Goal: Task Accomplishment & Management: Complete application form

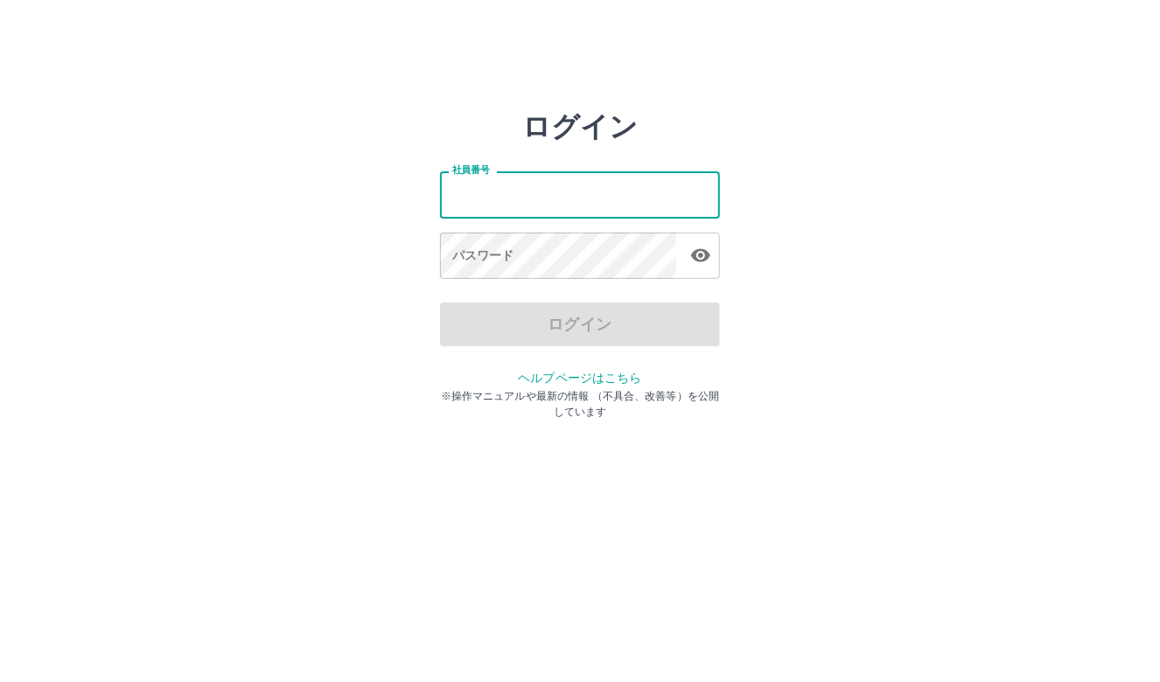
drag, startPoint x: 0, startPoint y: 0, endPoint x: 529, endPoint y: 190, distance: 562.3
click at [529, 190] on input "社員番号" at bounding box center [580, 194] width 280 height 46
type input "*******"
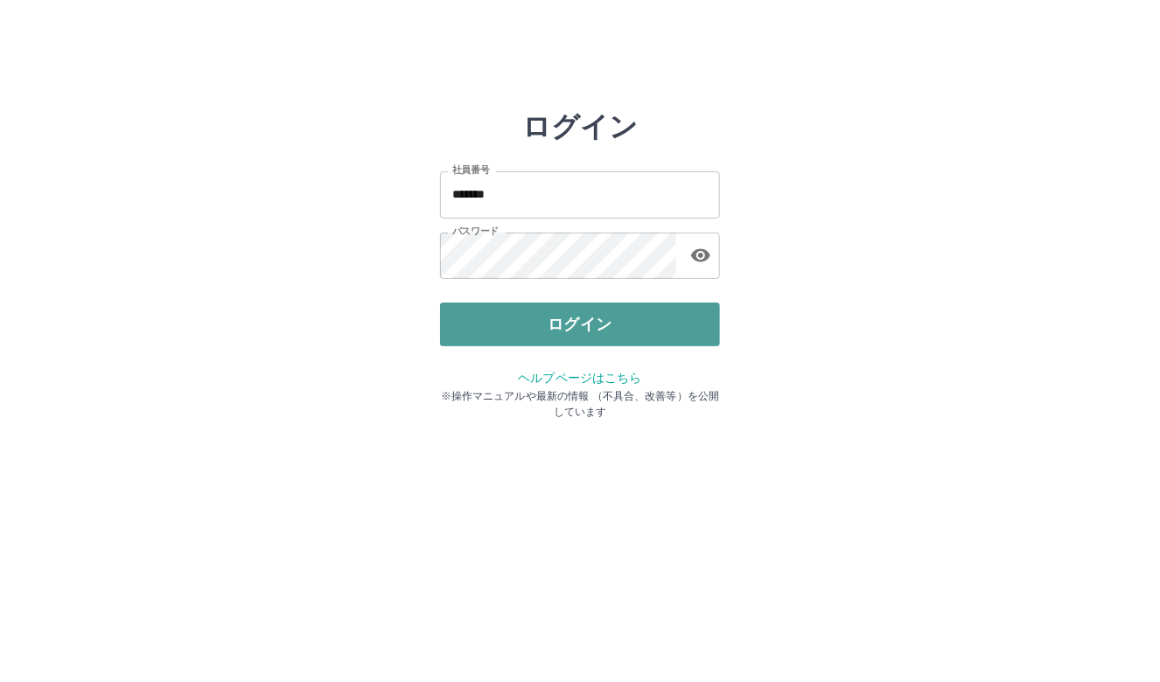
click at [527, 325] on button "ログイン" at bounding box center [580, 325] width 280 height 44
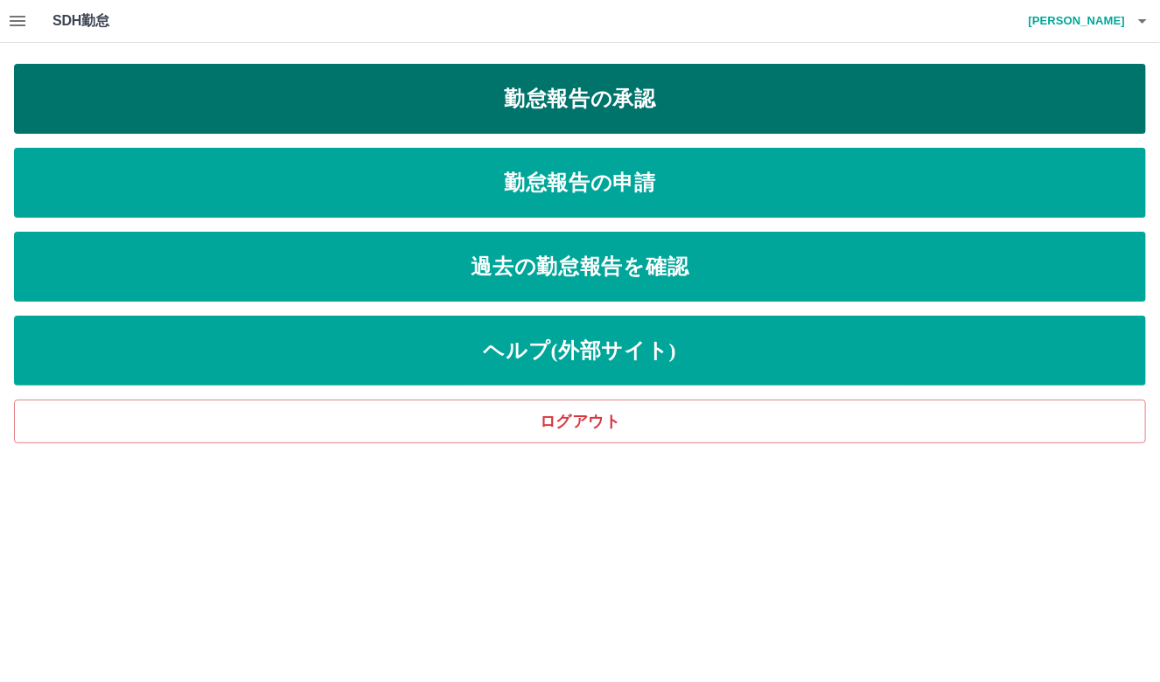
click at [593, 84] on link "勤怠報告の承認" at bounding box center [580, 99] width 1132 height 70
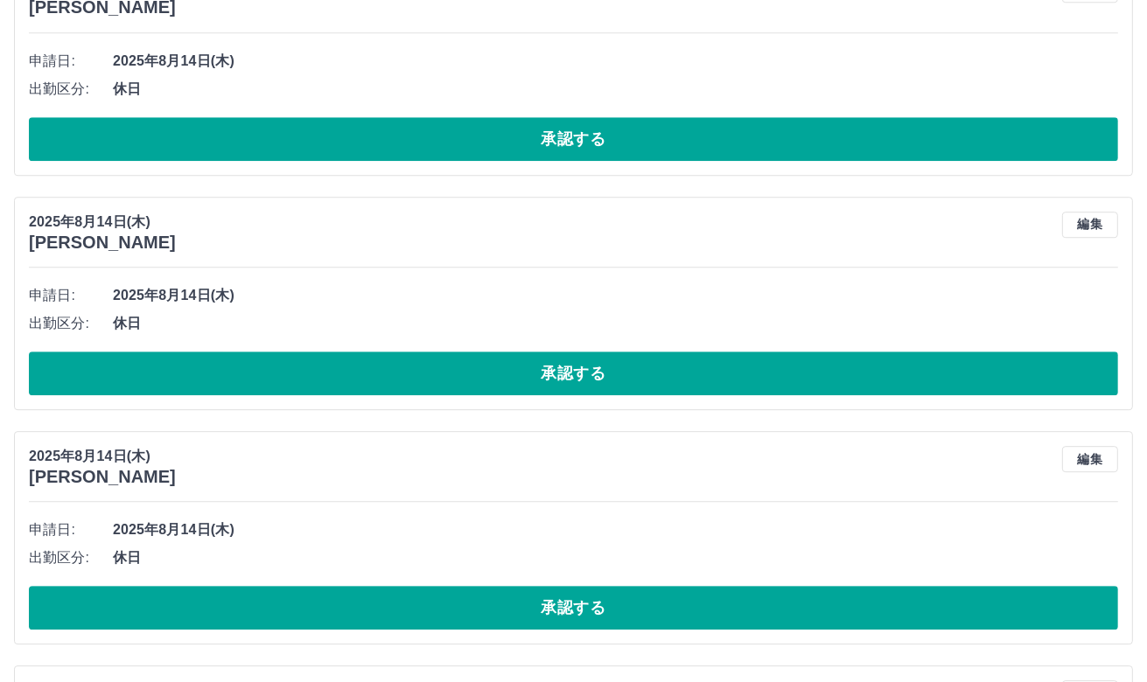
scroll to position [4497, 0]
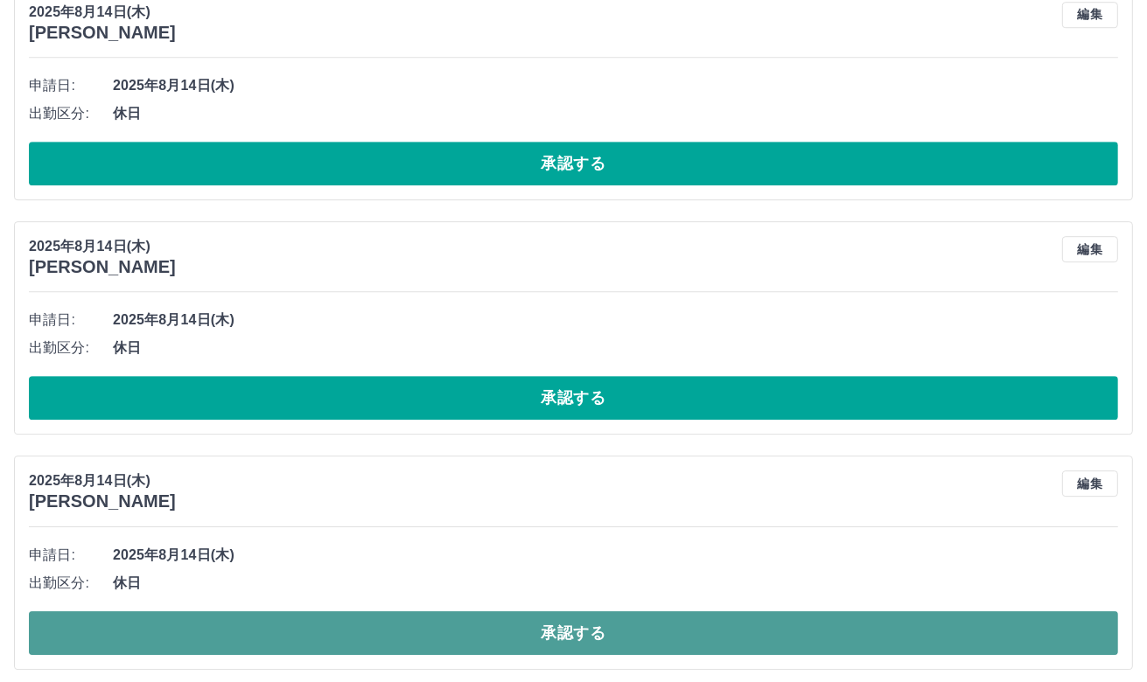
click at [626, 618] on button "承認する" at bounding box center [573, 634] width 1089 height 44
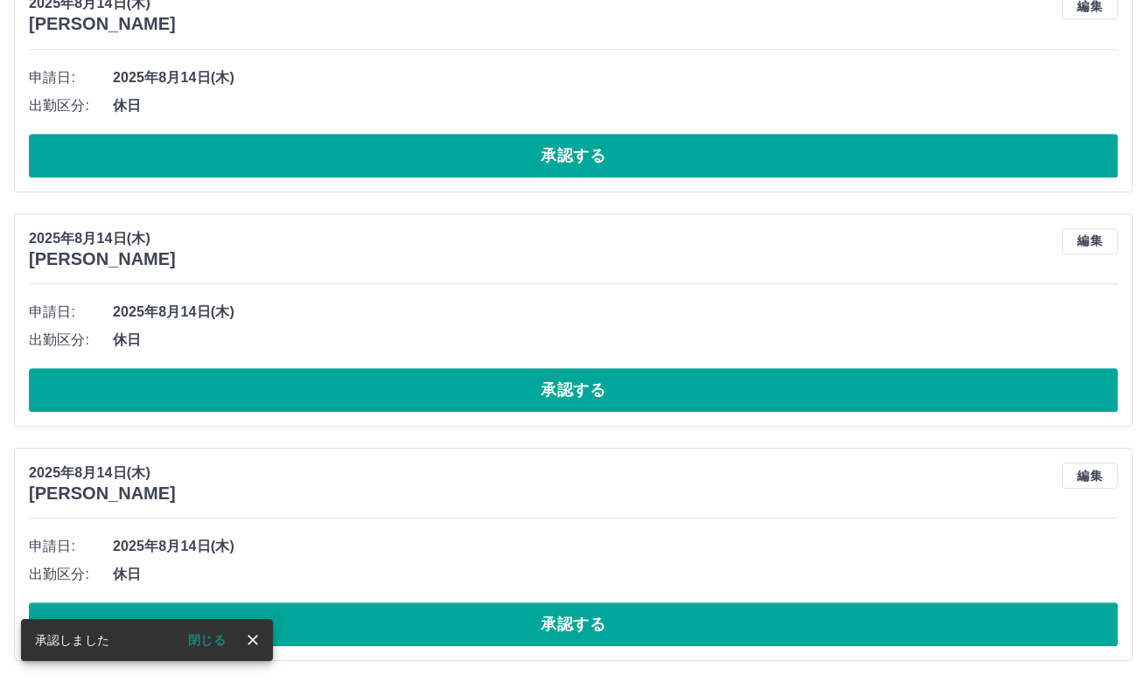
scroll to position [4262, 0]
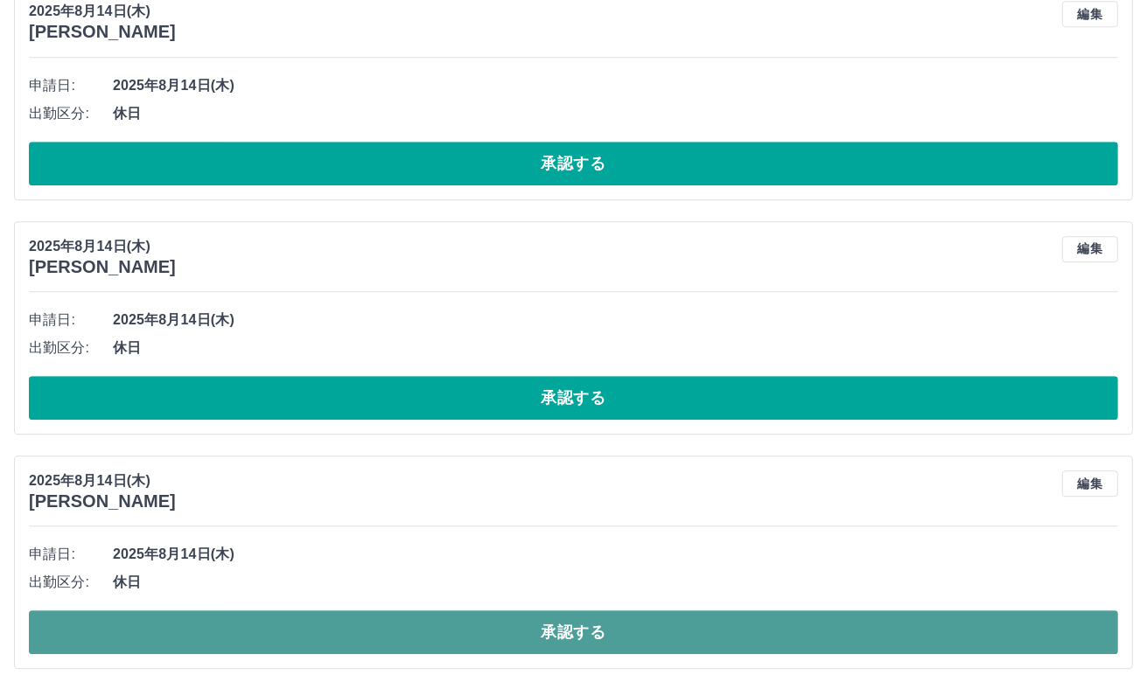
click at [605, 618] on button "承認する" at bounding box center [573, 633] width 1089 height 44
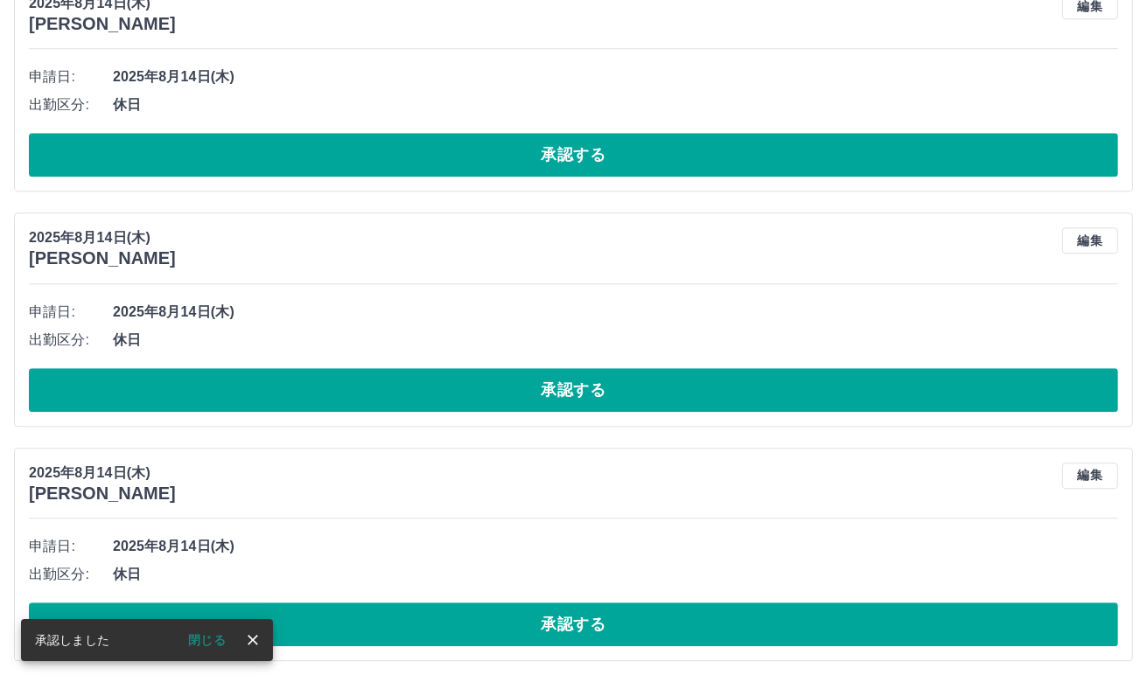
scroll to position [4028, 0]
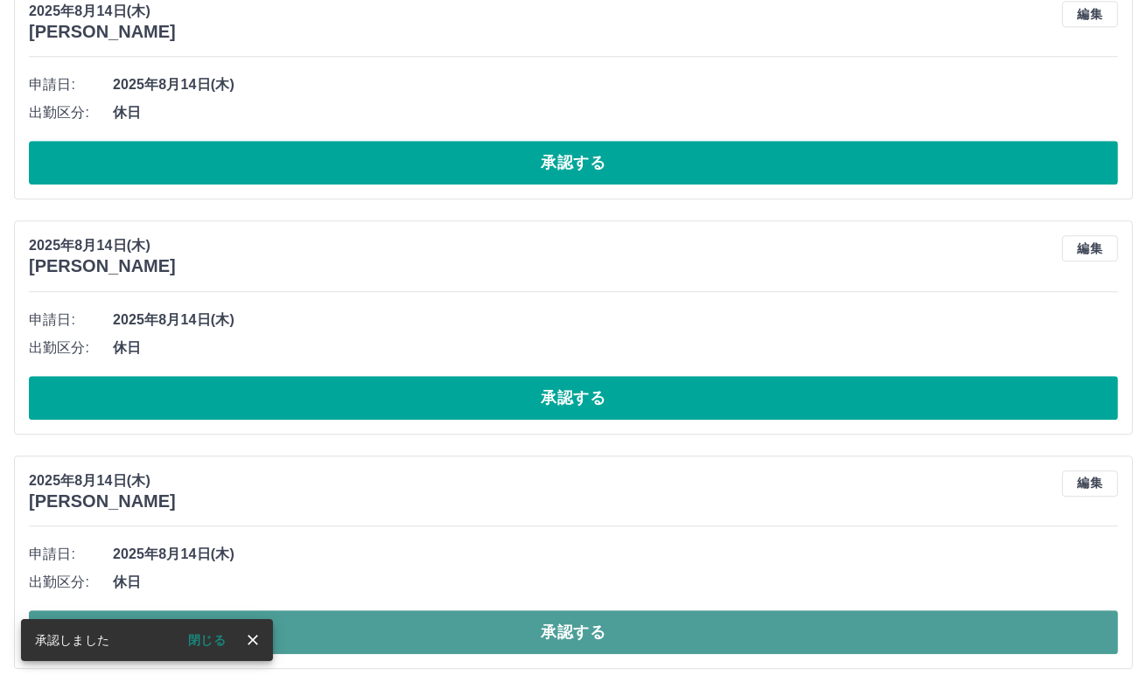
click at [557, 635] on button "承認する" at bounding box center [573, 633] width 1089 height 44
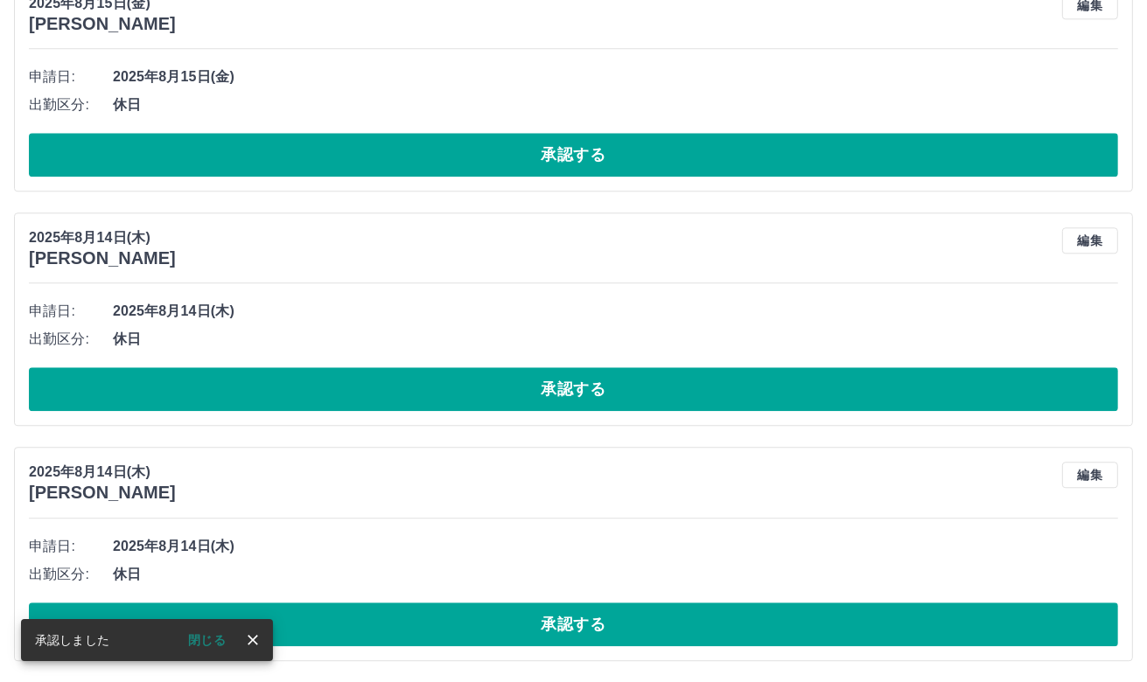
scroll to position [3793, 0]
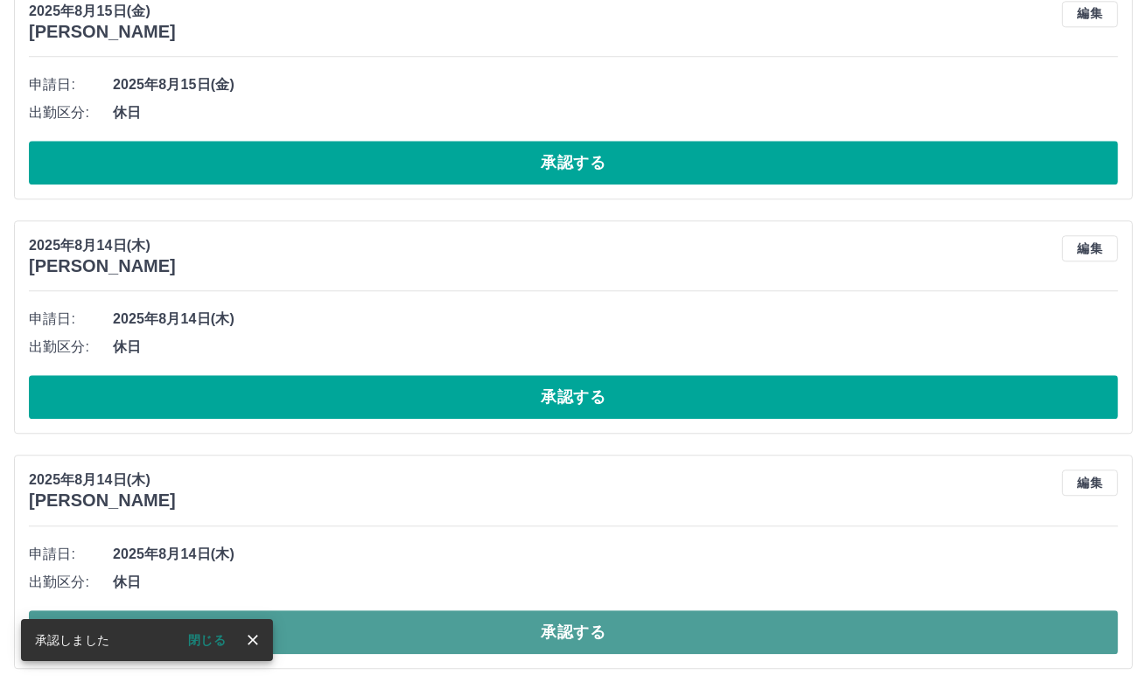
click at [538, 615] on button "承認する" at bounding box center [573, 633] width 1089 height 44
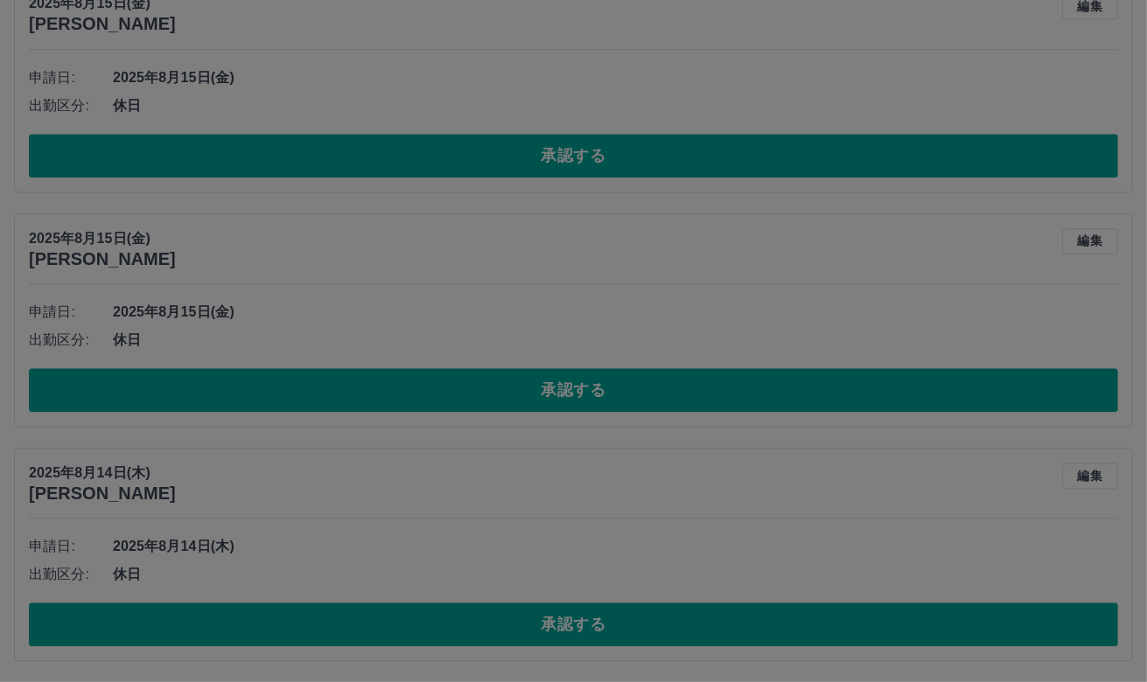
scroll to position [3560, 0]
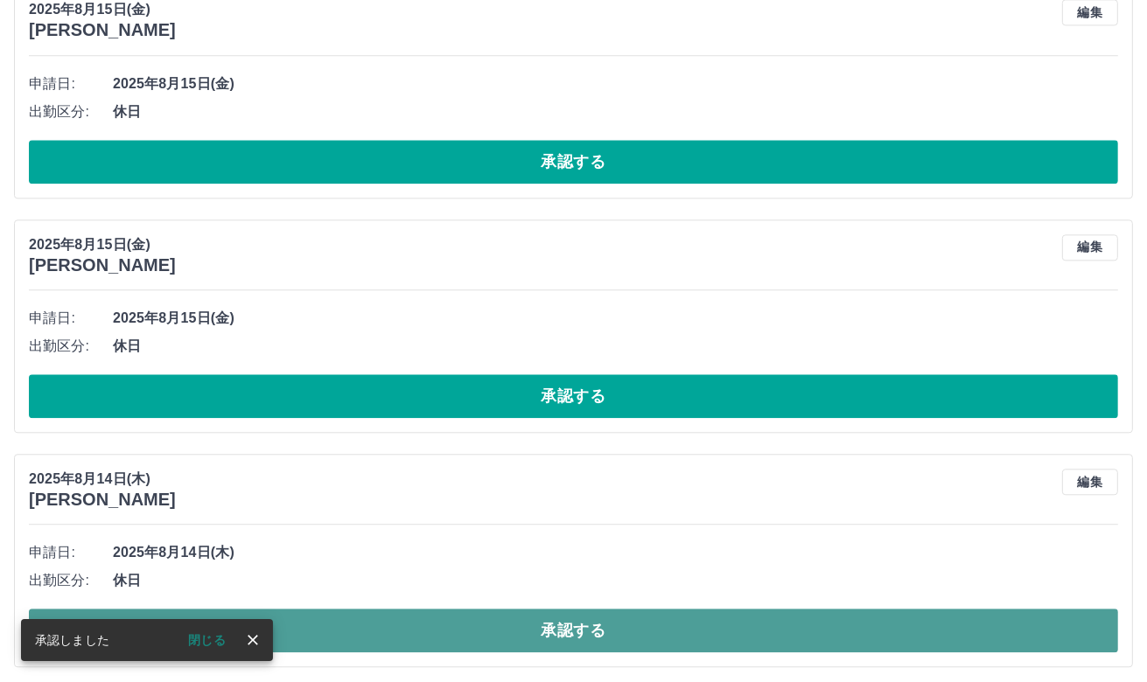
click at [521, 609] on button "承認する" at bounding box center [573, 631] width 1089 height 44
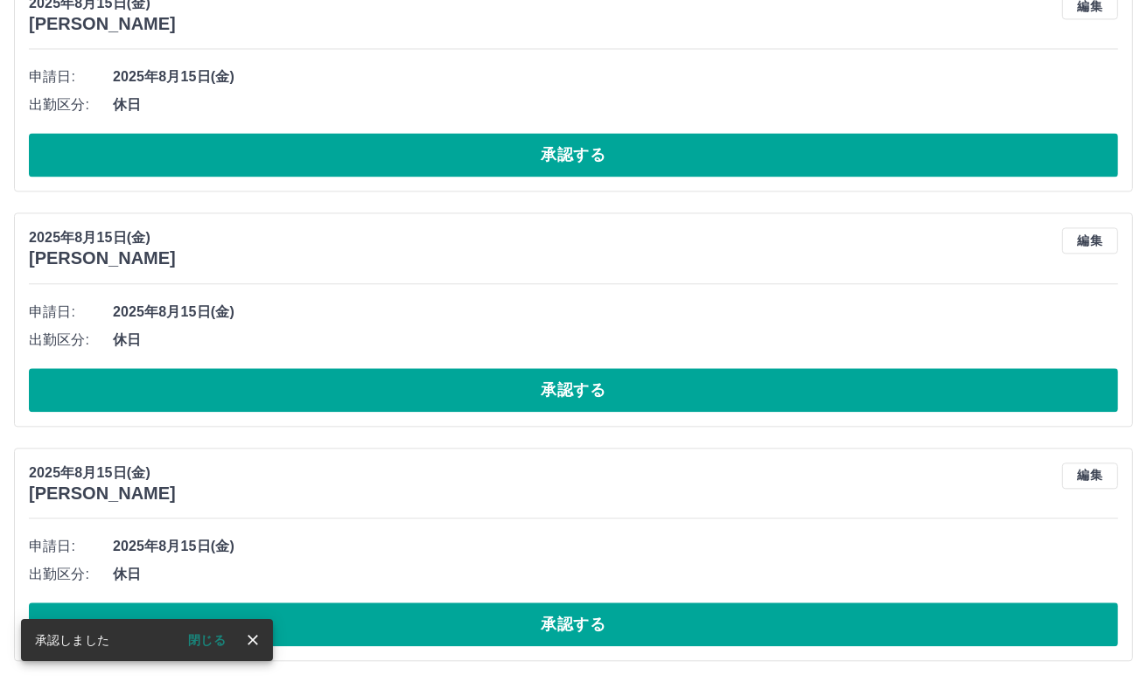
scroll to position [3325, 0]
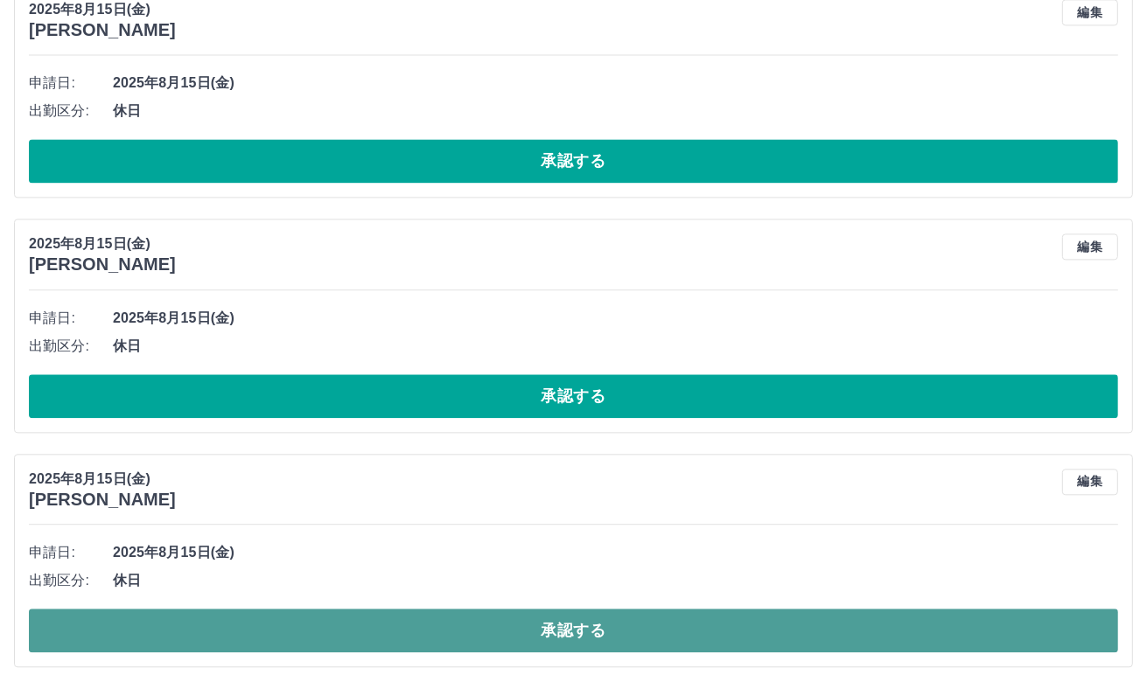
click at [528, 629] on button "承認する" at bounding box center [573, 631] width 1089 height 44
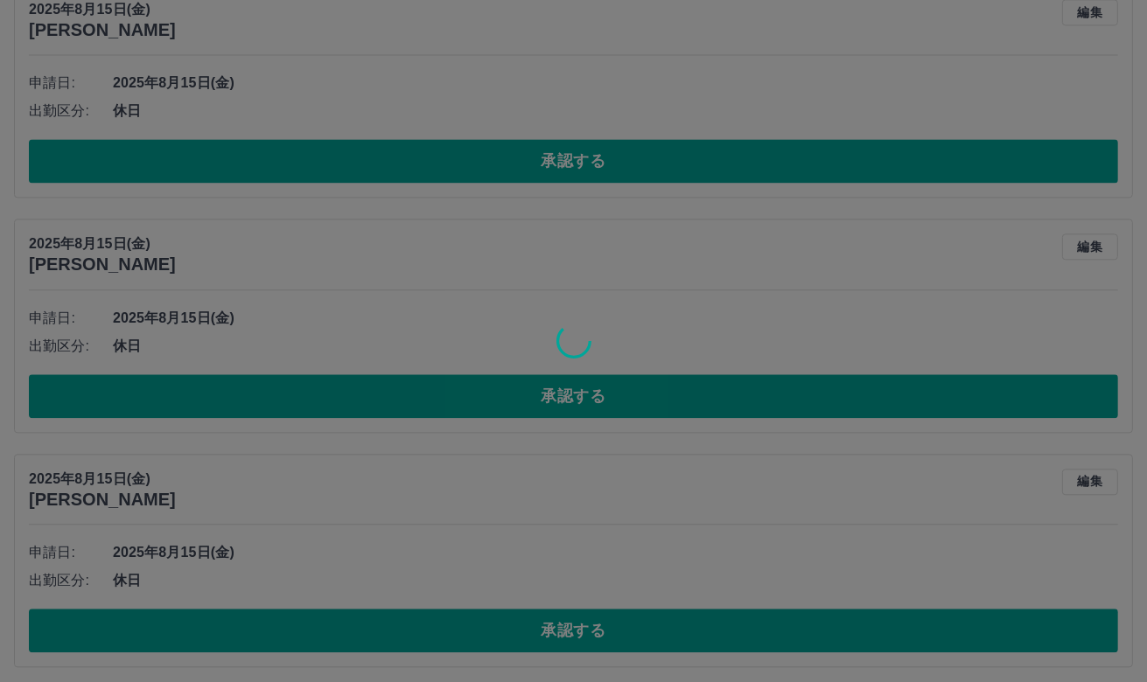
scroll to position [3091, 0]
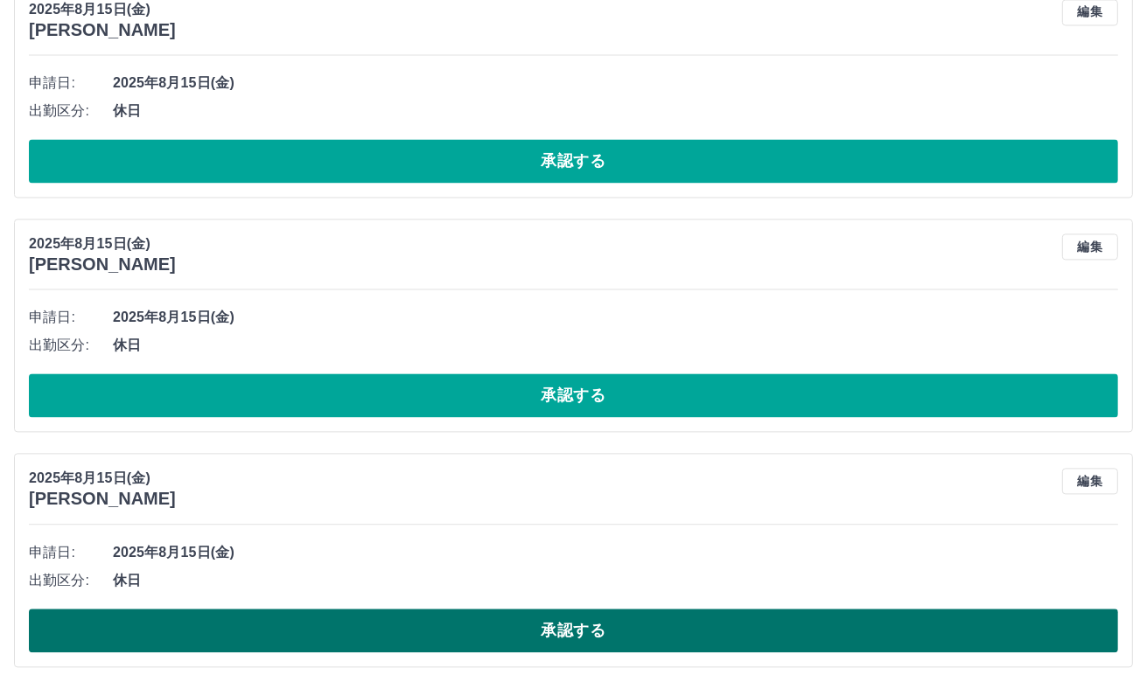
click at [521, 612] on button "承認する" at bounding box center [573, 631] width 1089 height 44
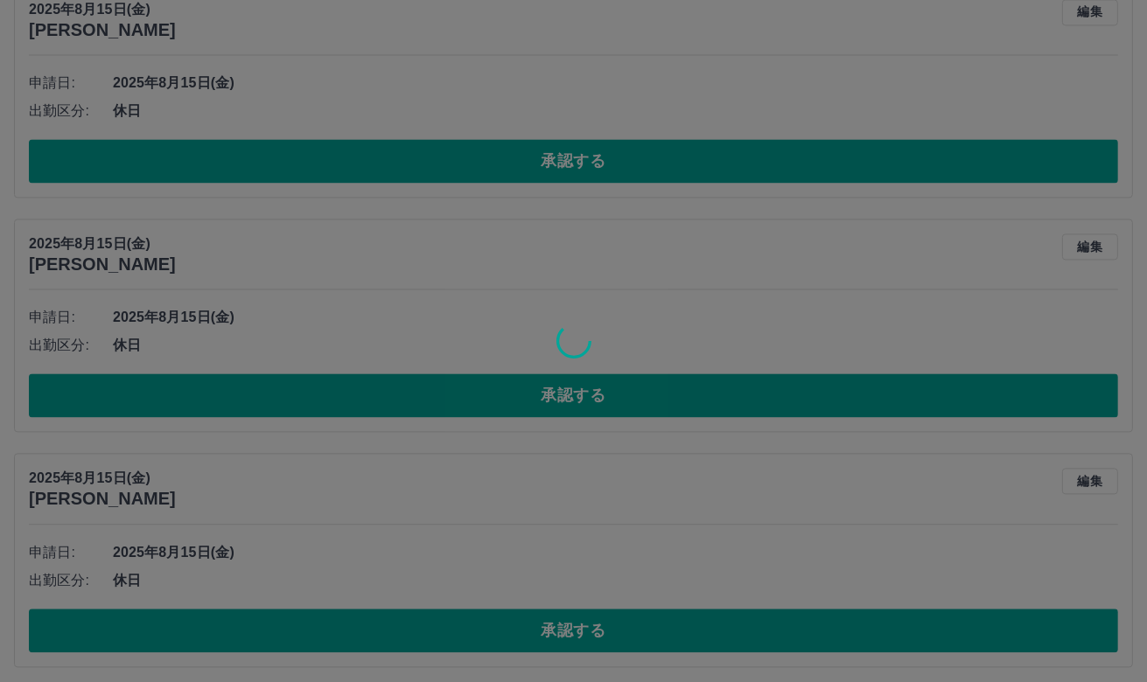
scroll to position [2857, 0]
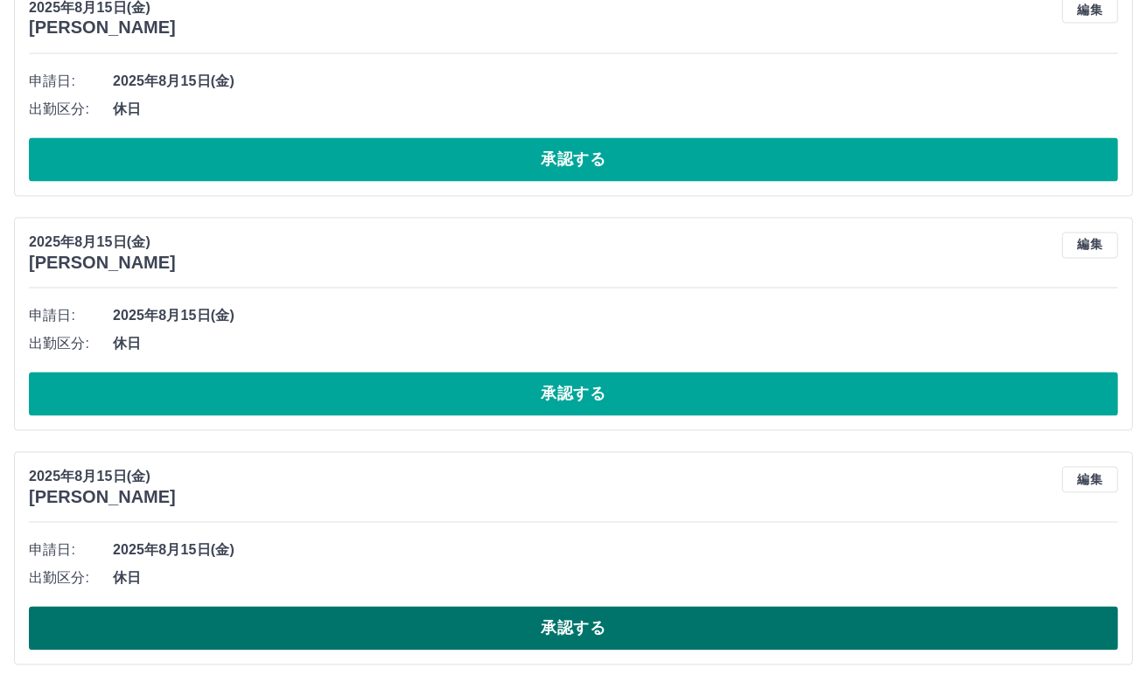
click at [488, 628] on button "承認する" at bounding box center [573, 629] width 1089 height 44
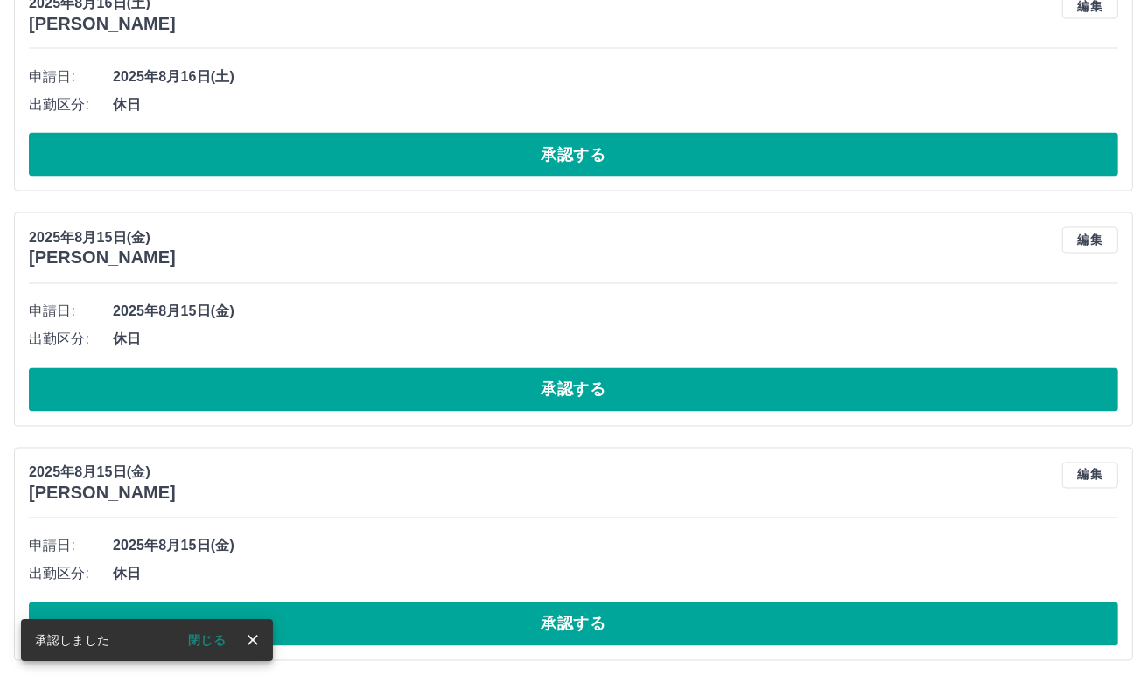
scroll to position [2623, 0]
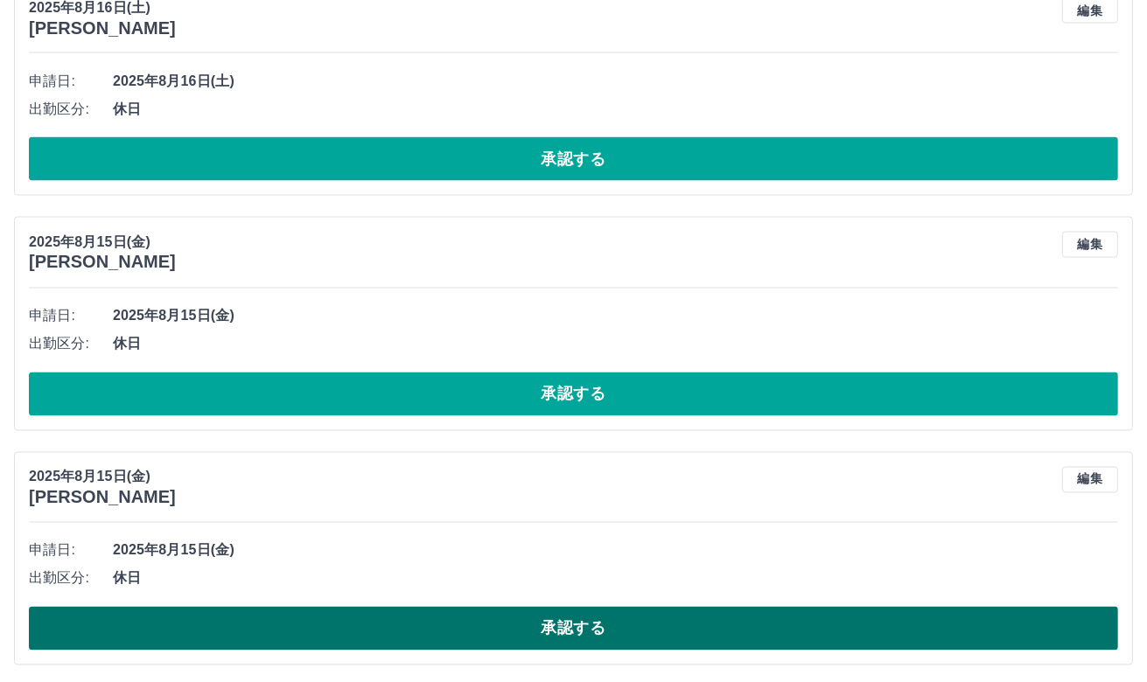
click at [444, 615] on button "承認する" at bounding box center [573, 629] width 1089 height 44
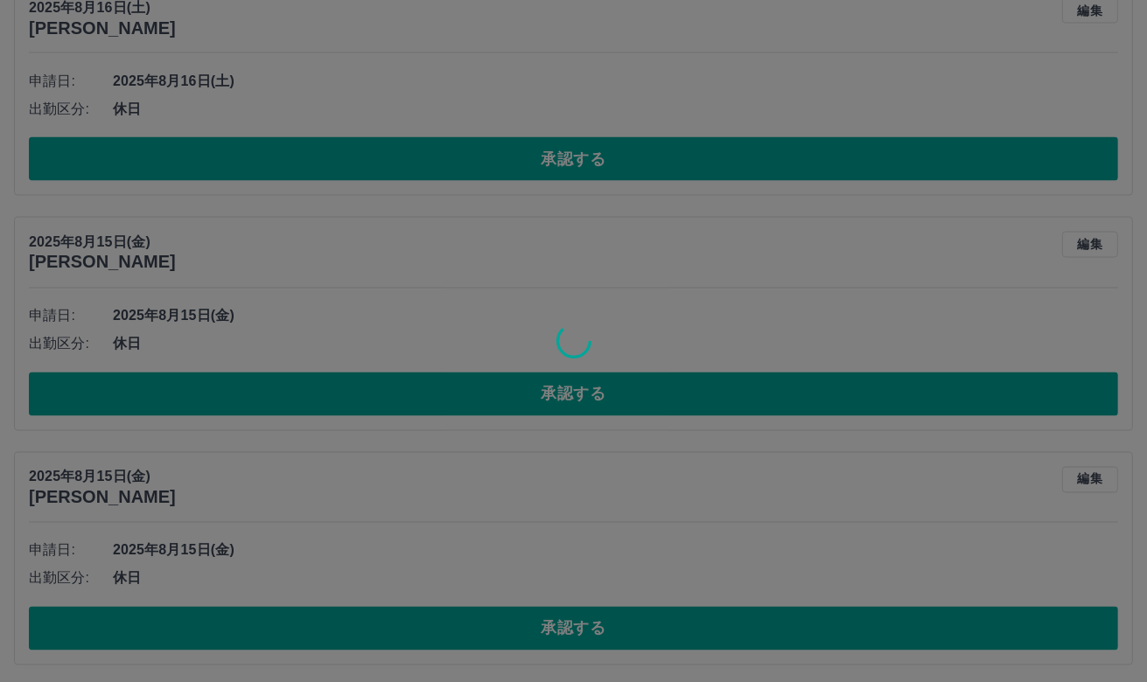
scroll to position [2388, 0]
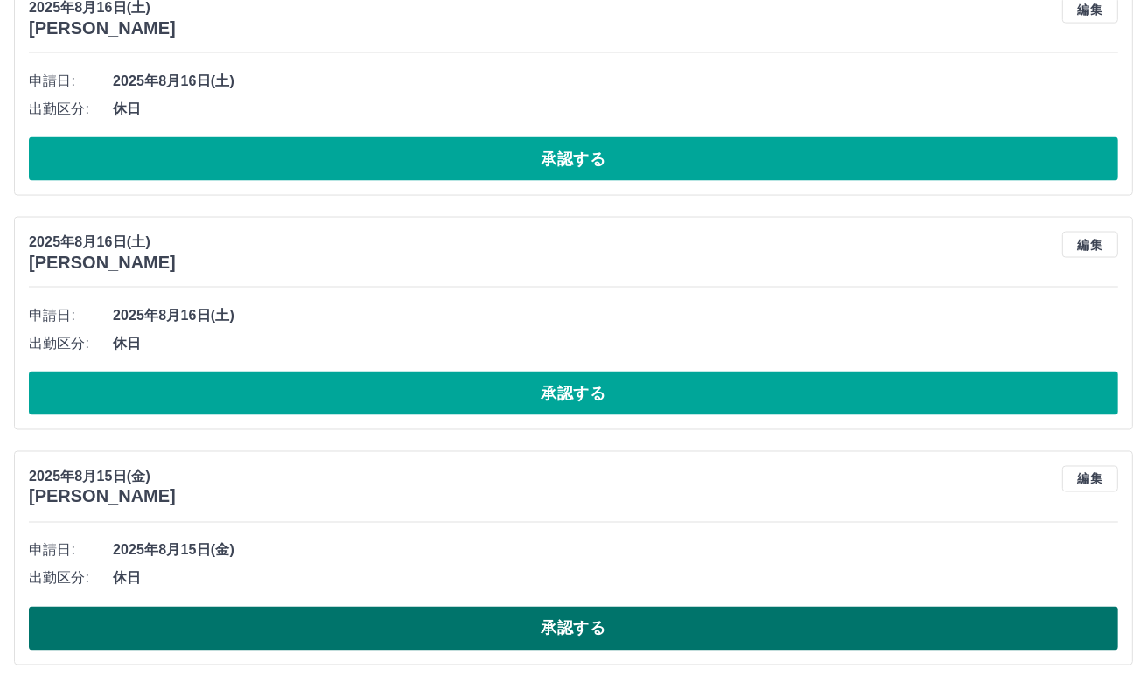
click at [563, 612] on button "承認する" at bounding box center [573, 629] width 1089 height 44
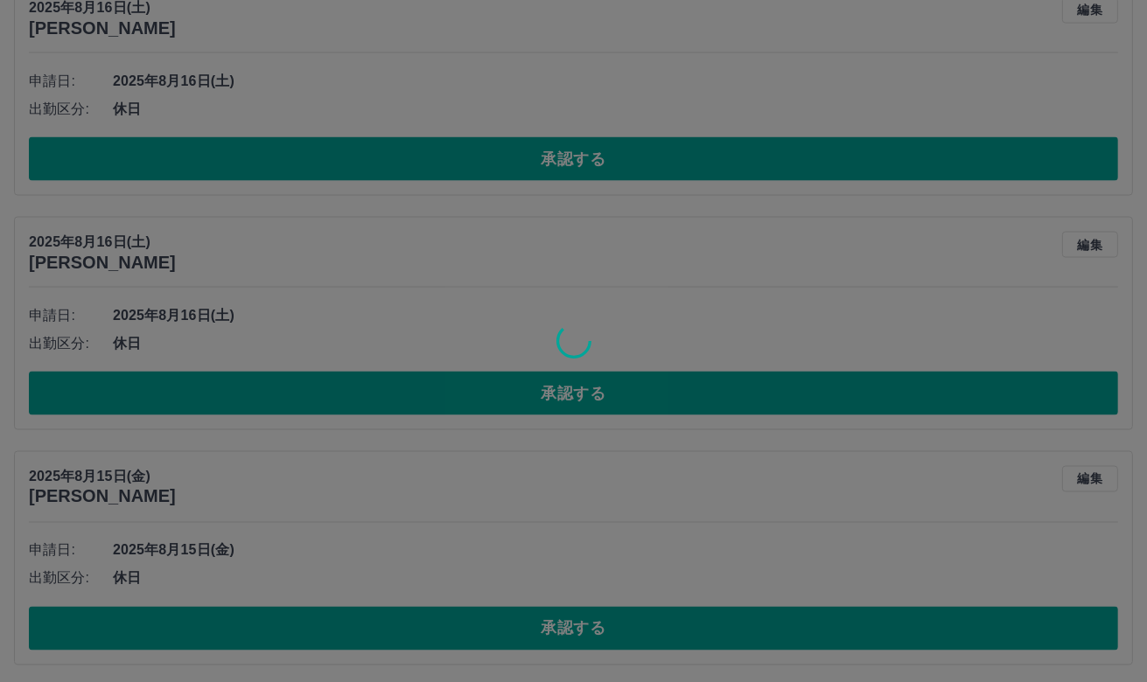
scroll to position [2155, 0]
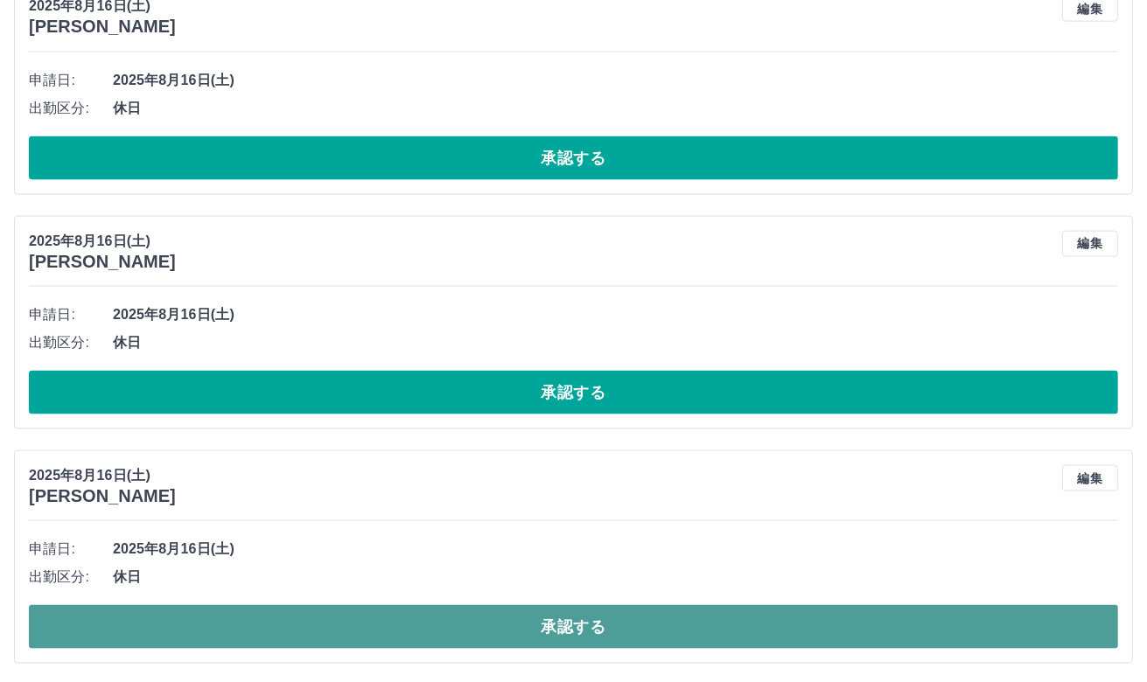
click at [476, 615] on button "承認する" at bounding box center [573, 627] width 1089 height 44
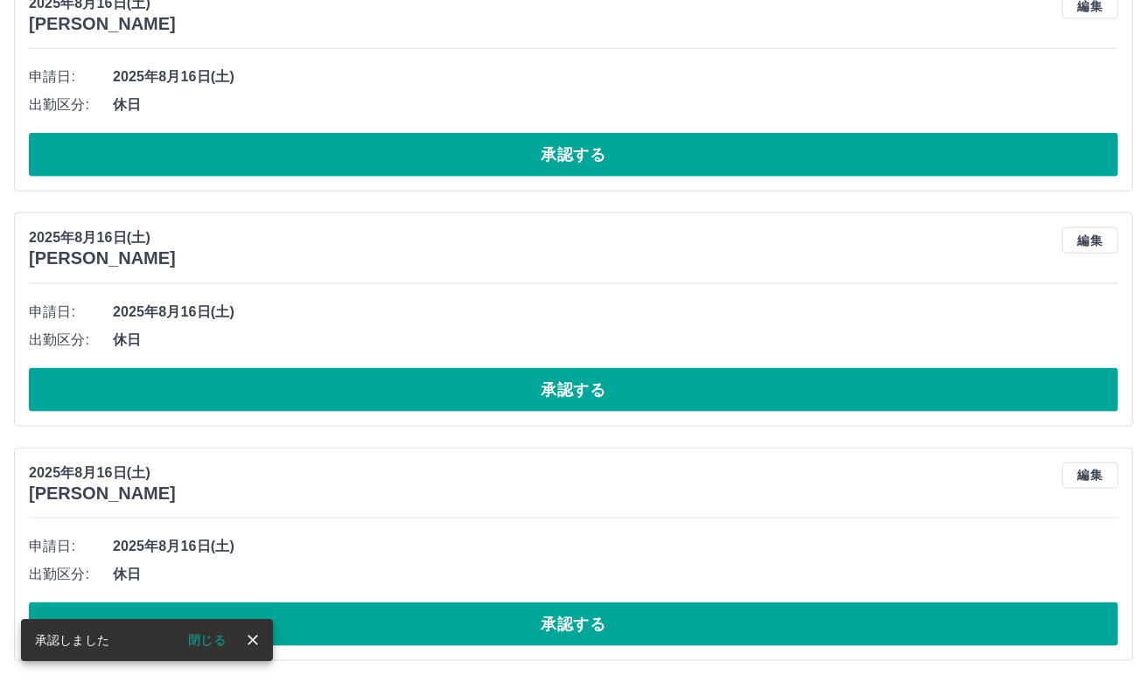
scroll to position [1920, 0]
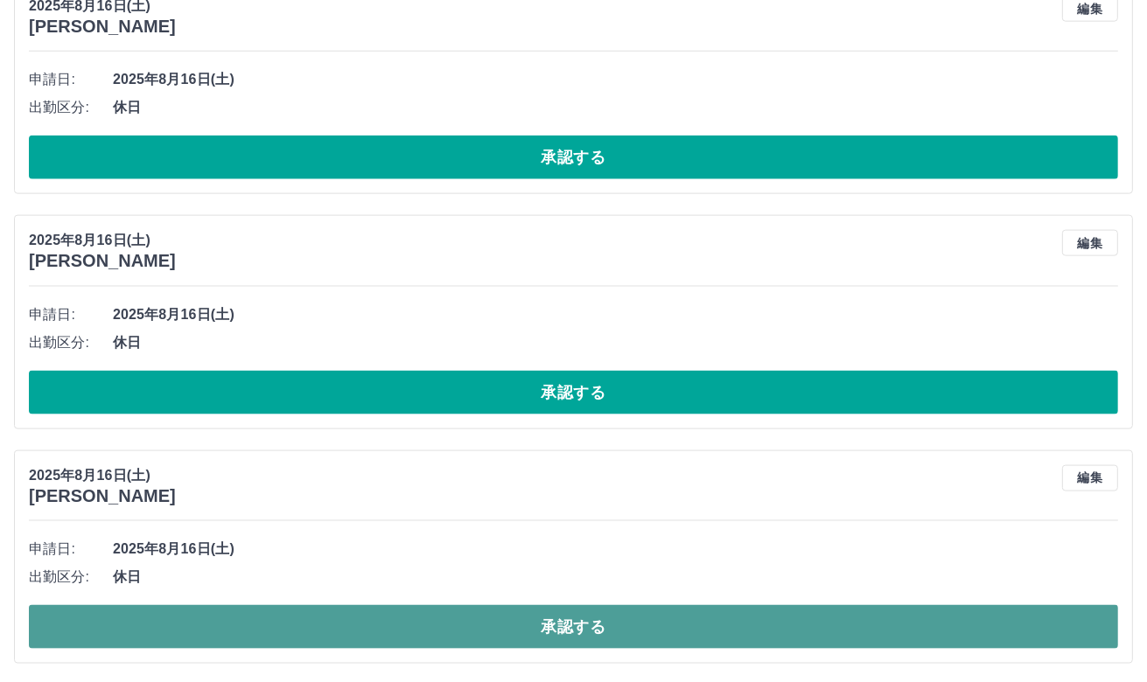
click at [522, 614] on button "承認する" at bounding box center [573, 627] width 1089 height 44
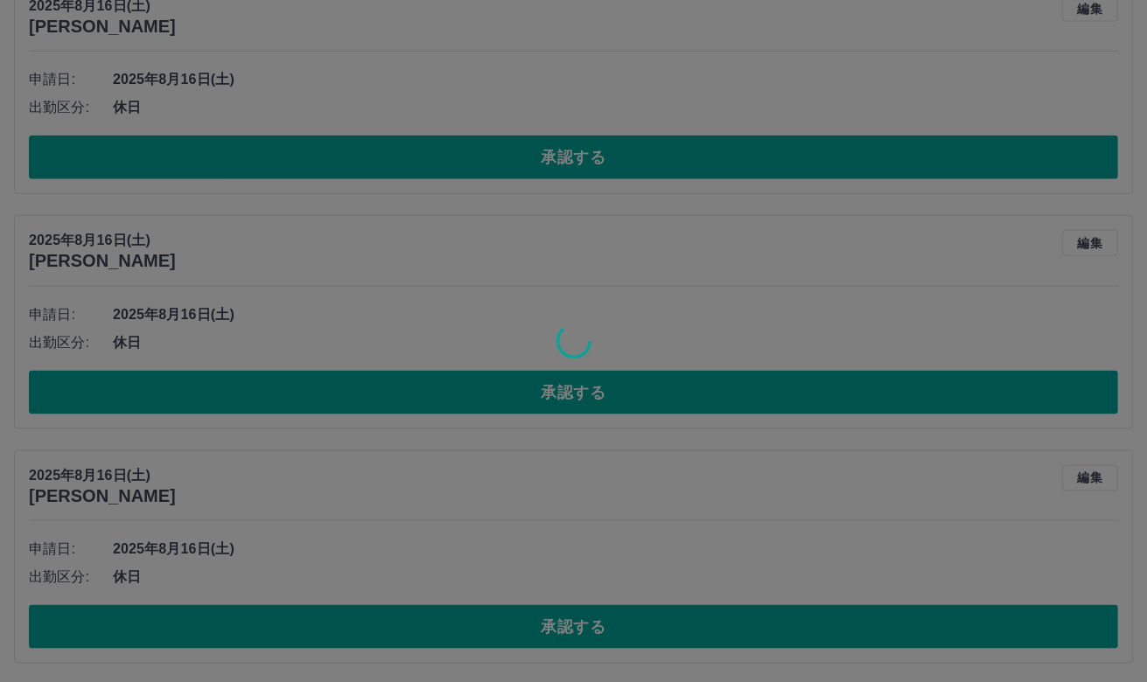
scroll to position [1686, 0]
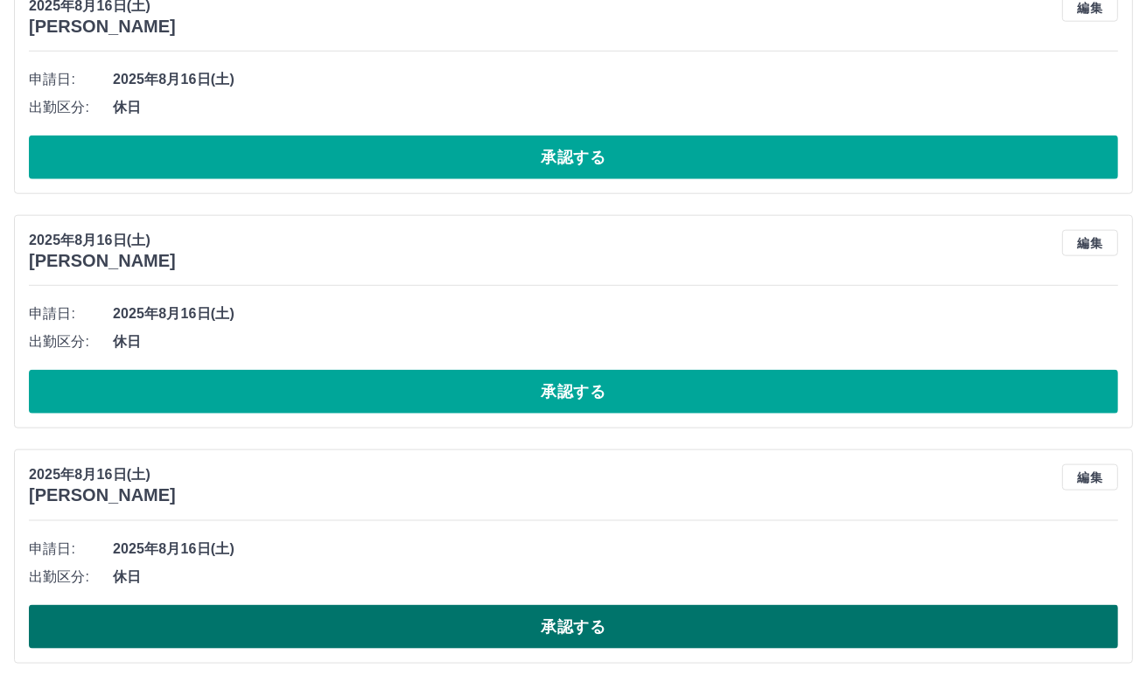
click at [478, 610] on button "承認する" at bounding box center [573, 627] width 1089 height 44
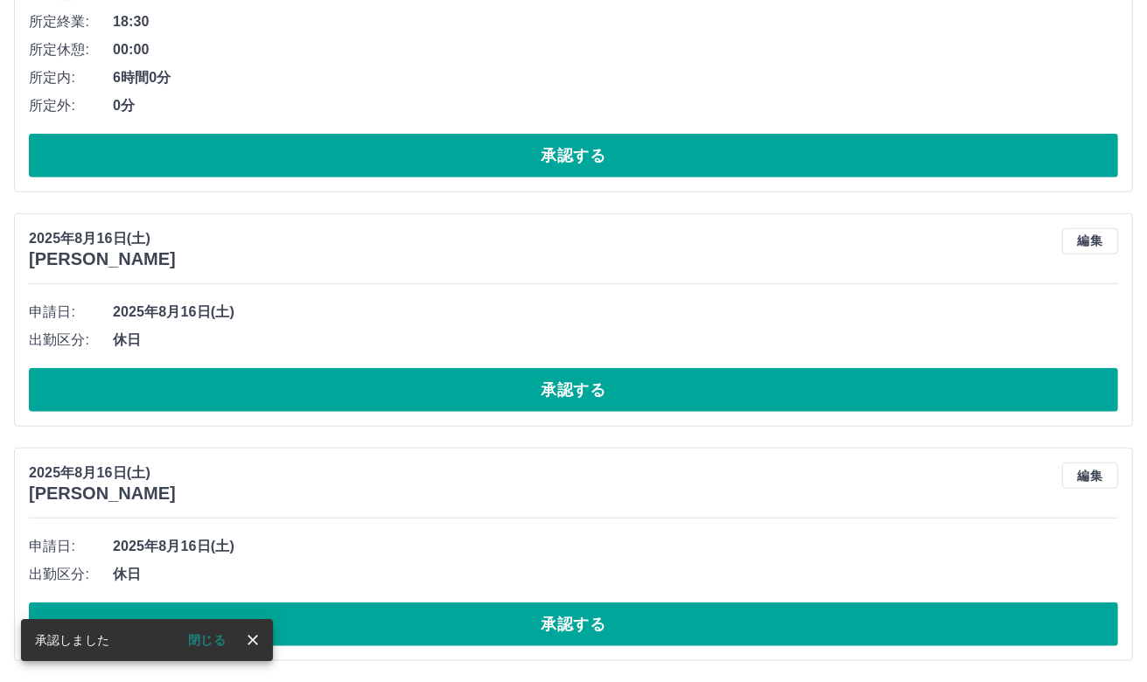
scroll to position [1452, 0]
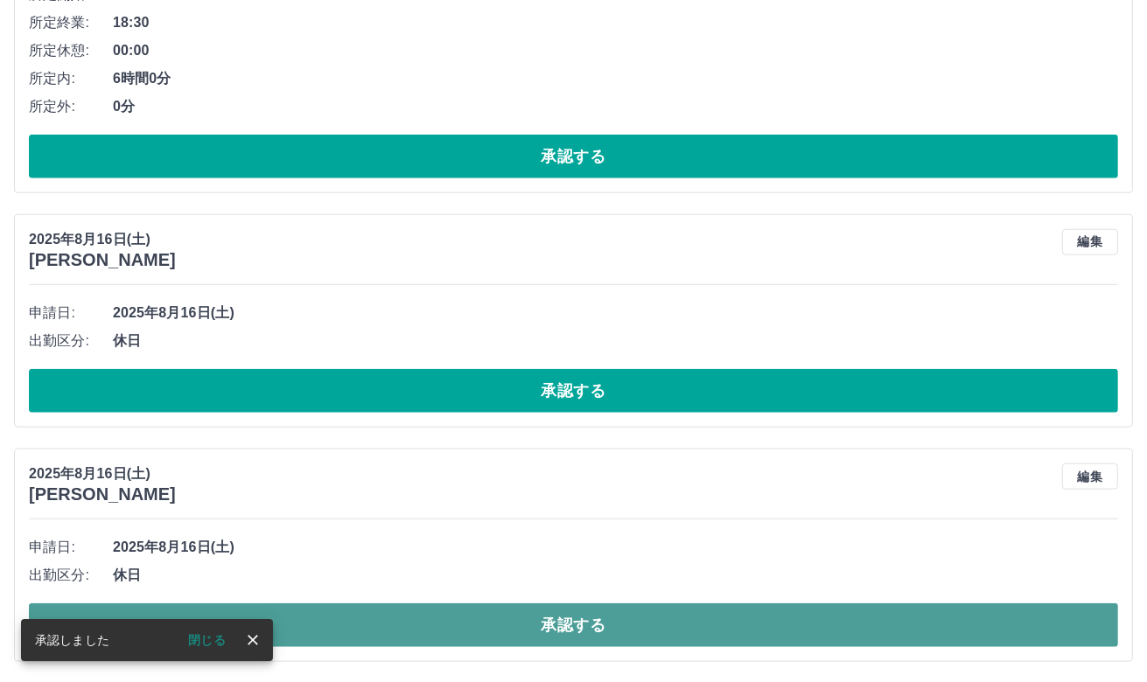
click at [441, 628] on button "承認する" at bounding box center [573, 626] width 1089 height 44
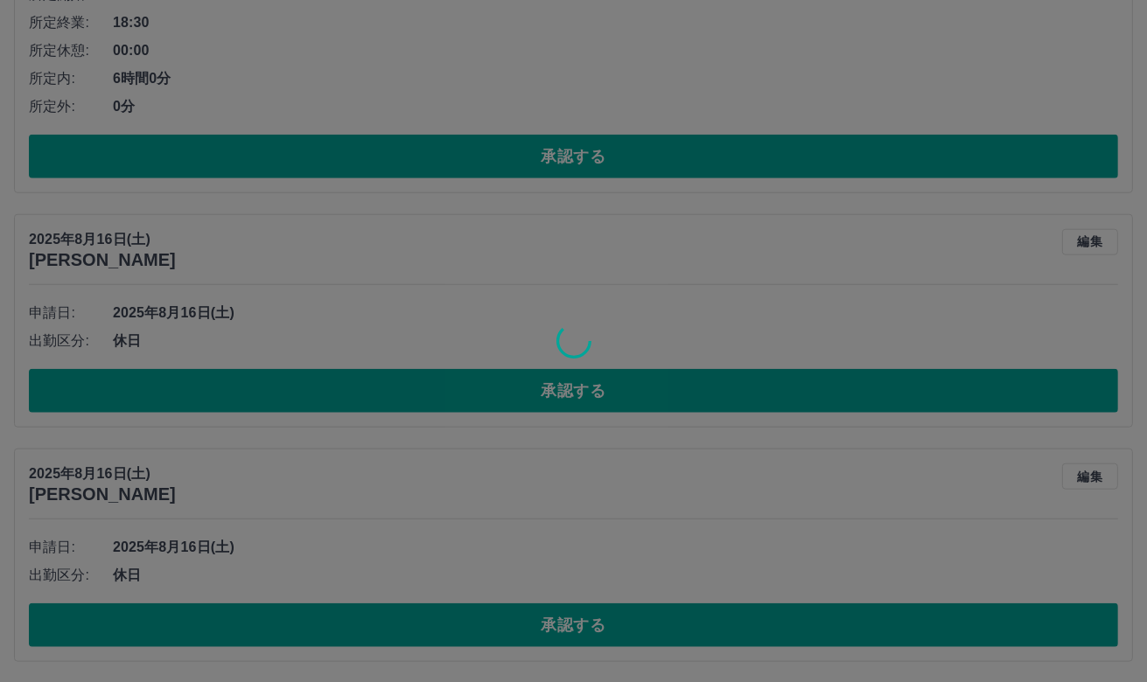
scroll to position [1218, 0]
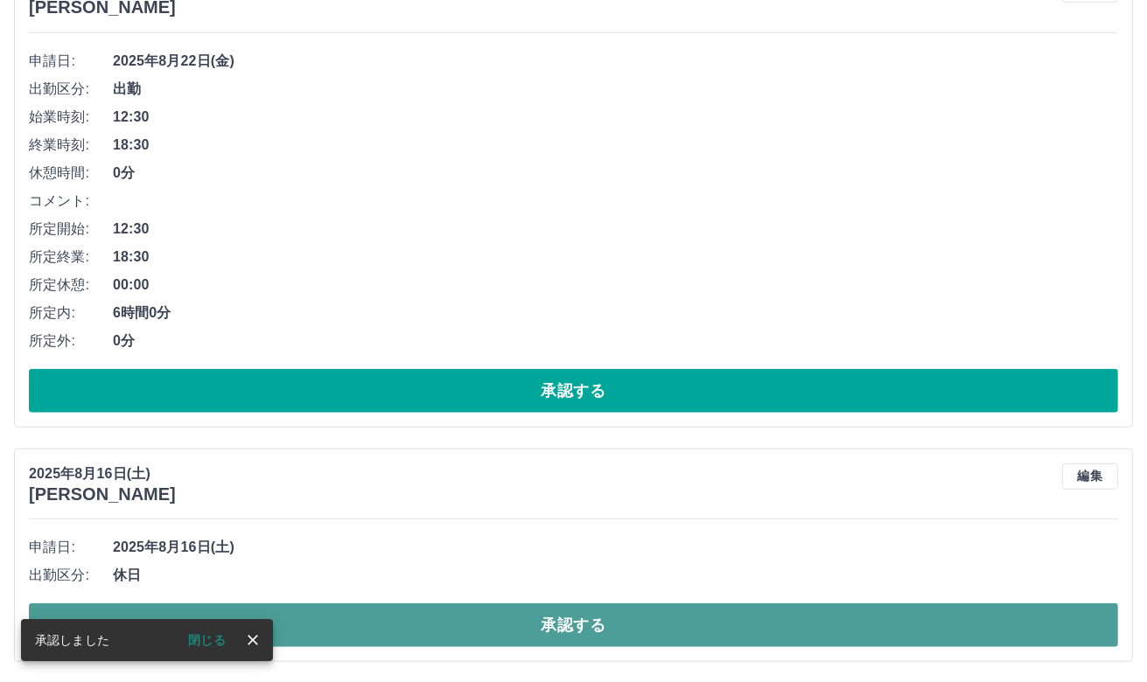
click at [476, 613] on button "承認する" at bounding box center [573, 626] width 1089 height 44
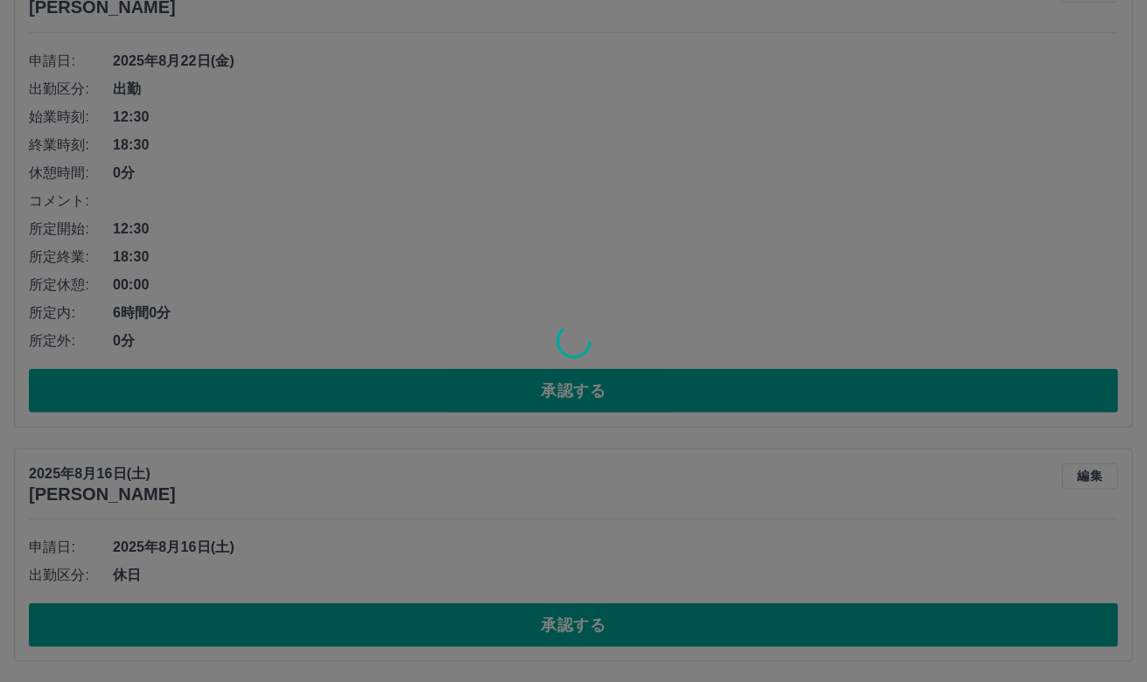
scroll to position [983, 0]
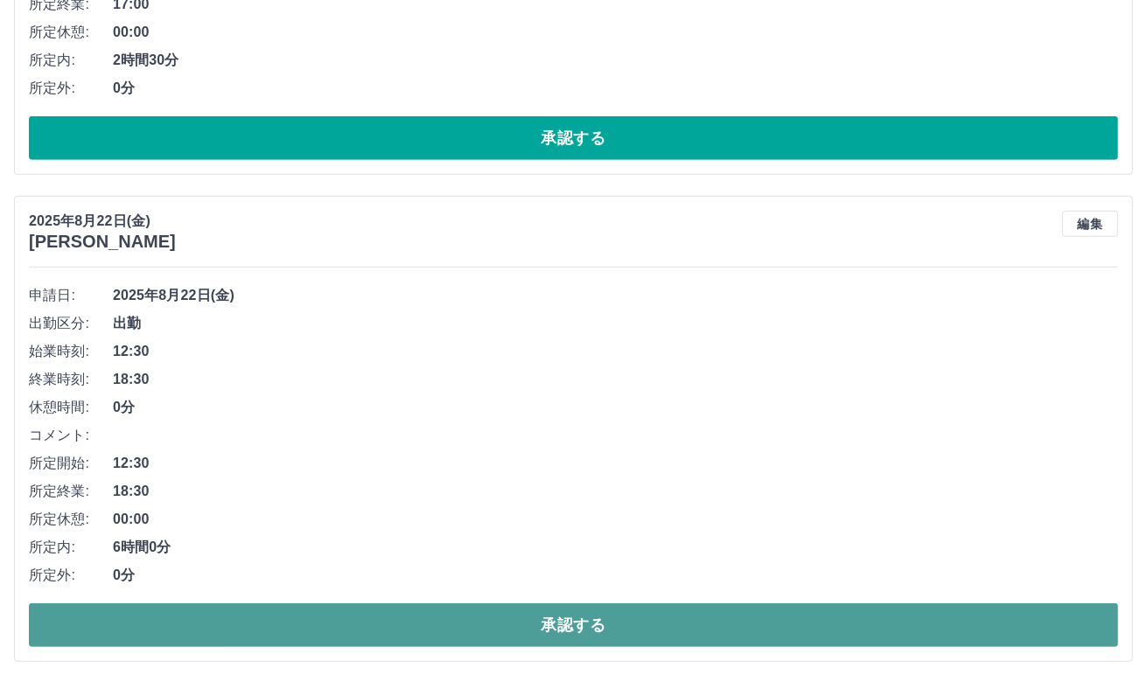
click at [439, 612] on button "承認する" at bounding box center [573, 626] width 1089 height 44
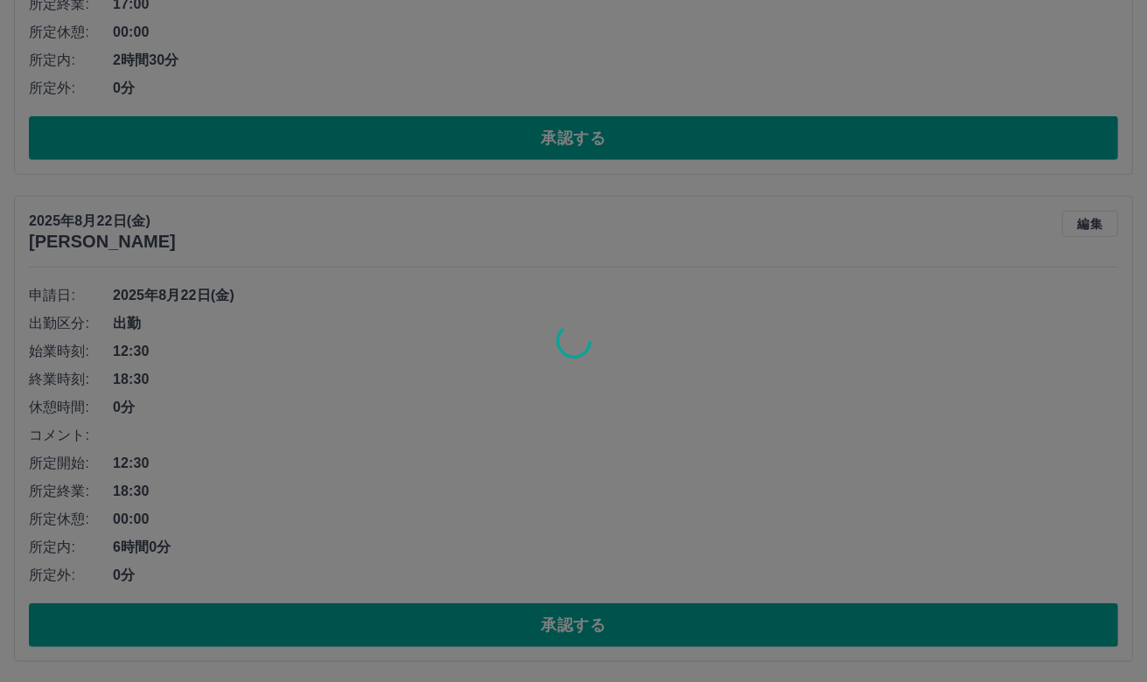
scroll to position [497, 0]
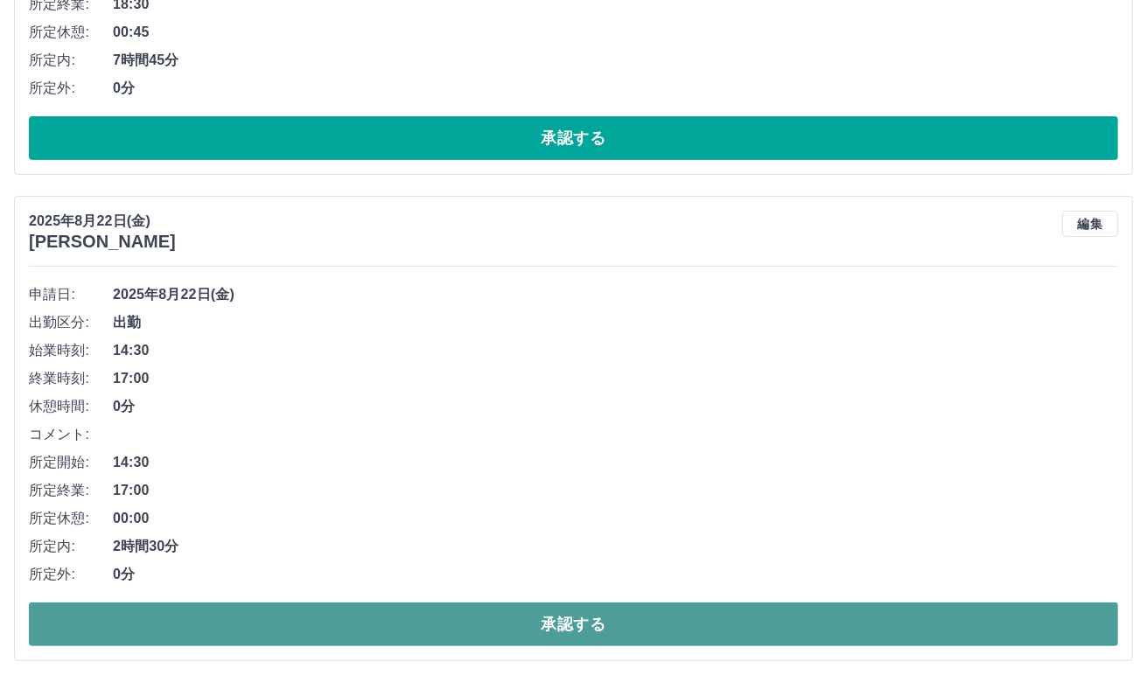
click at [501, 613] on button "承認する" at bounding box center [573, 625] width 1089 height 44
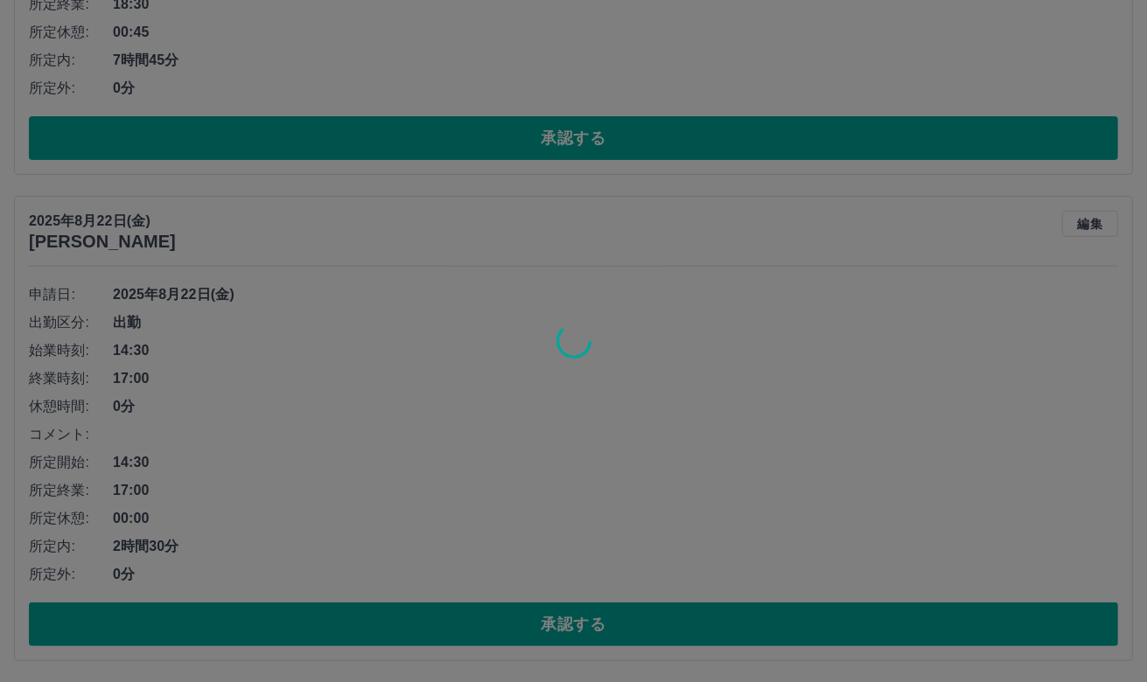
scroll to position [10, 0]
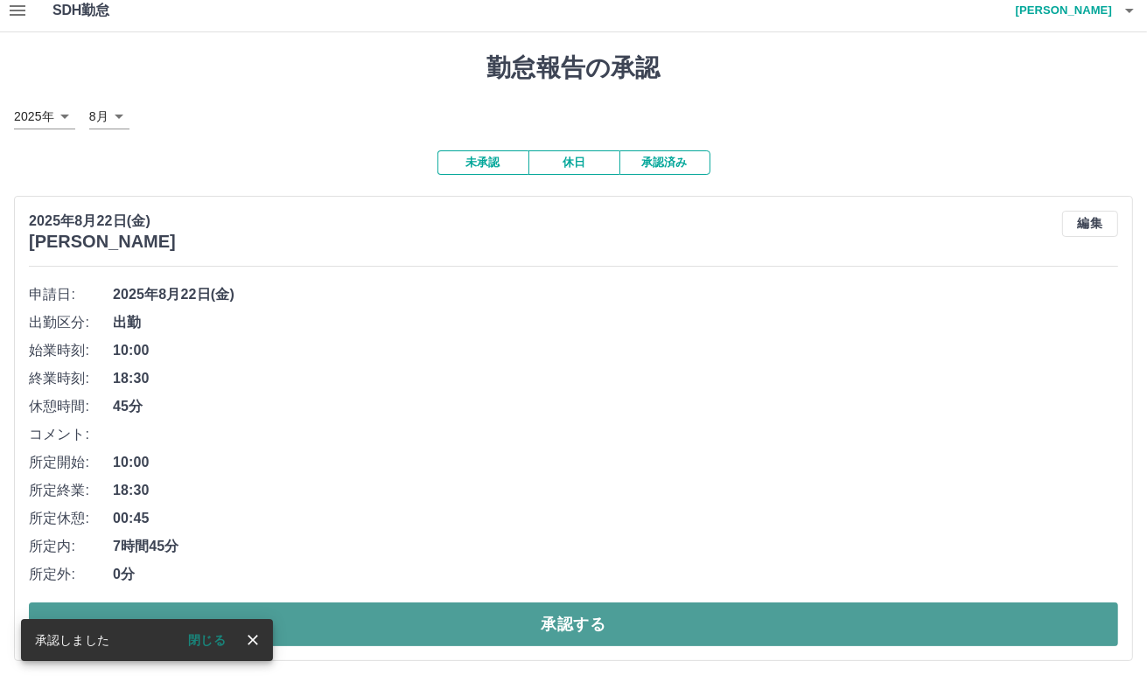
click at [416, 625] on button "承認する" at bounding box center [573, 625] width 1089 height 44
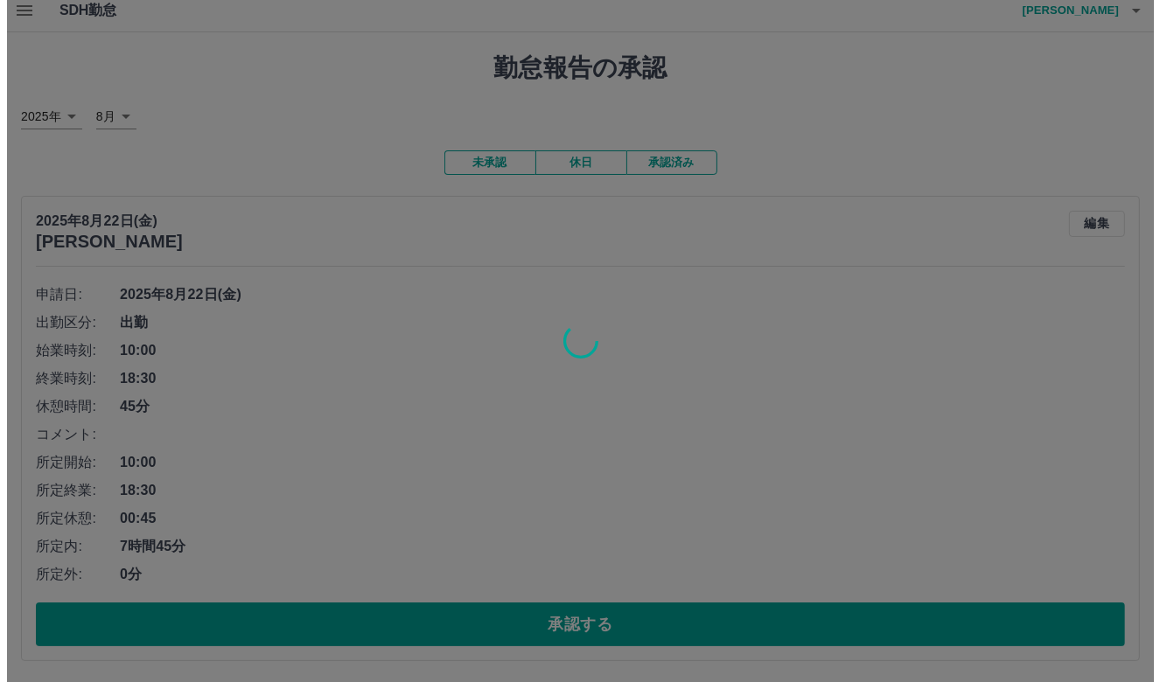
scroll to position [0, 0]
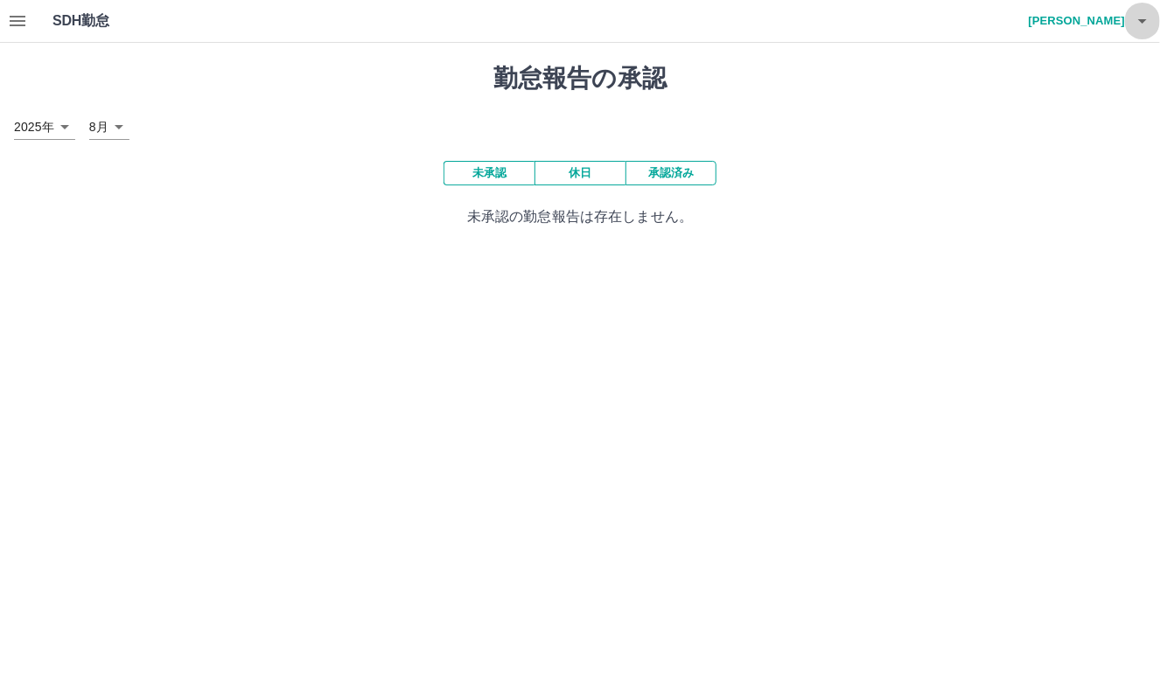
click at [1144, 31] on button "button" at bounding box center [1142, 21] width 35 height 42
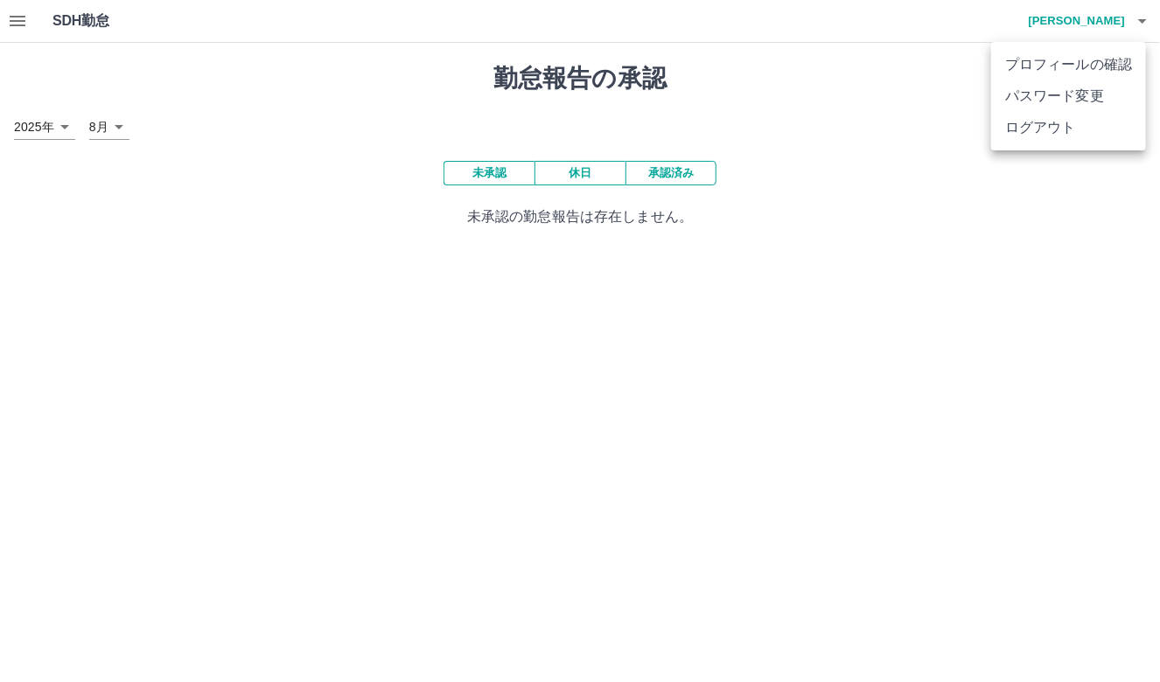
click at [1144, 31] on div at bounding box center [580, 341] width 1160 height 682
click at [25, 19] on icon "button" at bounding box center [17, 20] width 21 height 21
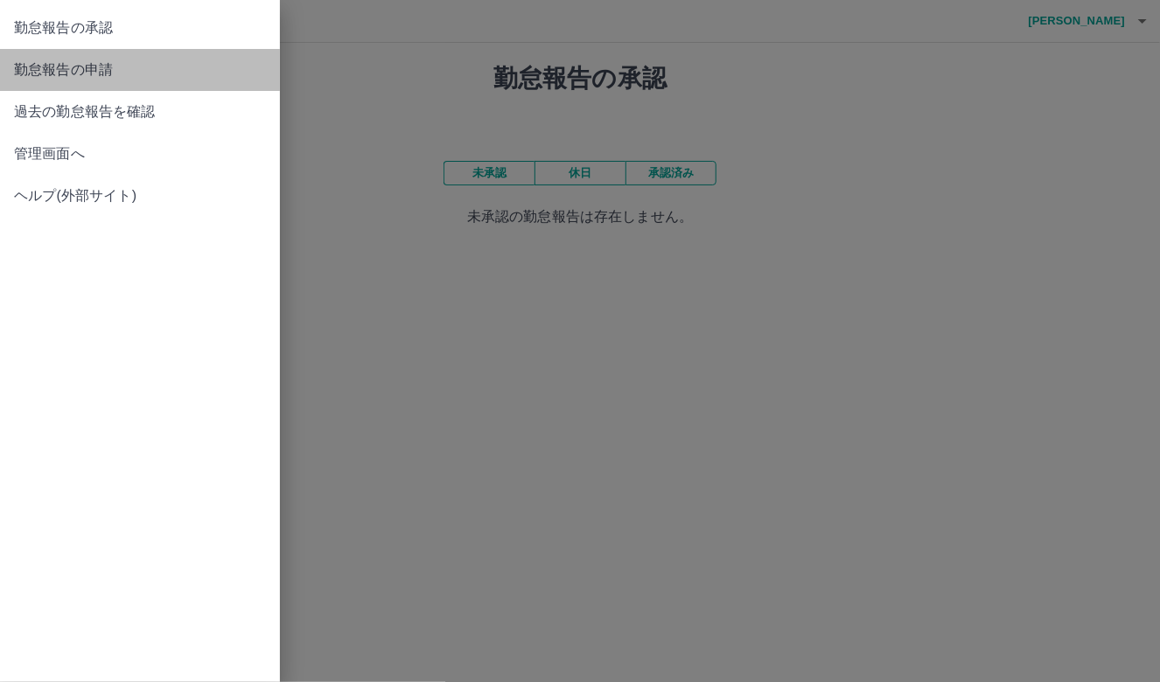
click at [54, 59] on span "勤怠報告の申請" at bounding box center [140, 69] width 252 height 21
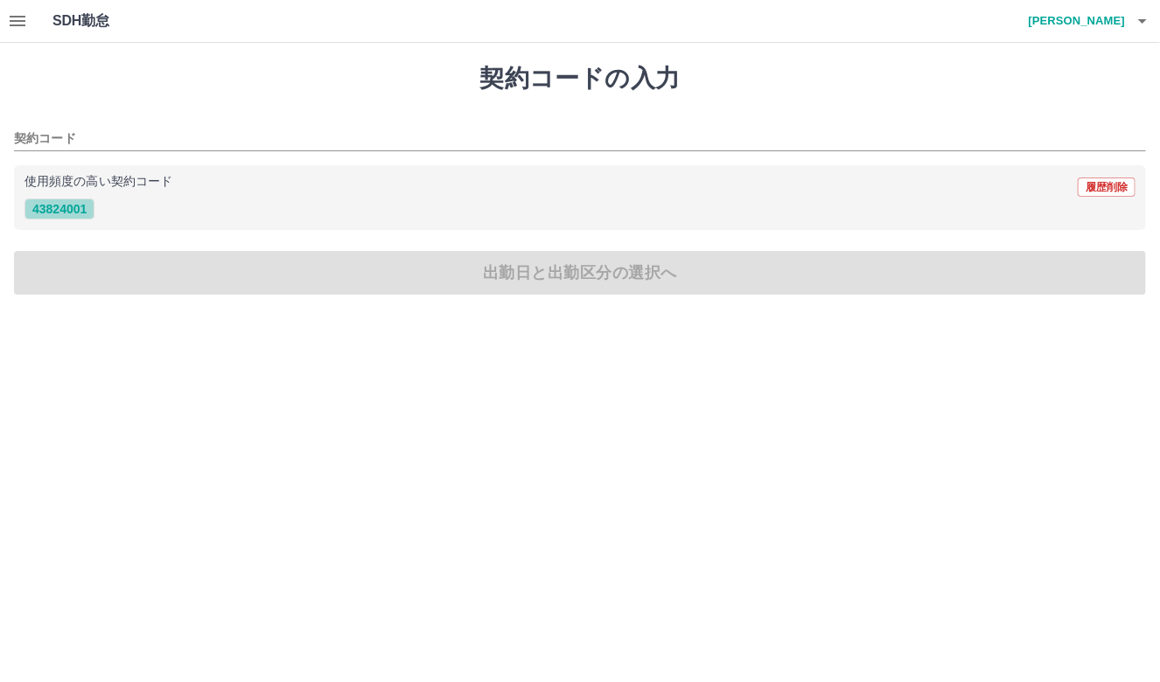
click at [87, 206] on button "43824001" at bounding box center [59, 209] width 70 height 21
type input "********"
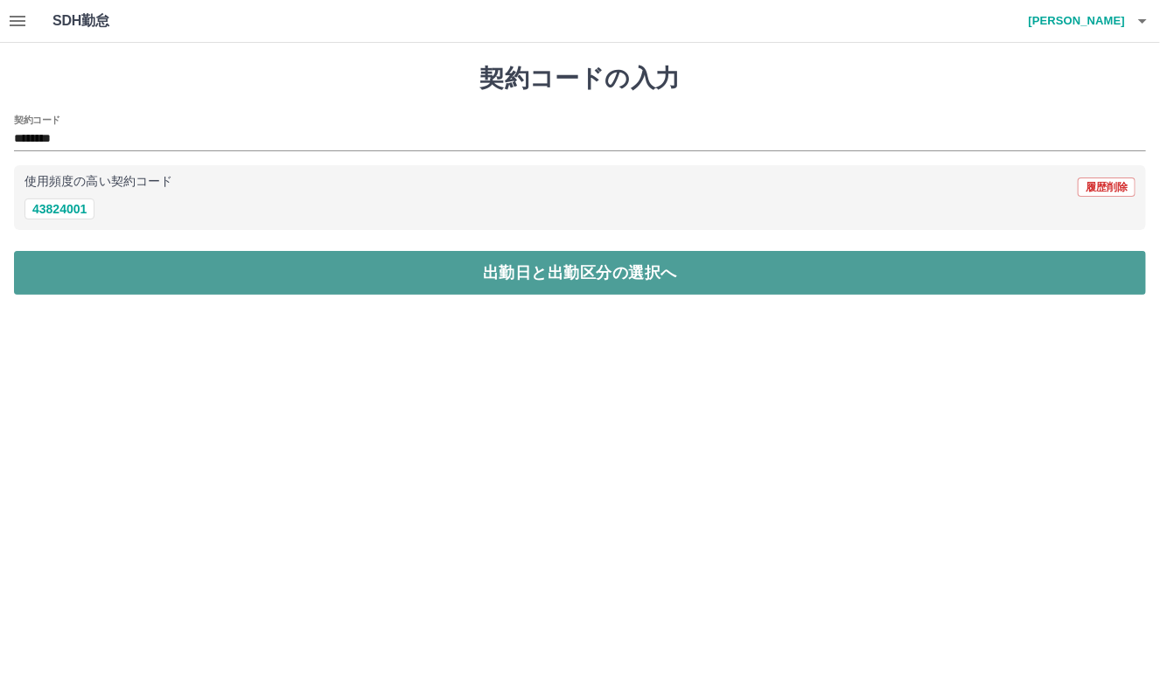
click at [357, 271] on button "出勤日と出勤区分の選択へ" at bounding box center [580, 273] width 1132 height 44
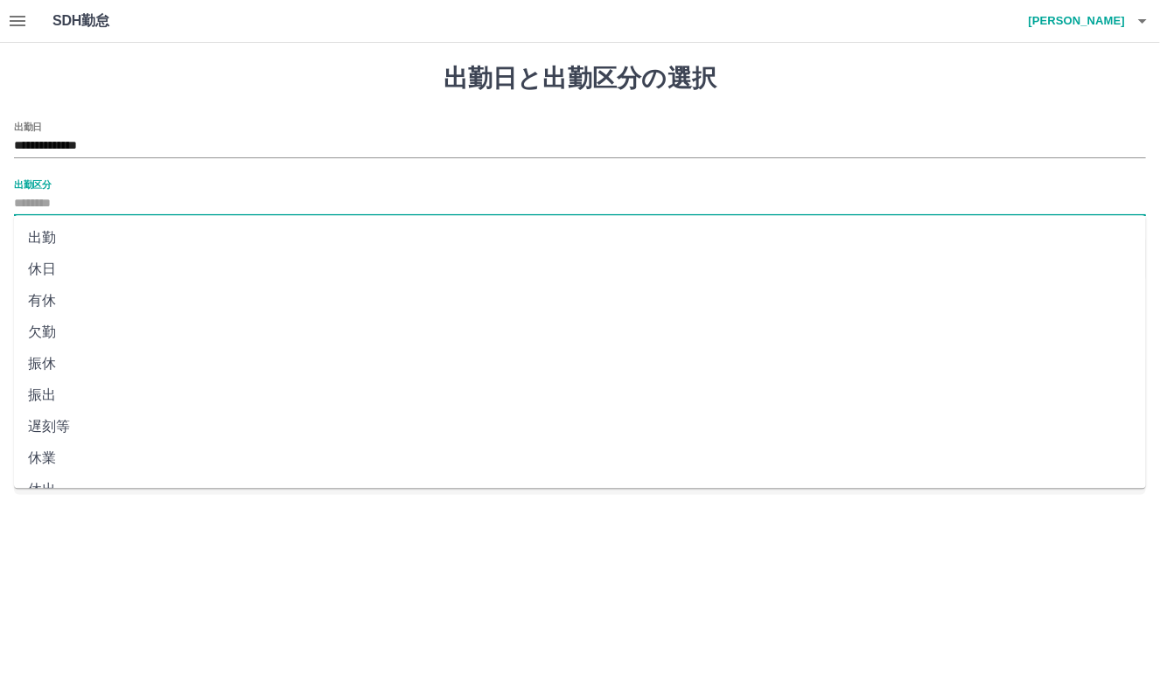
click at [199, 195] on input "出勤区分" at bounding box center [580, 204] width 1132 height 22
click at [59, 234] on li "出勤" at bounding box center [580, 237] width 1132 height 31
type input "**"
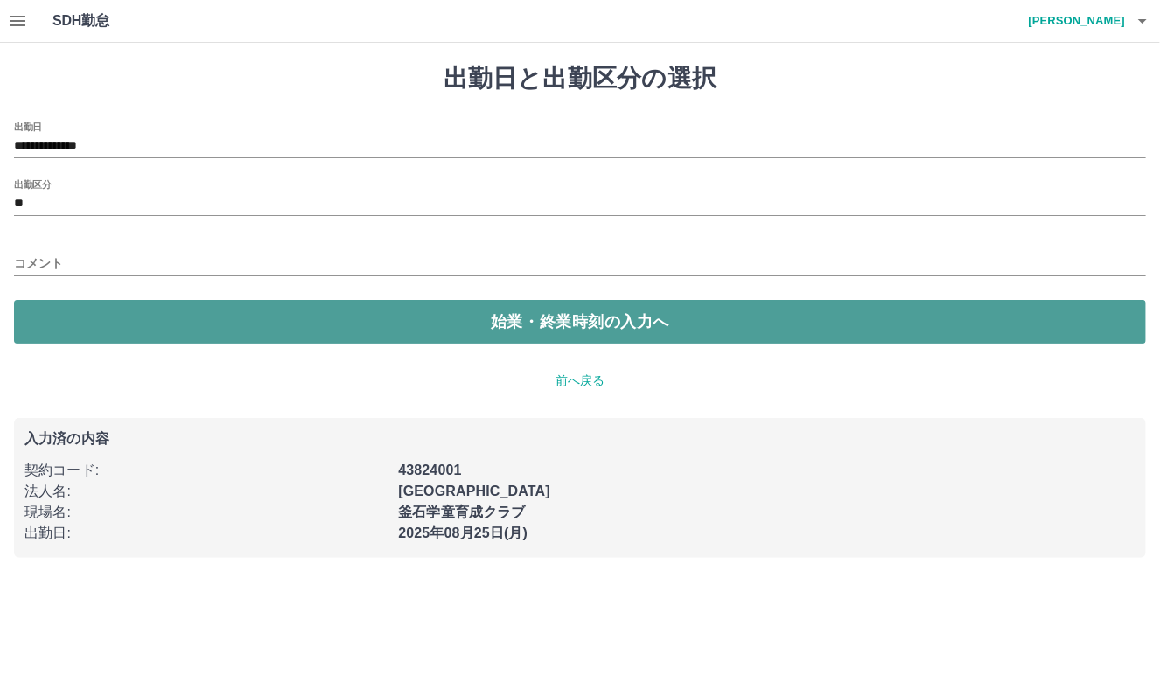
click at [112, 312] on button "始業・終業時刻の入力へ" at bounding box center [580, 322] width 1132 height 44
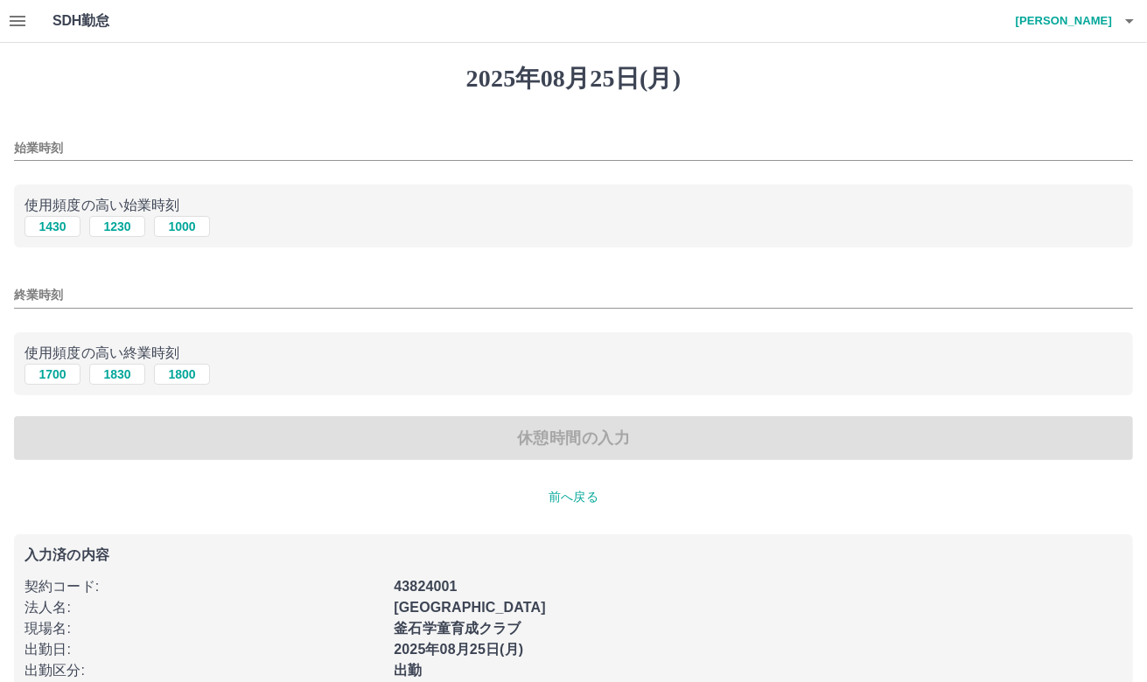
click at [212, 227] on div "1430 1230 1000" at bounding box center [573, 227] width 1098 height 22
click at [200, 230] on button "1000" at bounding box center [182, 226] width 56 height 21
type input "****"
click at [120, 377] on button "1830" at bounding box center [117, 374] width 56 height 21
type input "****"
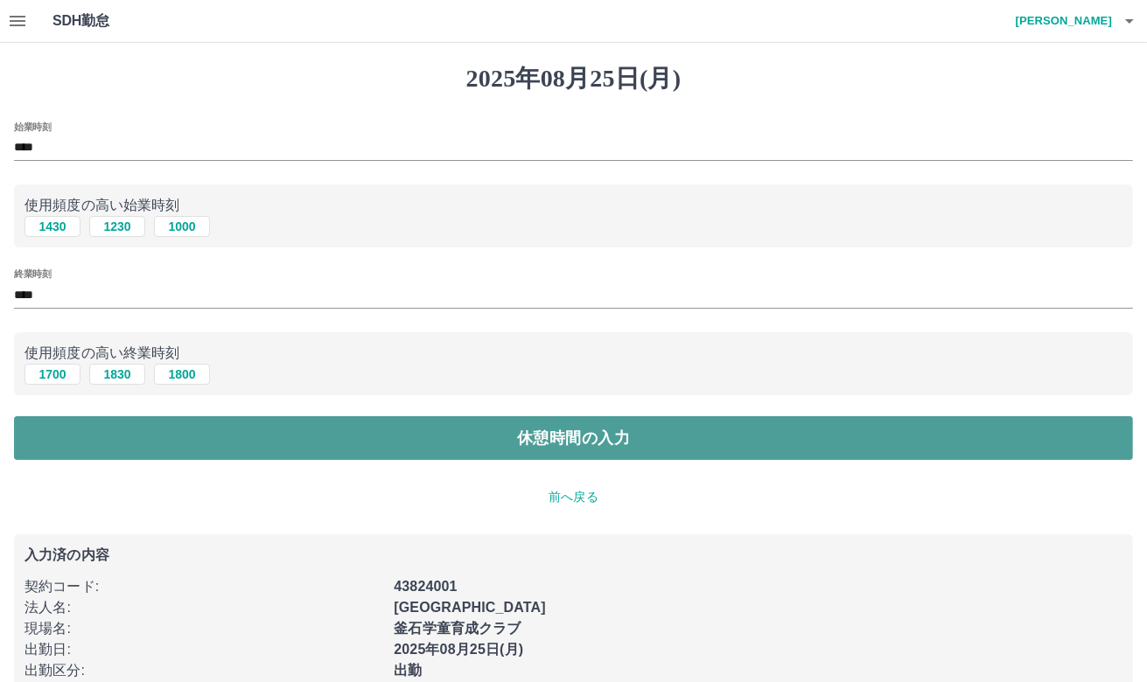
click at [297, 423] on button "休憩時間の入力" at bounding box center [573, 438] width 1119 height 44
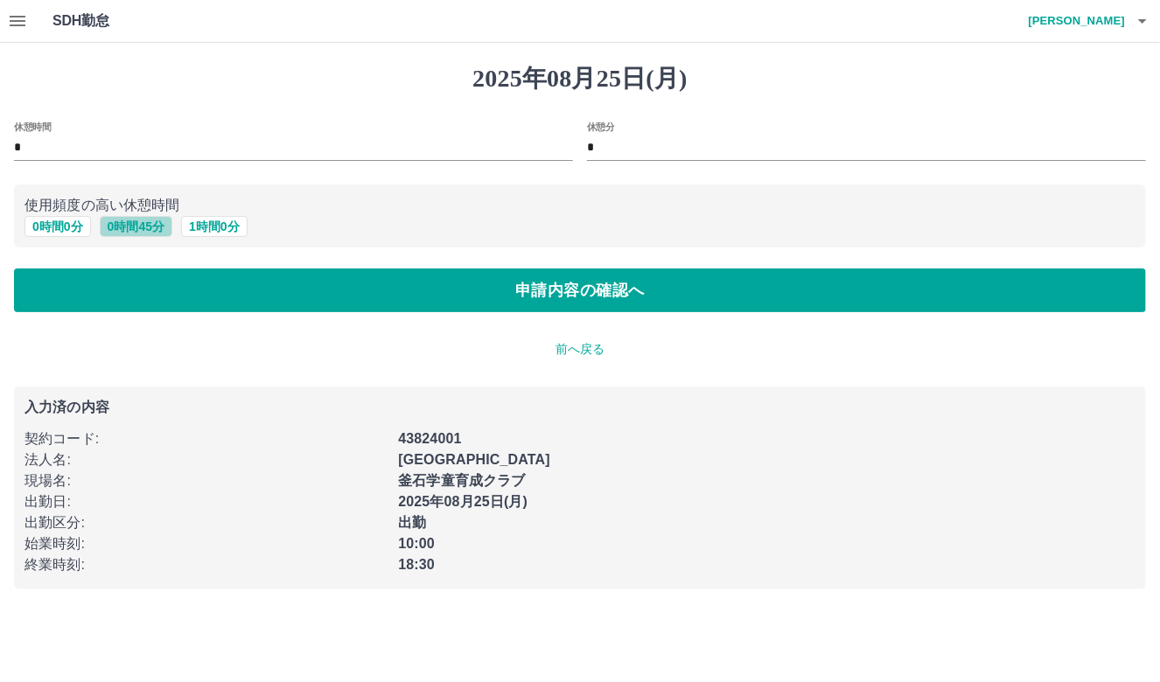
click at [128, 220] on button "0 時間 45 分" at bounding box center [136, 226] width 73 height 21
type input "**"
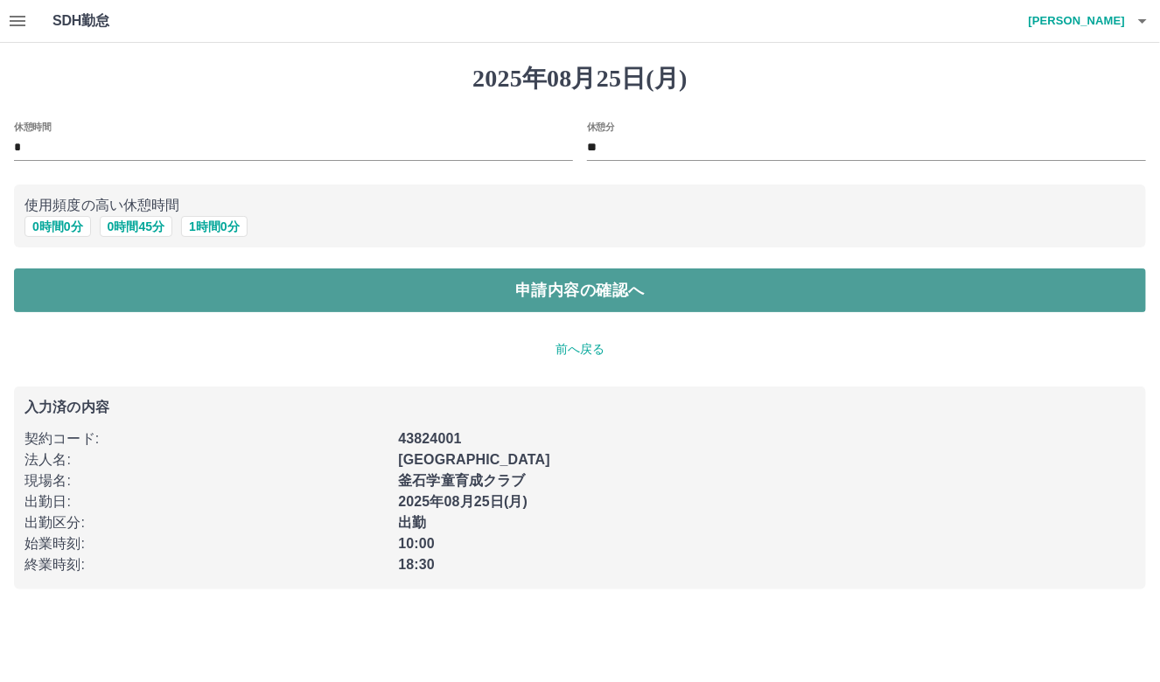
click at [421, 281] on button "申請内容の確認へ" at bounding box center [580, 291] width 1132 height 44
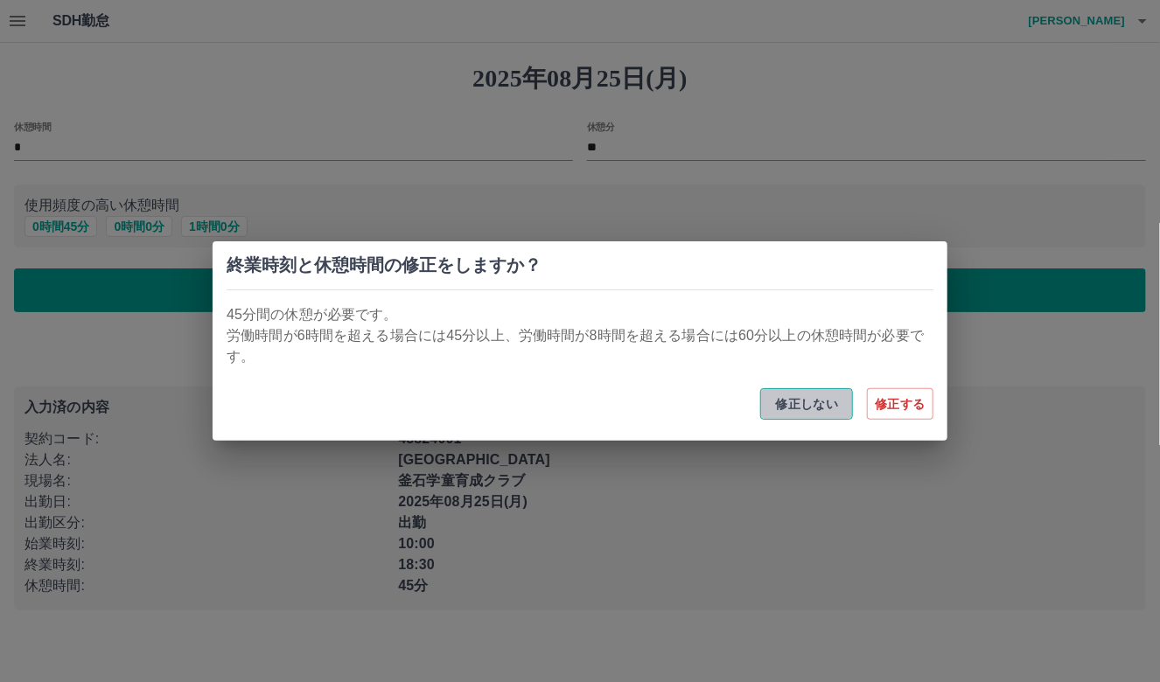
click at [819, 403] on button "修正しない" at bounding box center [806, 403] width 93 height 31
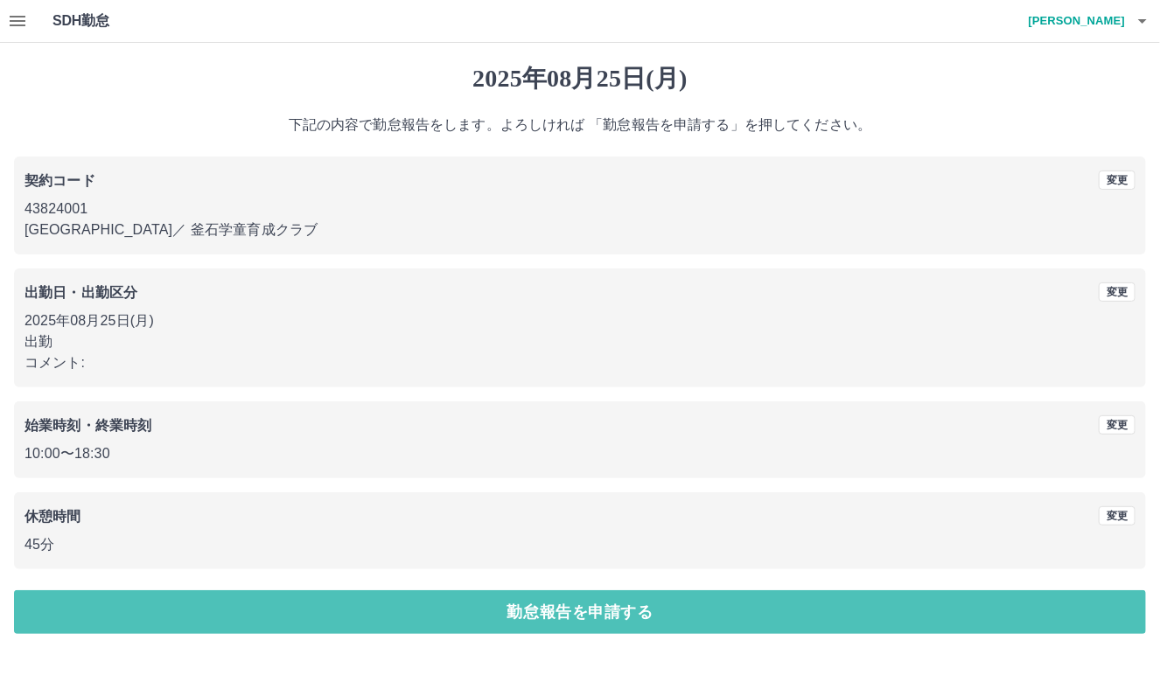
drag, startPoint x: 322, startPoint y: 613, endPoint x: 346, endPoint y: 601, distance: 26.6
click at [331, 611] on button "勤怠報告を申請する" at bounding box center [580, 613] width 1132 height 44
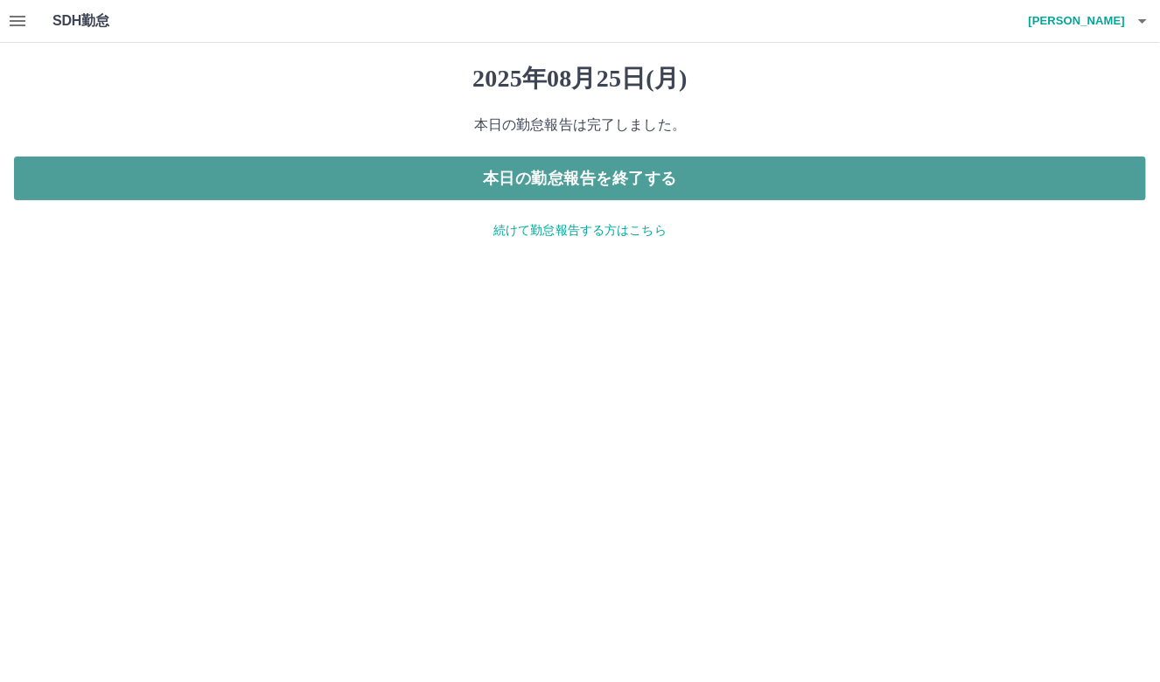
click at [653, 182] on button "本日の勤怠報告を終了する" at bounding box center [580, 179] width 1132 height 44
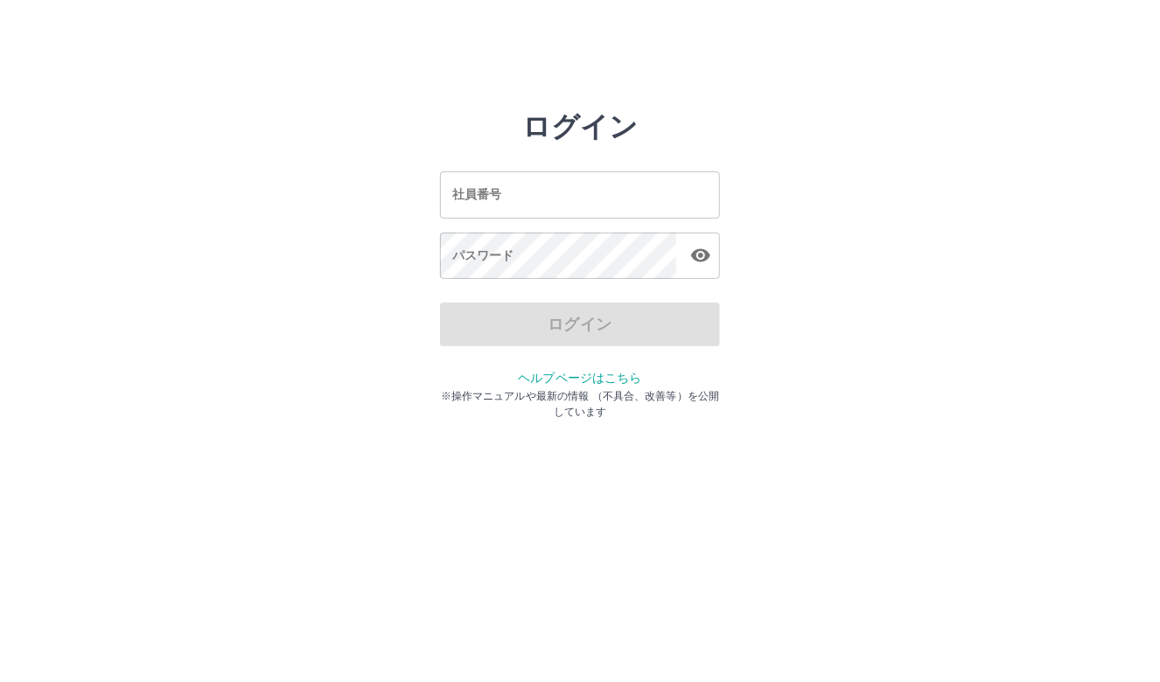
drag, startPoint x: 0, startPoint y: 0, endPoint x: 653, endPoint y: 182, distance: 677.5
click at [653, 182] on input "社員番号" at bounding box center [580, 194] width 280 height 46
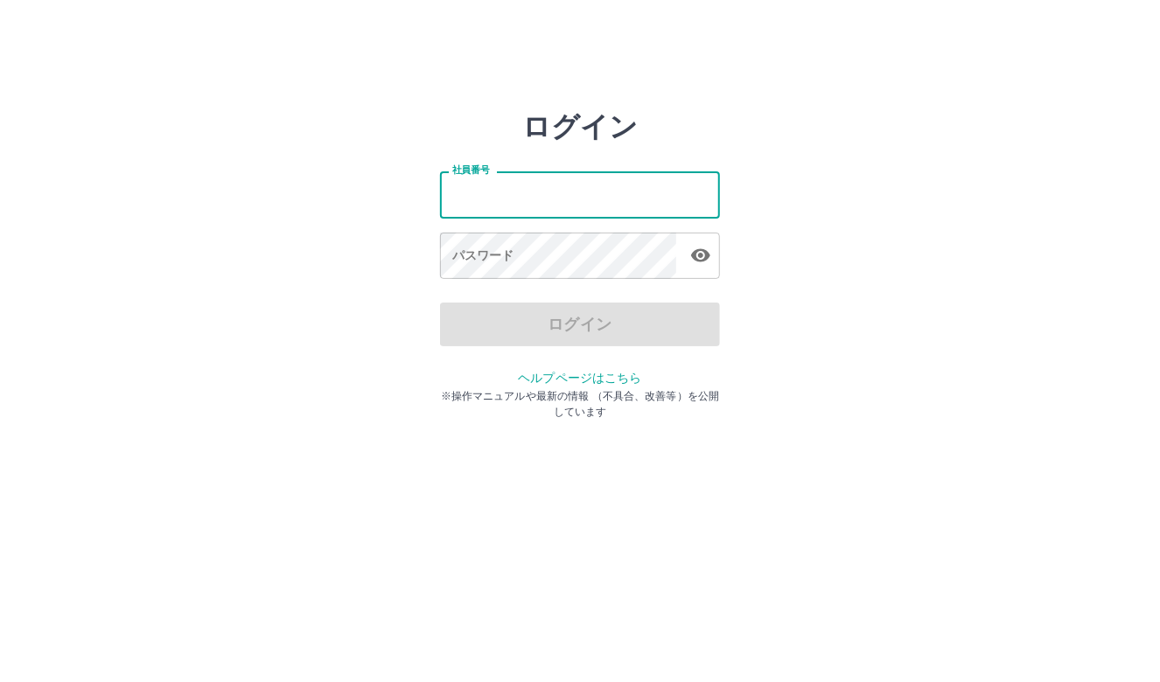
type input "*******"
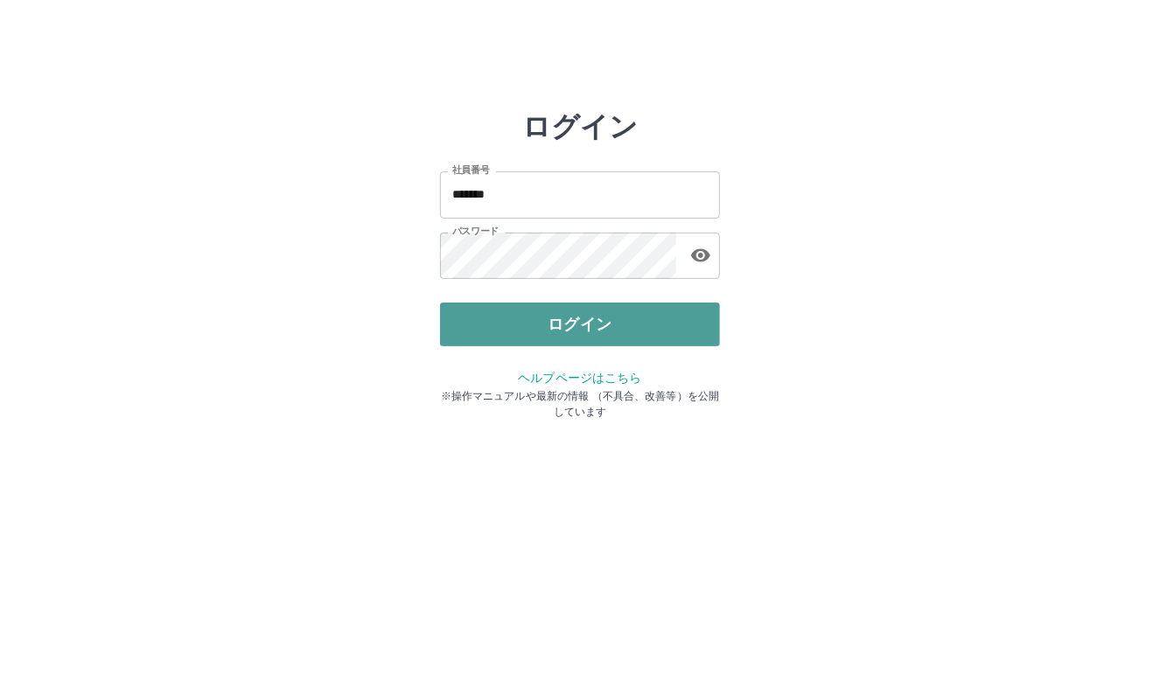
click at [493, 314] on button "ログイン" at bounding box center [580, 325] width 280 height 44
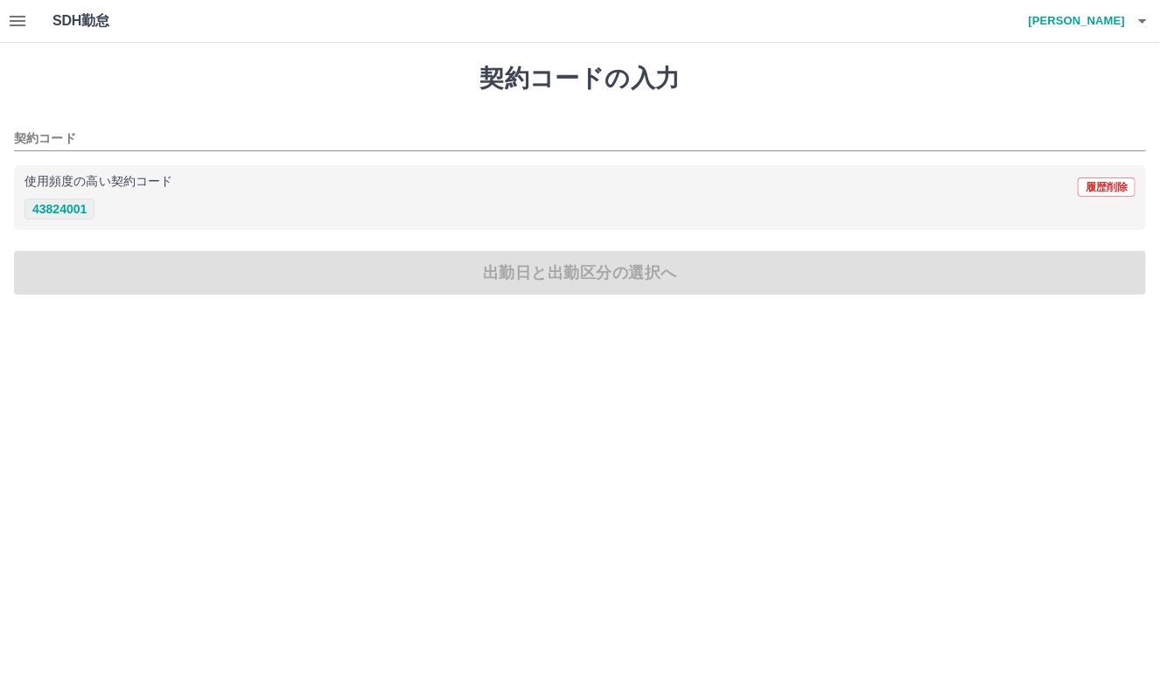
click at [75, 213] on button "43824001" at bounding box center [59, 209] width 70 height 21
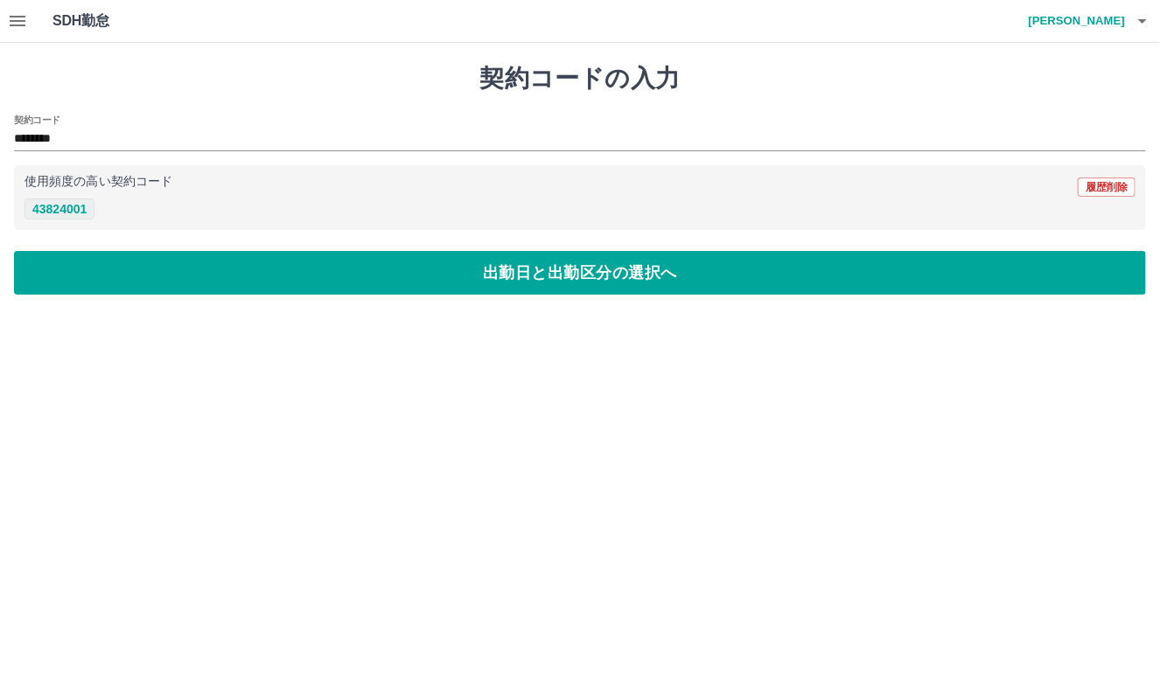
type input "********"
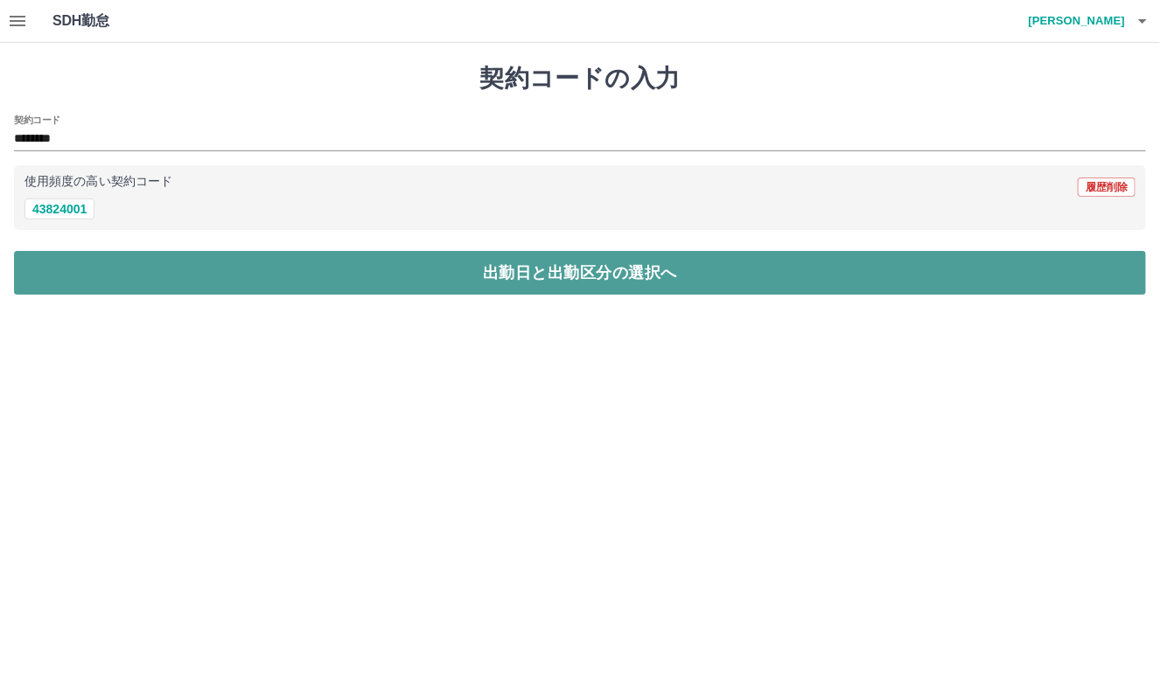
click at [444, 271] on button "出勤日と出勤区分の選択へ" at bounding box center [580, 273] width 1132 height 44
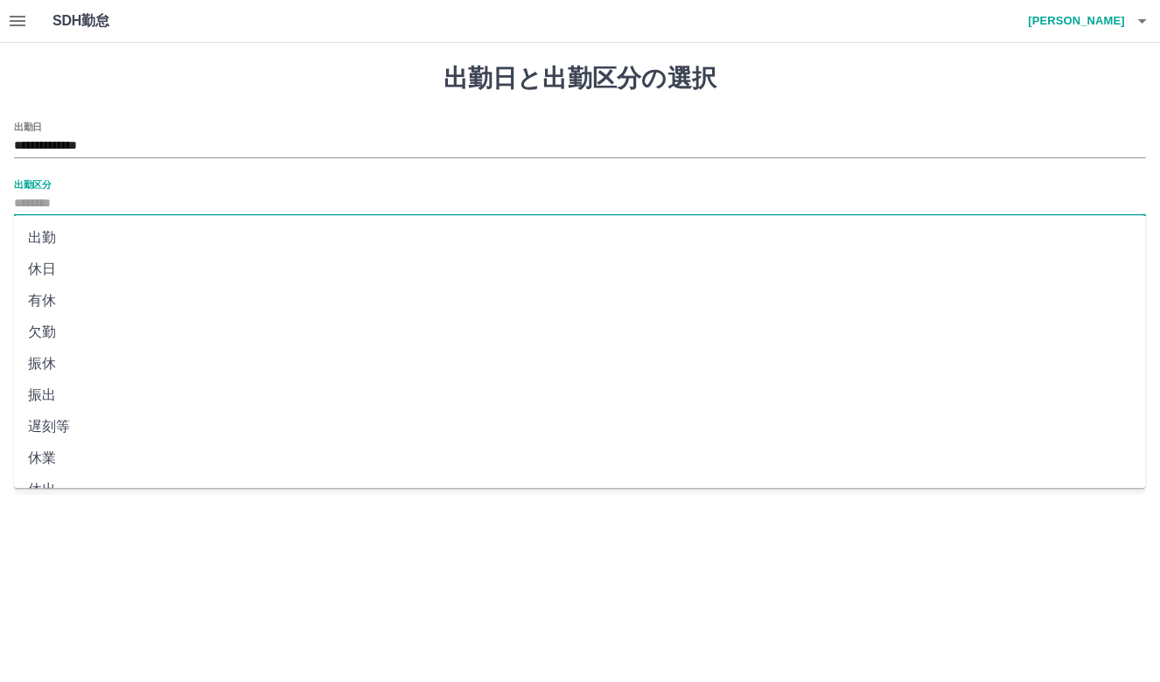
click at [108, 202] on input "出勤区分" at bounding box center [580, 204] width 1132 height 22
click at [39, 239] on li "出勤" at bounding box center [580, 237] width 1132 height 31
type input "**"
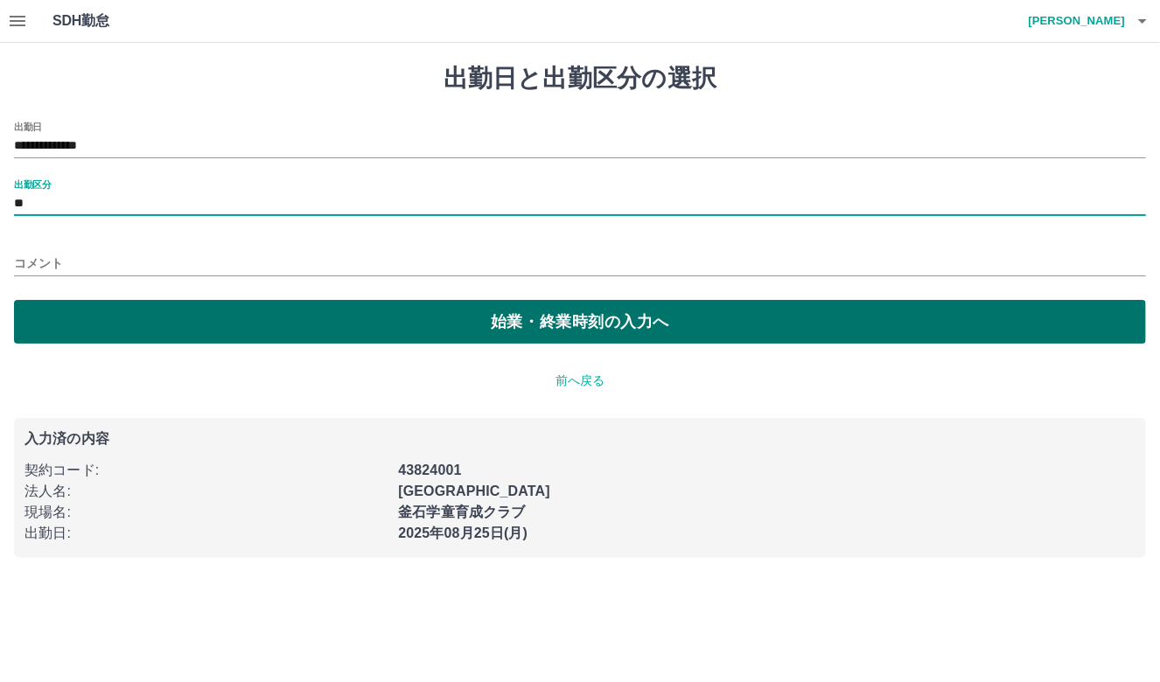
click at [244, 318] on button "始業・終業時刻の入力へ" at bounding box center [580, 322] width 1132 height 44
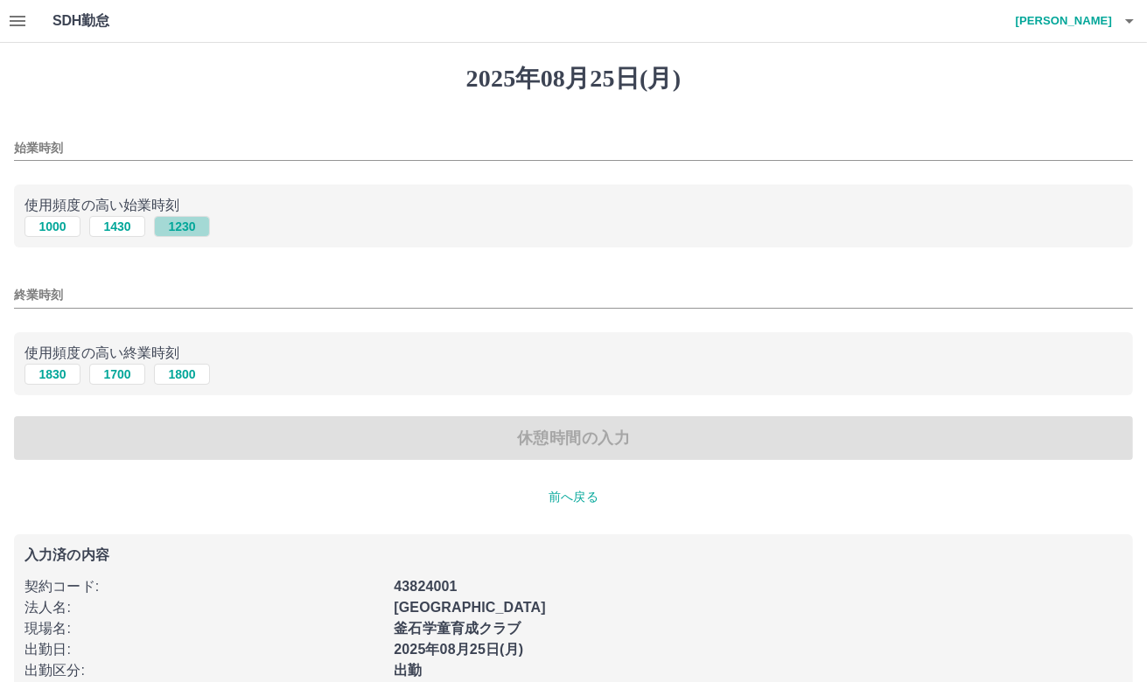
click at [185, 220] on button "1230" at bounding box center [182, 226] width 56 height 21
type input "****"
click at [59, 374] on button "1830" at bounding box center [52, 374] width 56 height 21
type input "****"
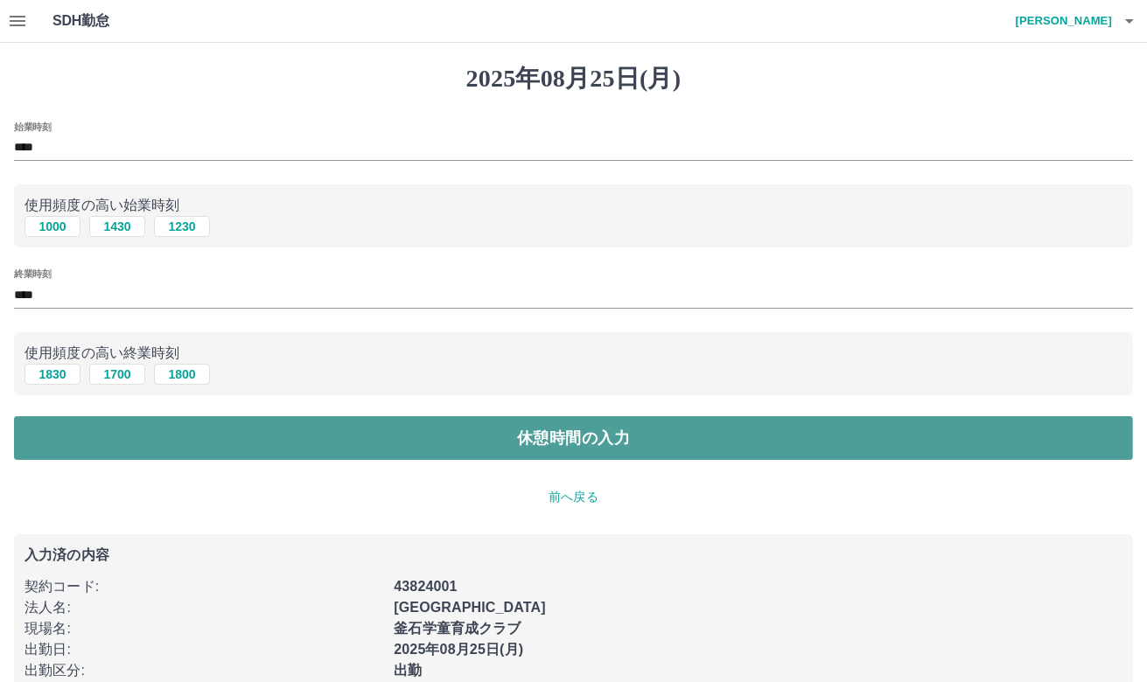
click at [283, 423] on button "休憩時間の入力" at bounding box center [573, 438] width 1119 height 44
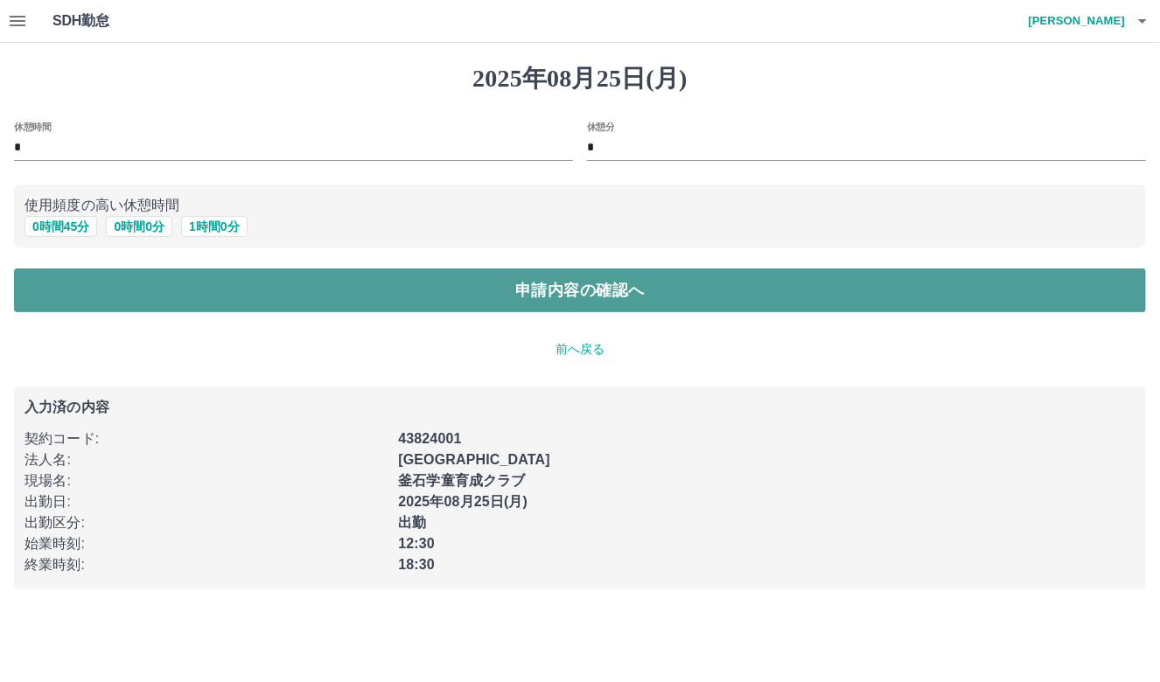
click at [414, 293] on button "申請内容の確認へ" at bounding box center [580, 291] width 1132 height 44
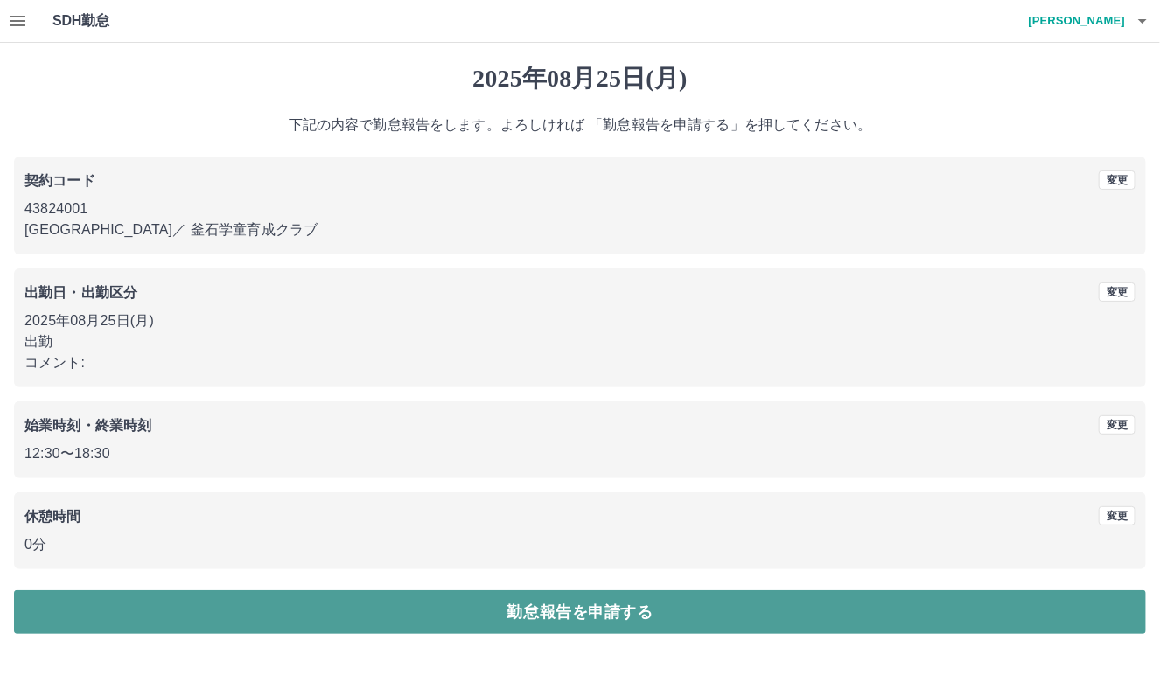
click at [540, 615] on button "勤怠報告を申請する" at bounding box center [580, 613] width 1132 height 44
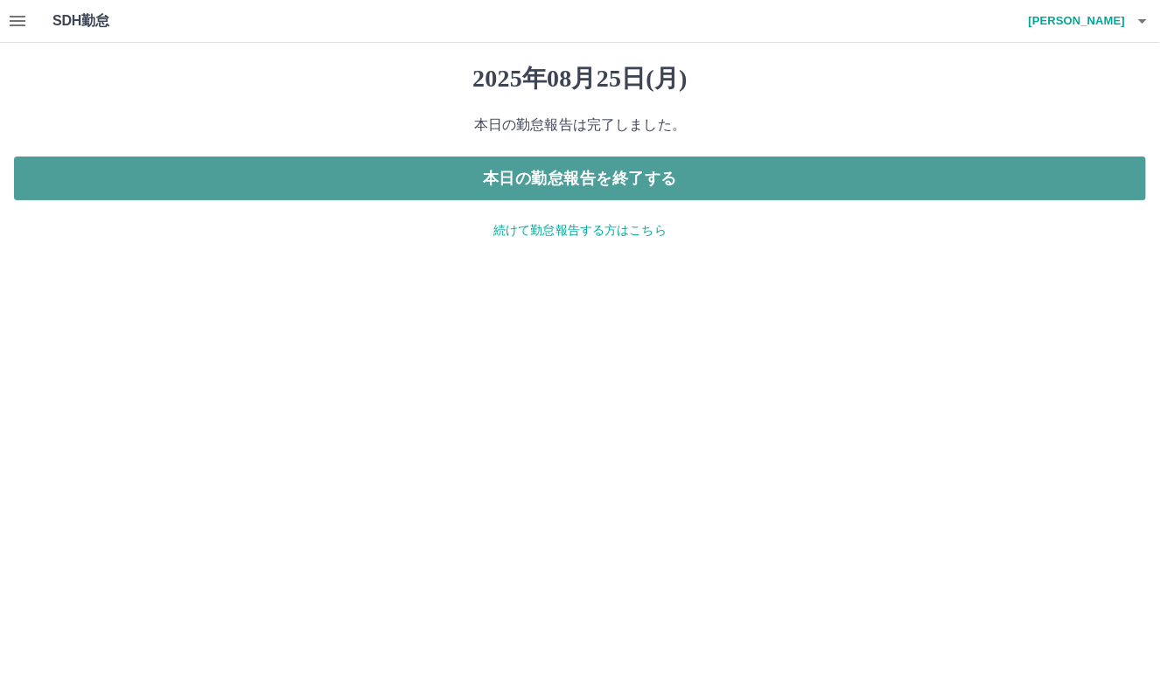
click at [323, 173] on button "本日の勤怠報告を終了する" at bounding box center [580, 179] width 1132 height 44
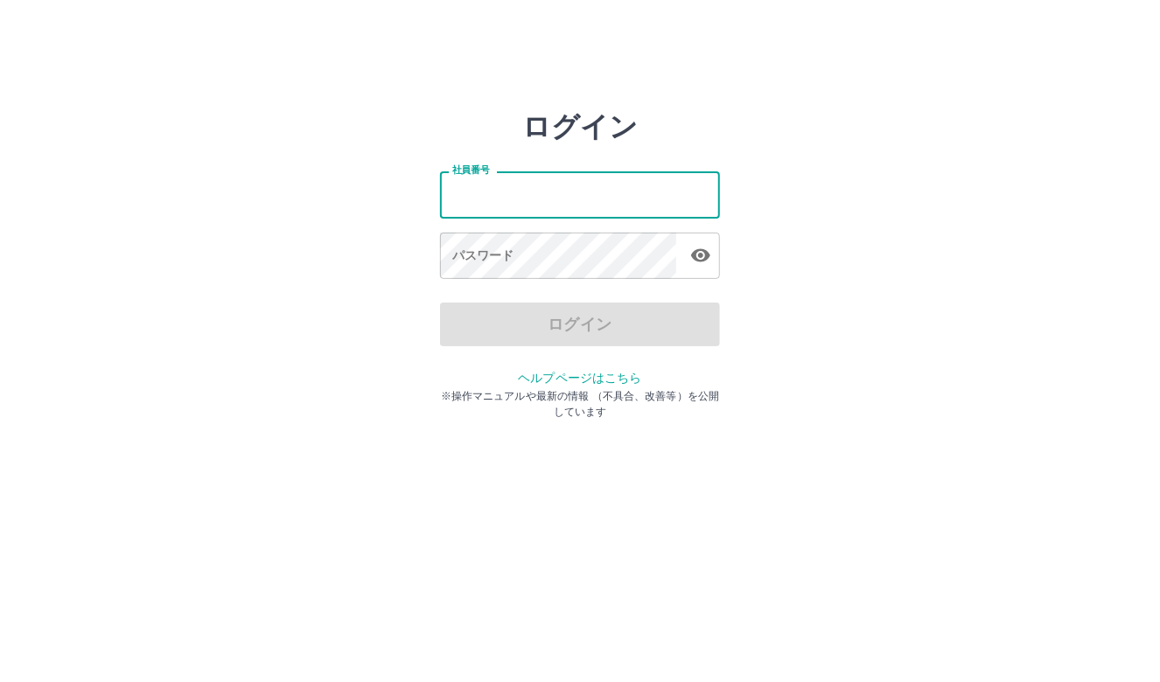
click at [461, 203] on input "社員番号" at bounding box center [580, 194] width 280 height 46
type input "*******"
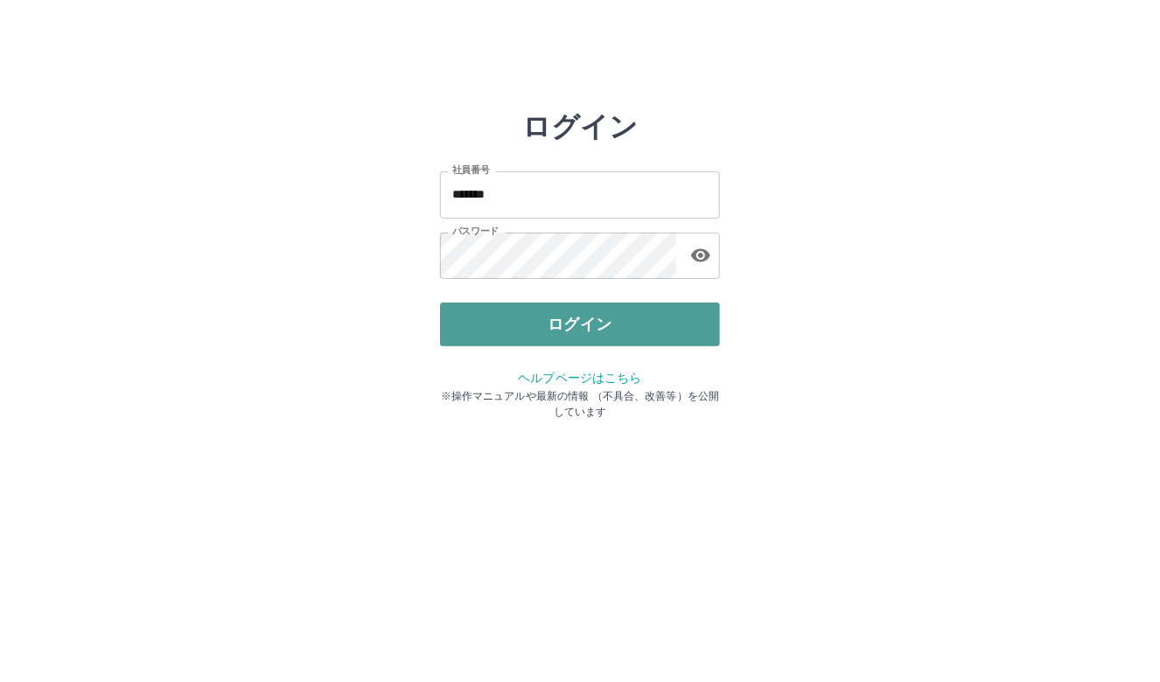
click at [533, 308] on button "ログイン" at bounding box center [580, 325] width 280 height 44
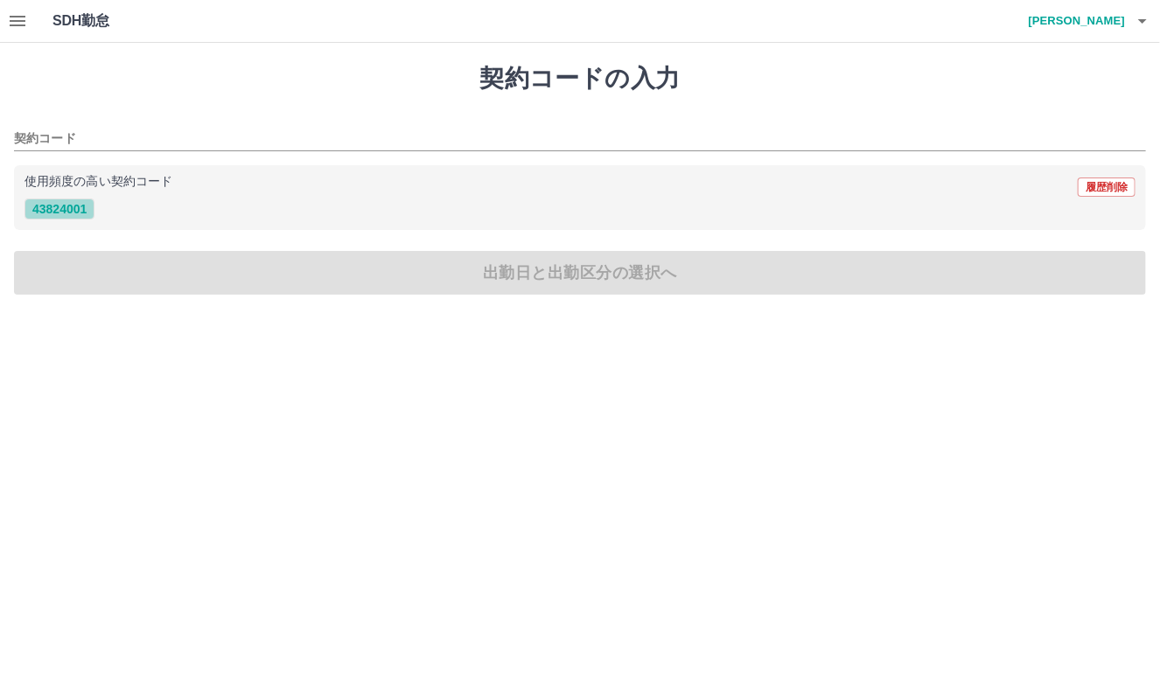
click at [78, 209] on button "43824001" at bounding box center [59, 209] width 70 height 21
type input "********"
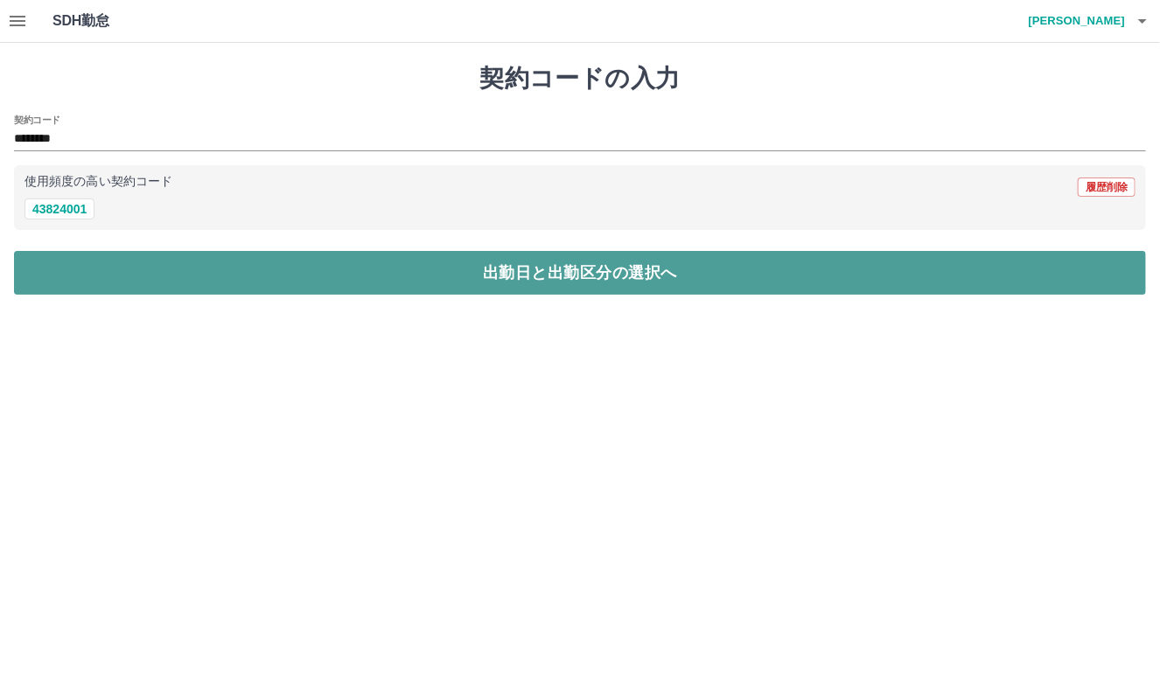
click at [110, 288] on button "出勤日と出勤区分の選択へ" at bounding box center [580, 273] width 1132 height 44
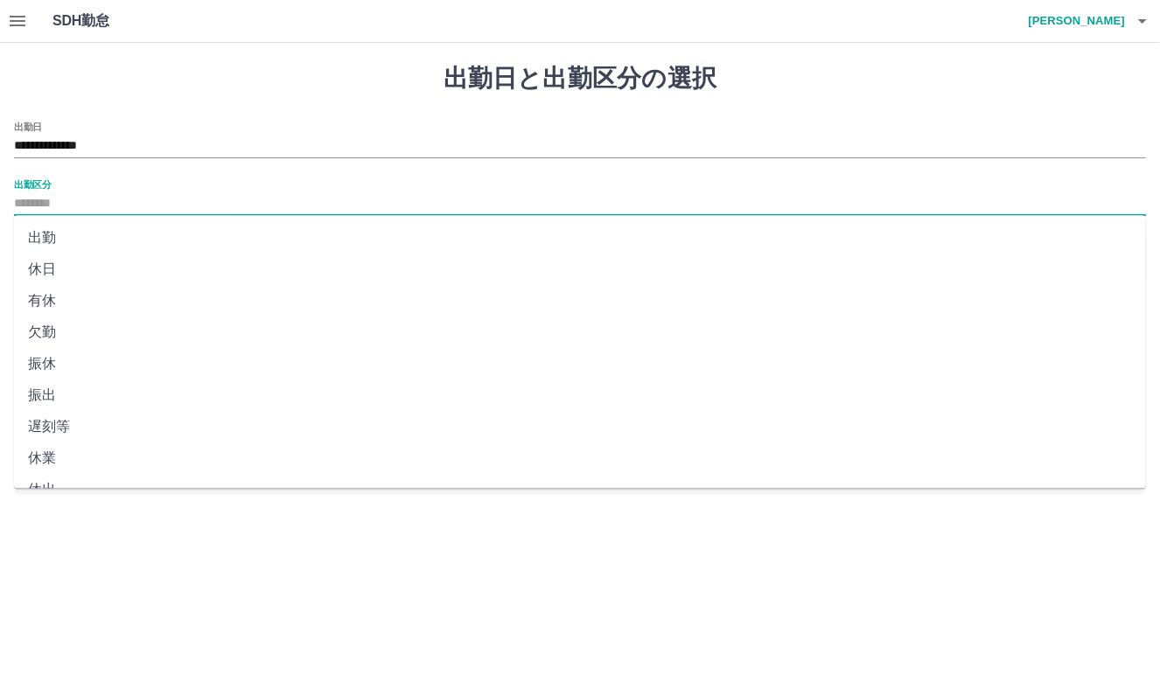
click at [110, 205] on input "出勤区分" at bounding box center [580, 204] width 1132 height 22
click at [50, 262] on li "休日" at bounding box center [580, 269] width 1132 height 31
type input "**"
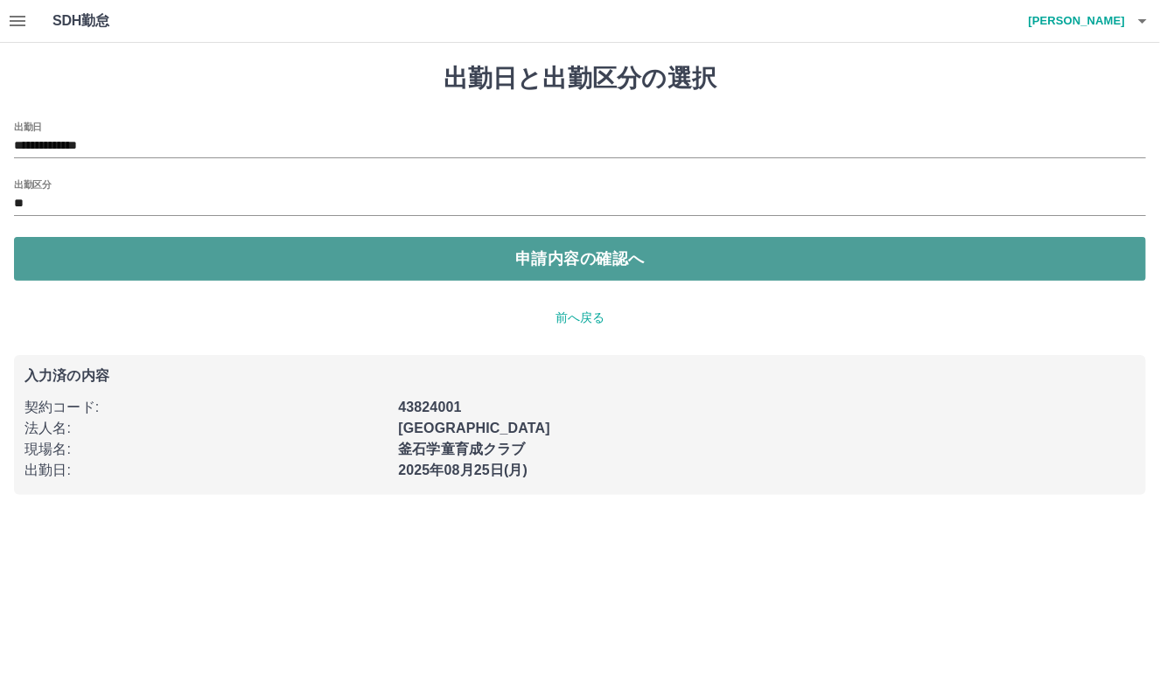
click at [234, 269] on button "申請内容の確認へ" at bounding box center [580, 259] width 1132 height 44
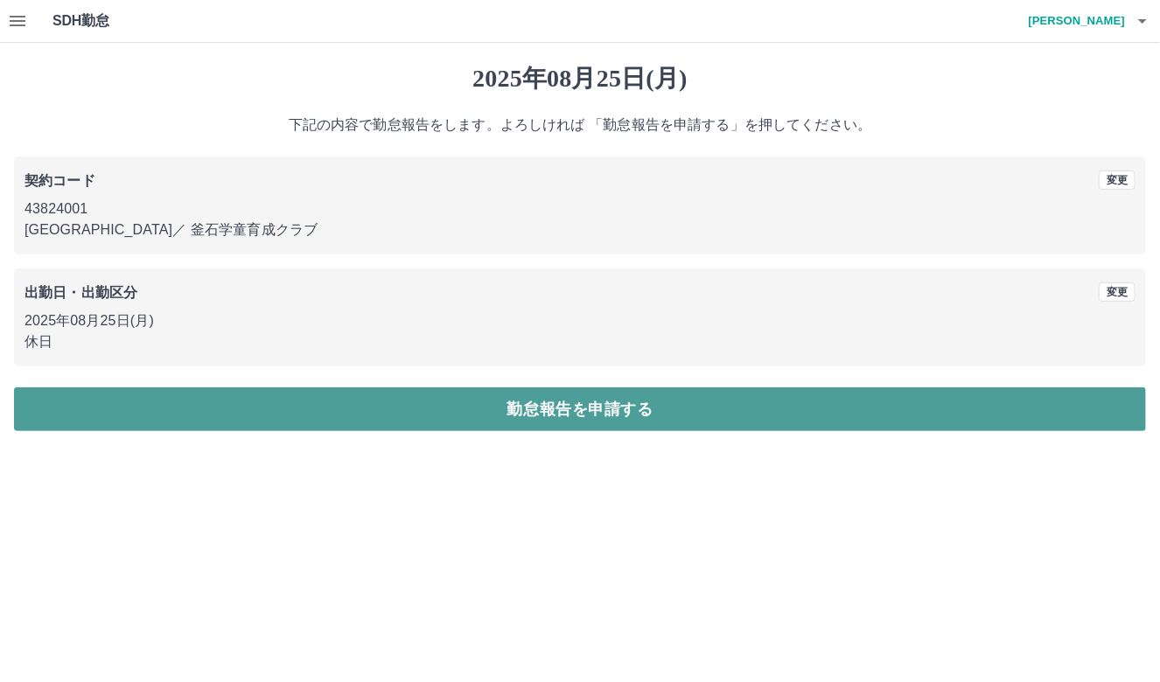
click at [430, 396] on button "勤怠報告を申請する" at bounding box center [580, 410] width 1132 height 44
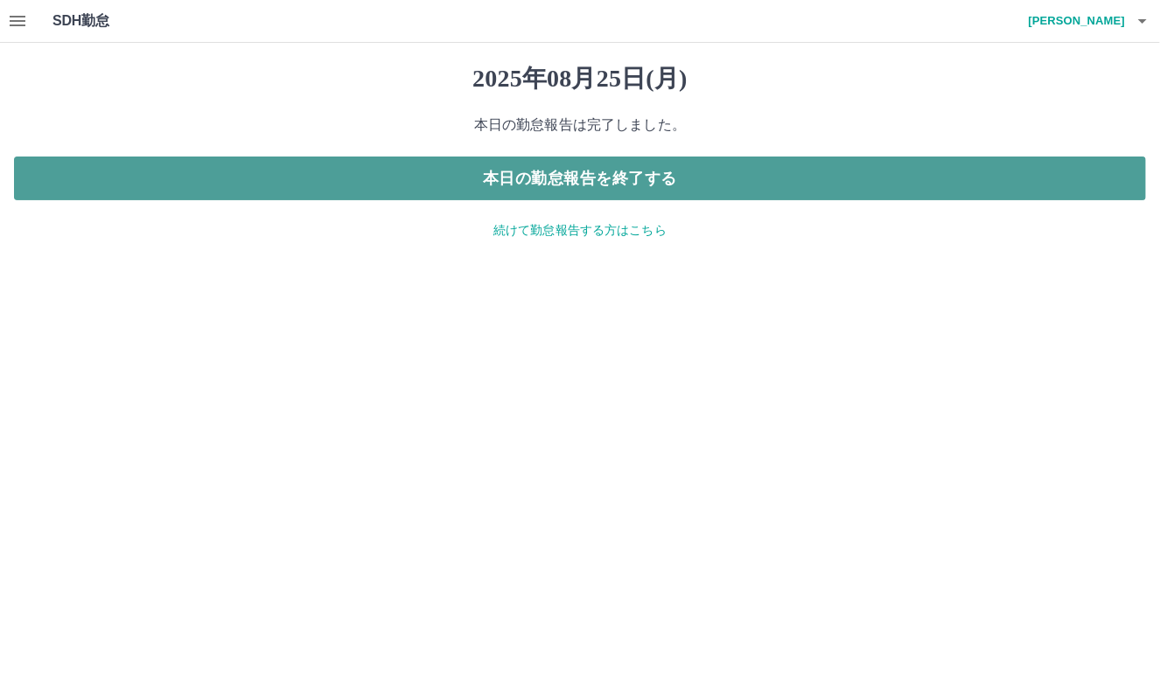
click at [557, 172] on button "本日の勤怠報告を終了する" at bounding box center [580, 179] width 1132 height 44
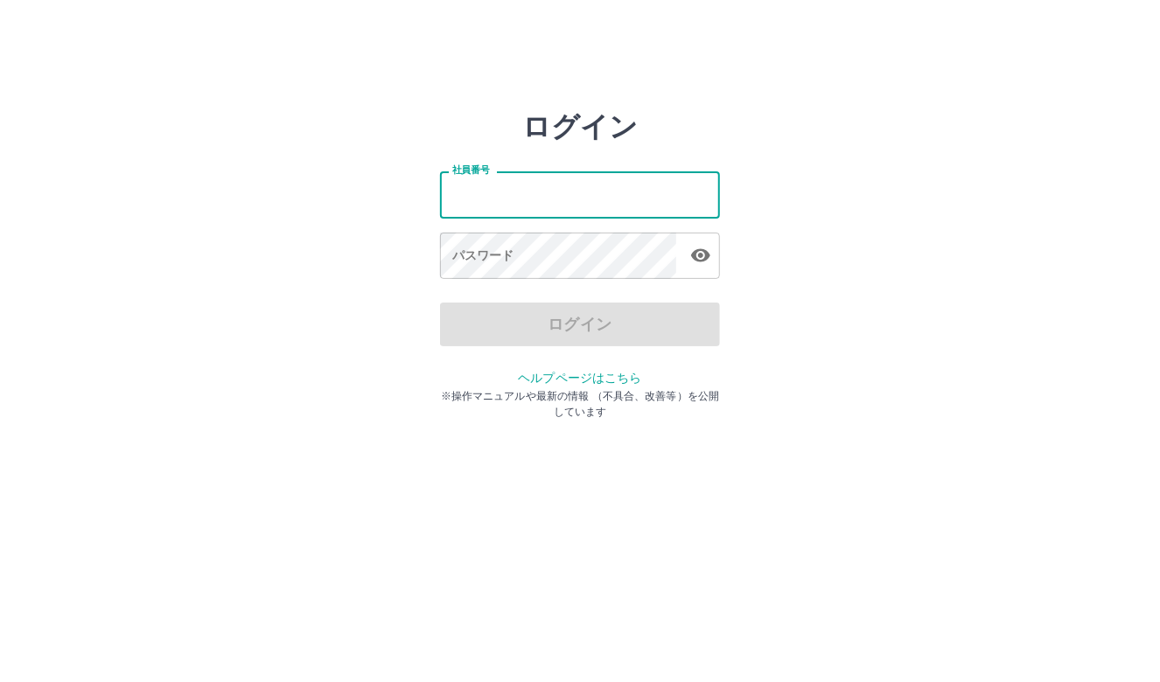
click at [527, 202] on input "社員番号" at bounding box center [580, 194] width 280 height 46
type input "*"
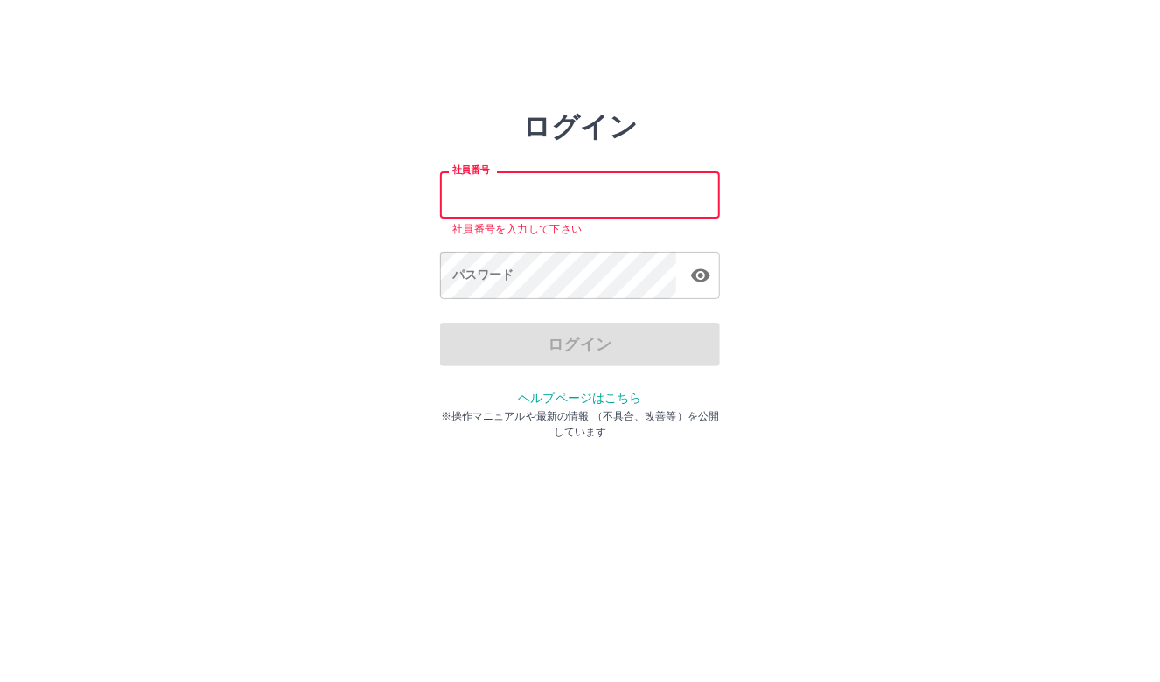
click at [527, 202] on input "社員番号" at bounding box center [580, 194] width 280 height 46
type input "*******"
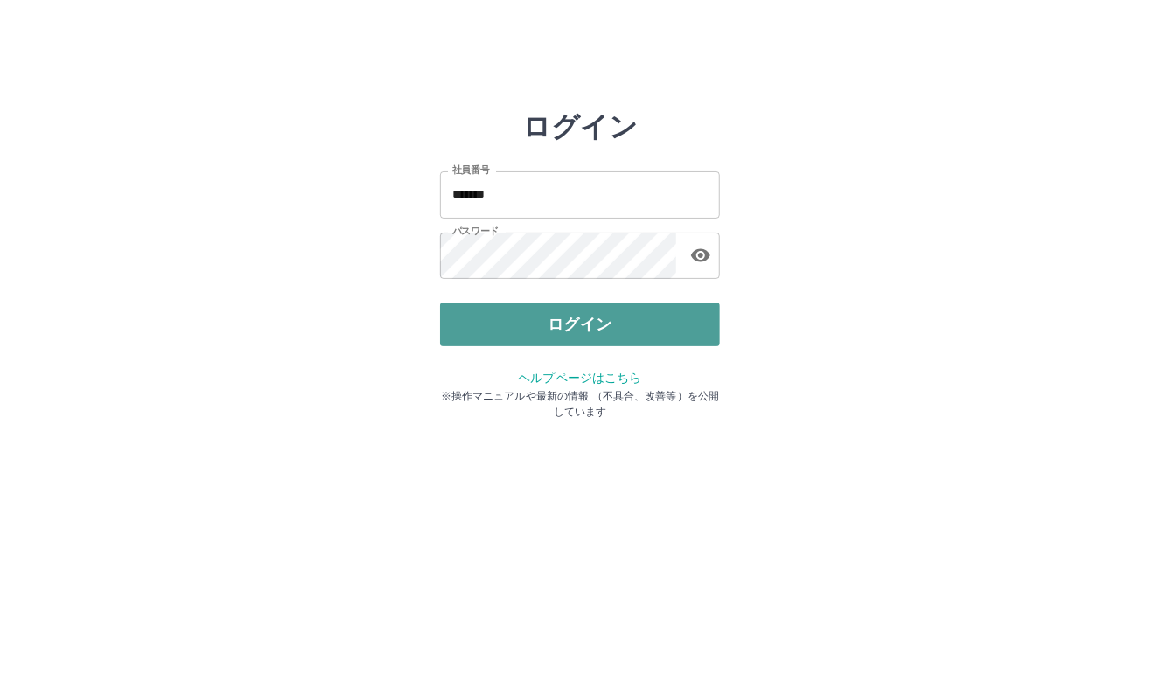
click at [505, 326] on button "ログイン" at bounding box center [580, 325] width 280 height 44
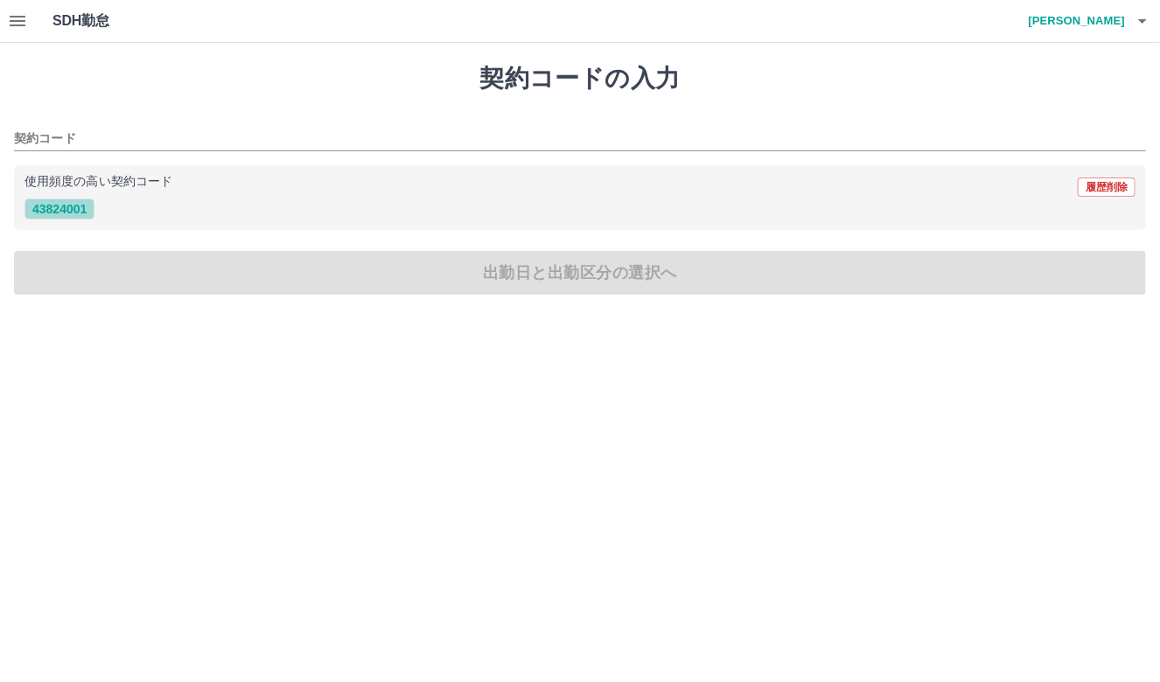
click at [77, 203] on button "43824001" at bounding box center [59, 209] width 70 height 21
type input "********"
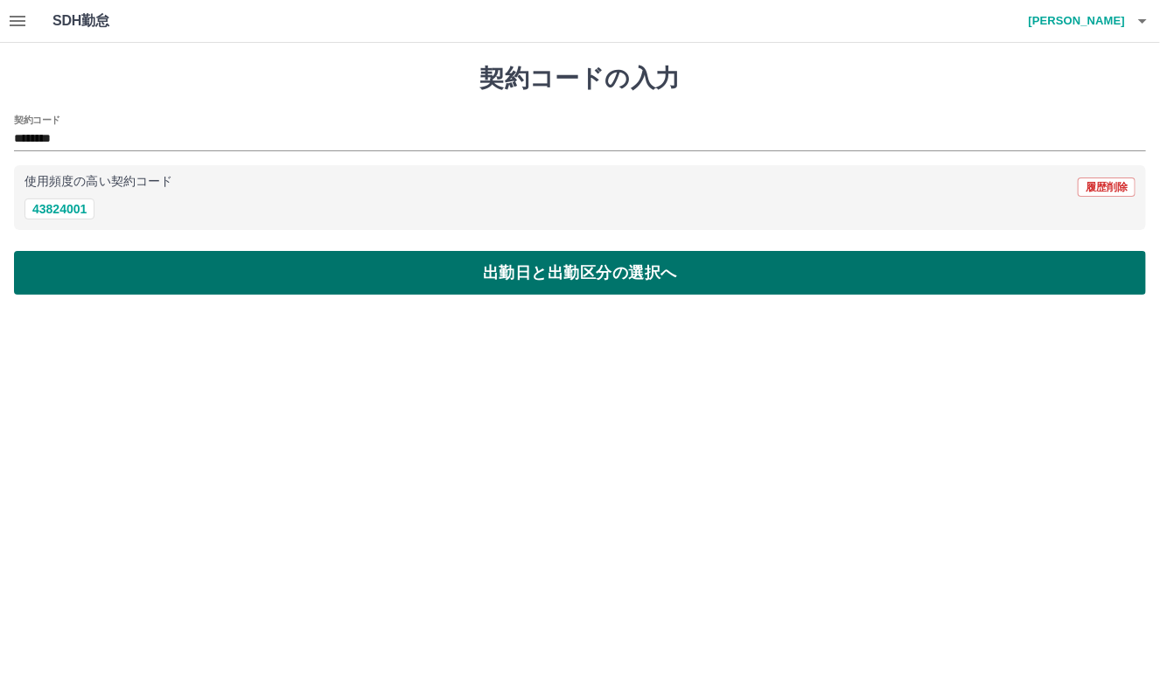
click at [196, 272] on button "出勤日と出勤区分の選択へ" at bounding box center [580, 273] width 1132 height 44
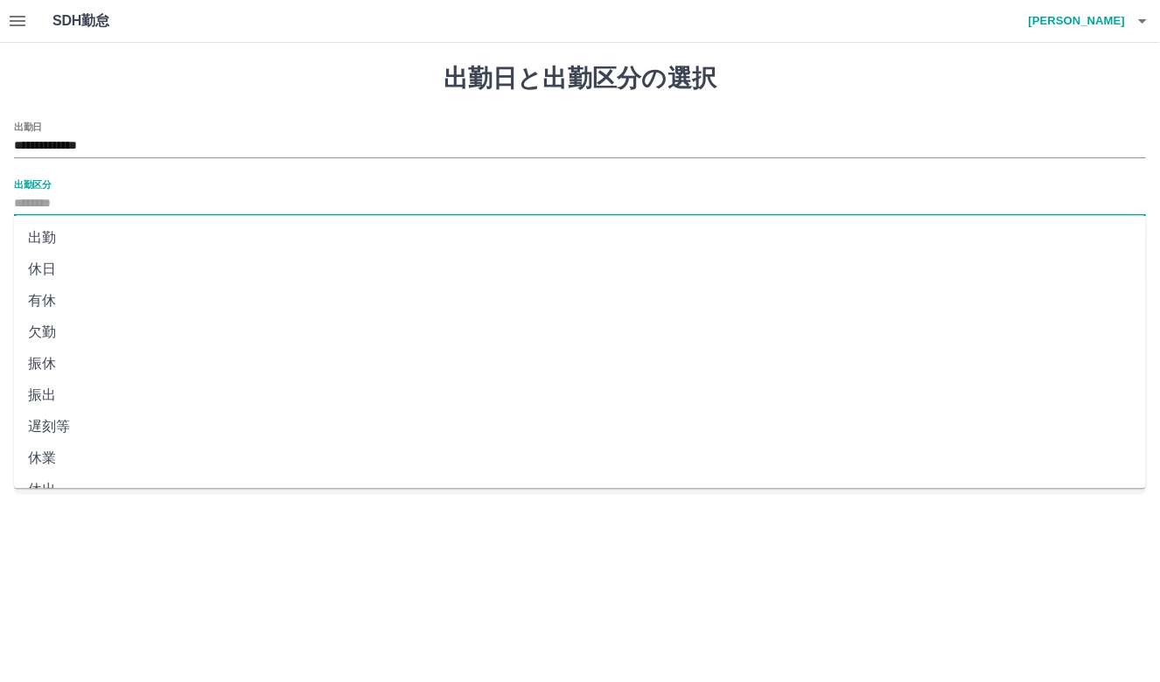
click at [144, 193] on input "出勤区分" at bounding box center [580, 204] width 1132 height 22
click at [49, 227] on li "出勤" at bounding box center [580, 237] width 1132 height 31
type input "**"
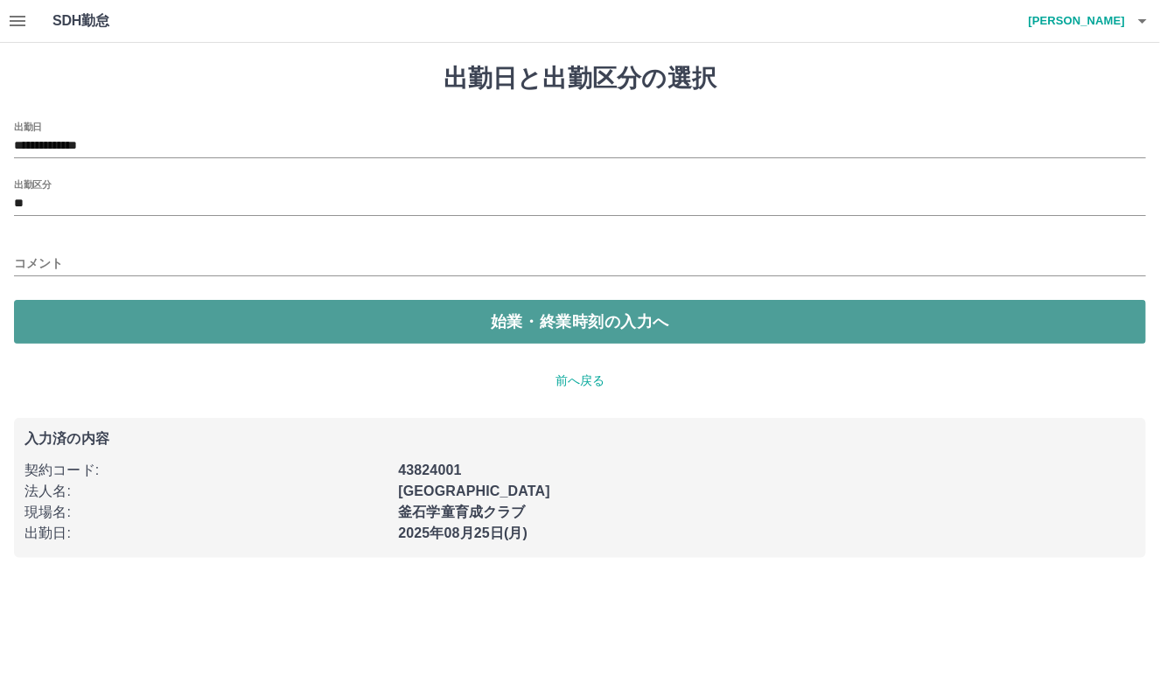
click at [278, 319] on button "始業・終業時刻の入力へ" at bounding box center [580, 322] width 1132 height 44
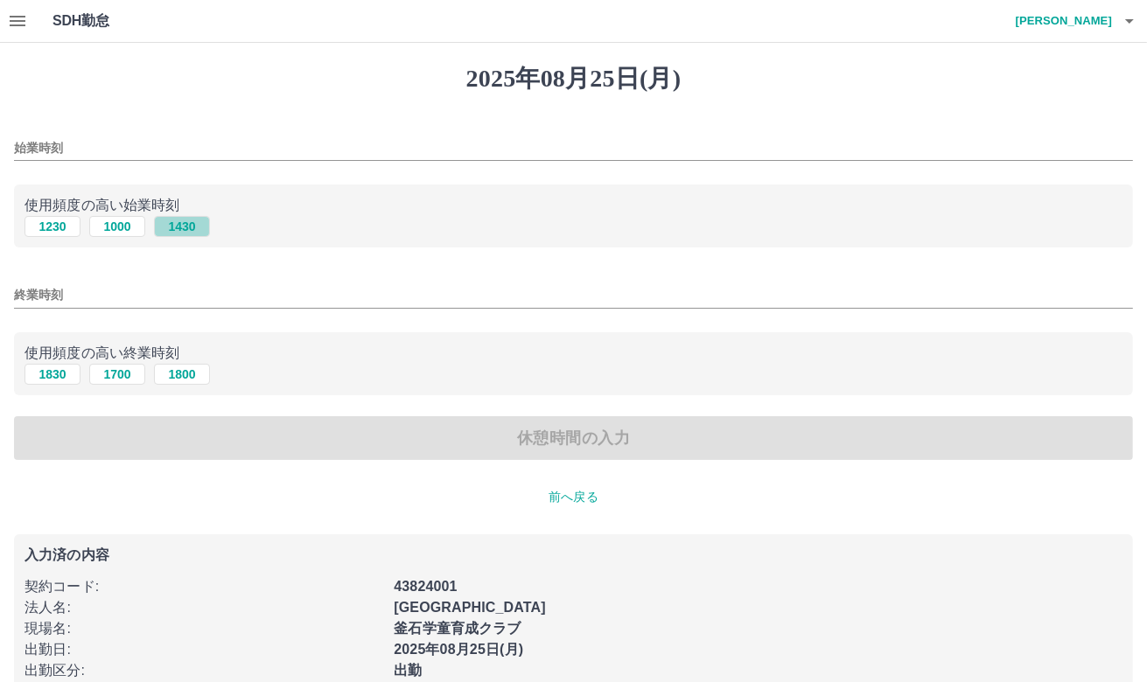
click at [186, 220] on button "1430" at bounding box center [182, 226] width 56 height 21
type input "****"
click at [185, 374] on button "1800" at bounding box center [182, 374] width 56 height 21
type input "****"
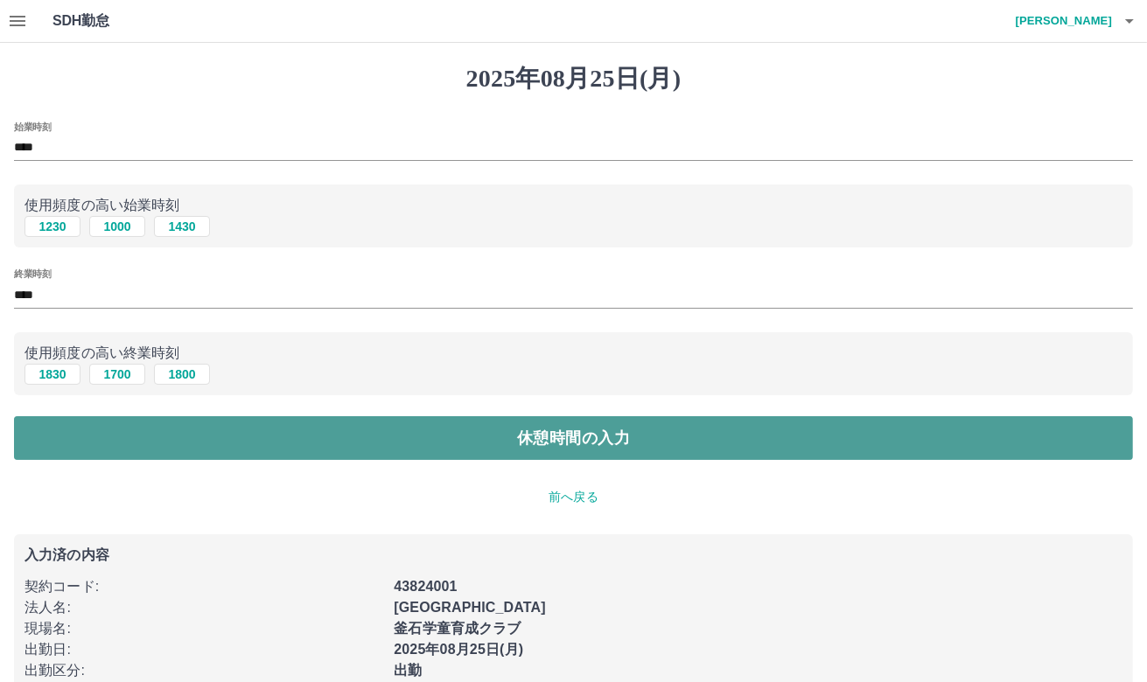
click at [446, 449] on button "休憩時間の入力" at bounding box center [573, 438] width 1119 height 44
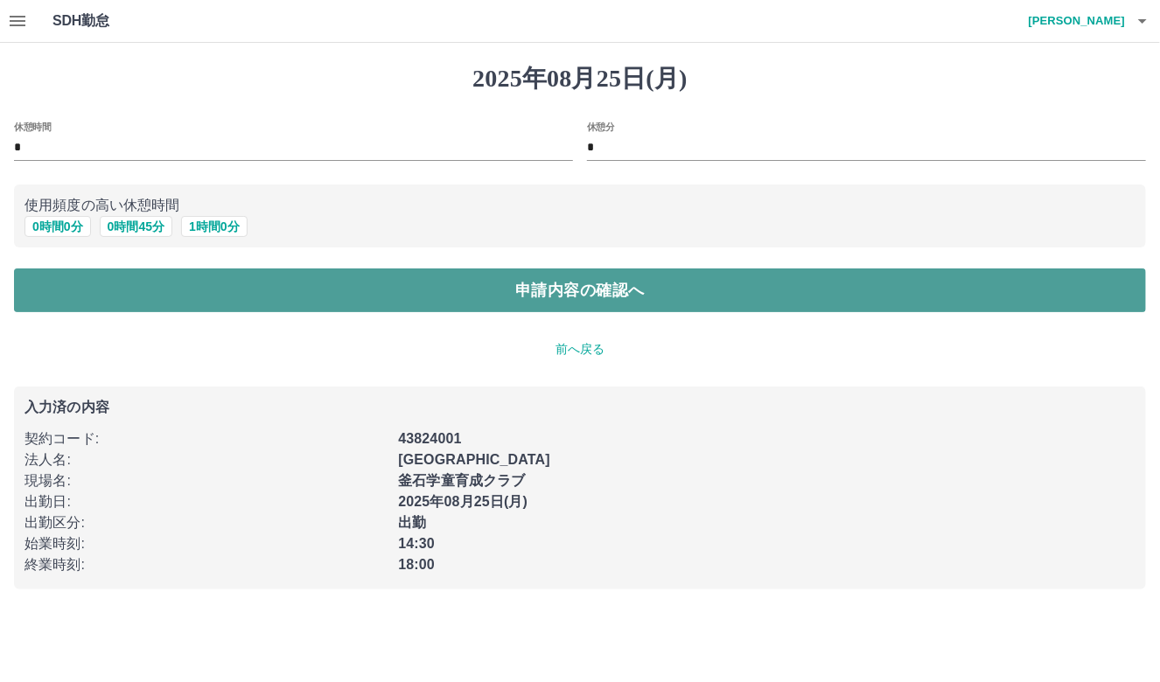
click at [279, 284] on button "申請内容の確認へ" at bounding box center [580, 291] width 1132 height 44
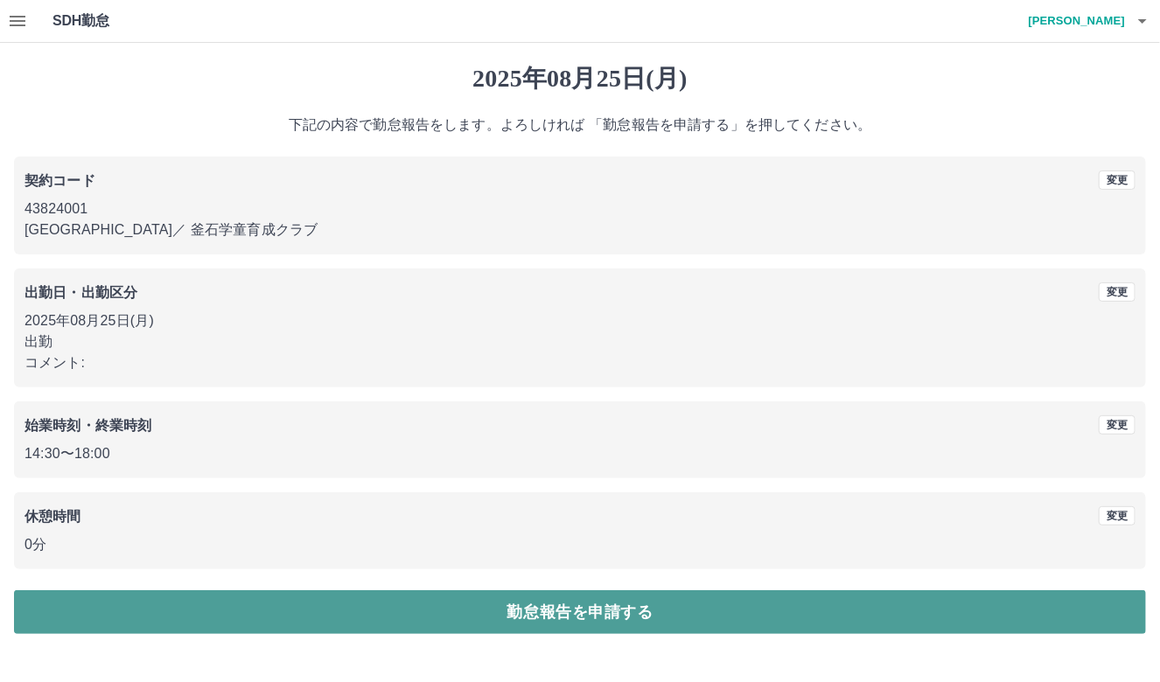
click at [490, 606] on button "勤怠報告を申請する" at bounding box center [580, 613] width 1132 height 44
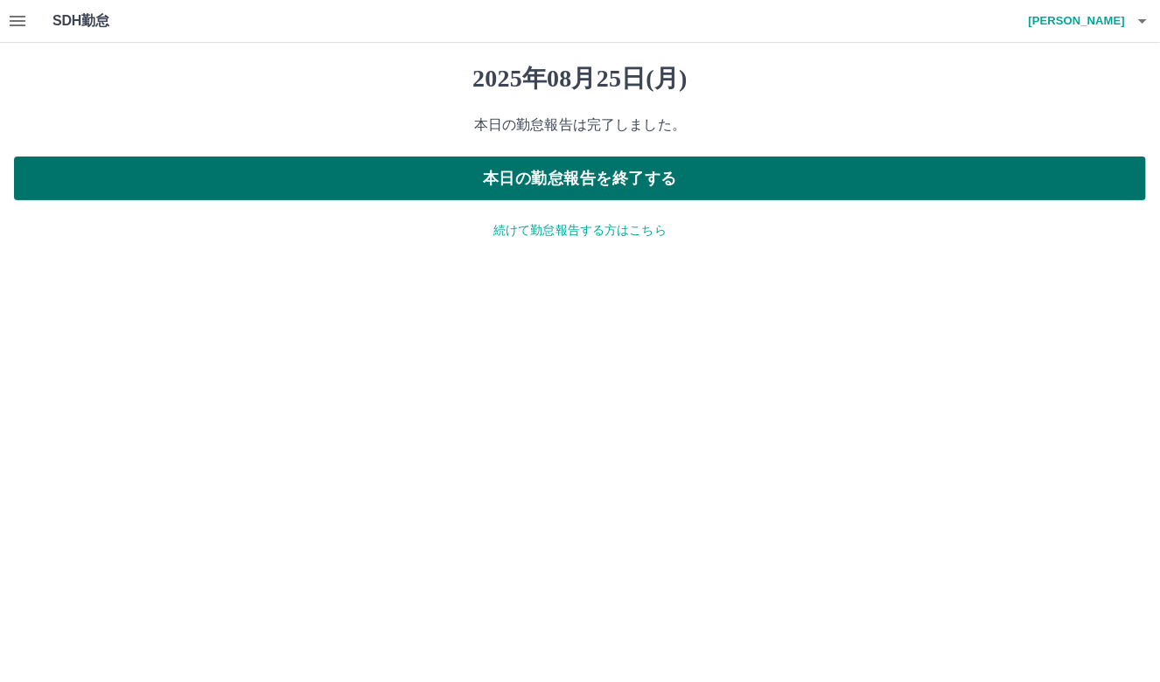
click at [452, 170] on button "本日の勤怠報告を終了する" at bounding box center [580, 179] width 1132 height 44
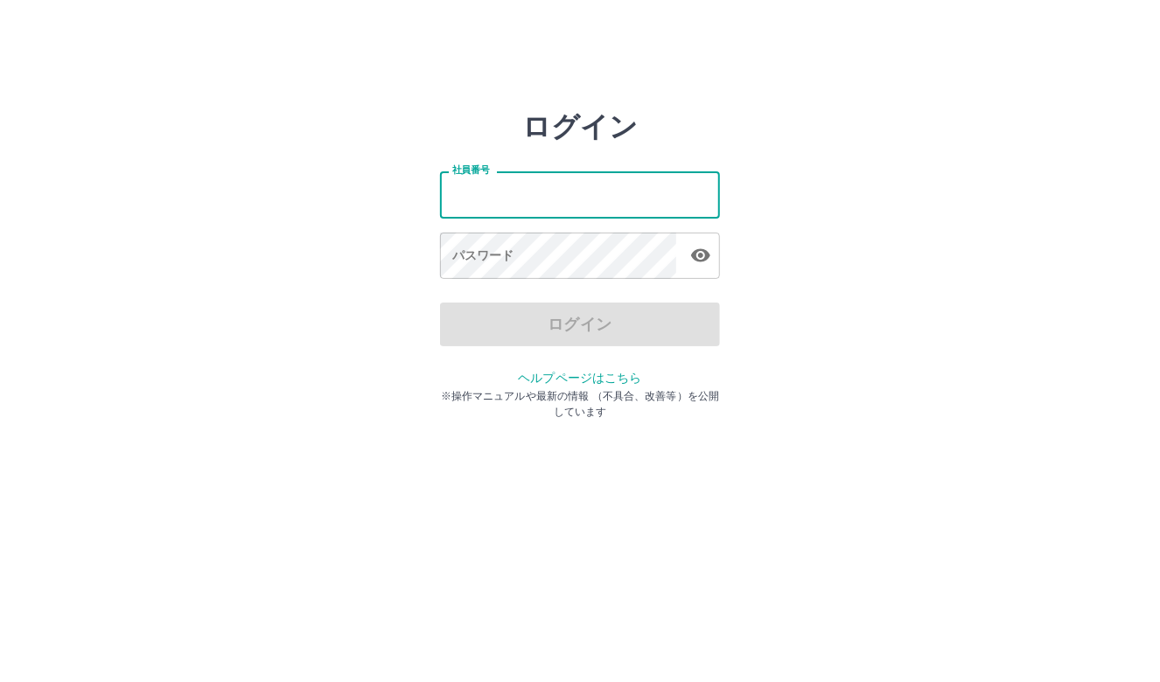
click at [466, 193] on input "社員番号" at bounding box center [580, 194] width 280 height 46
type input "*******"
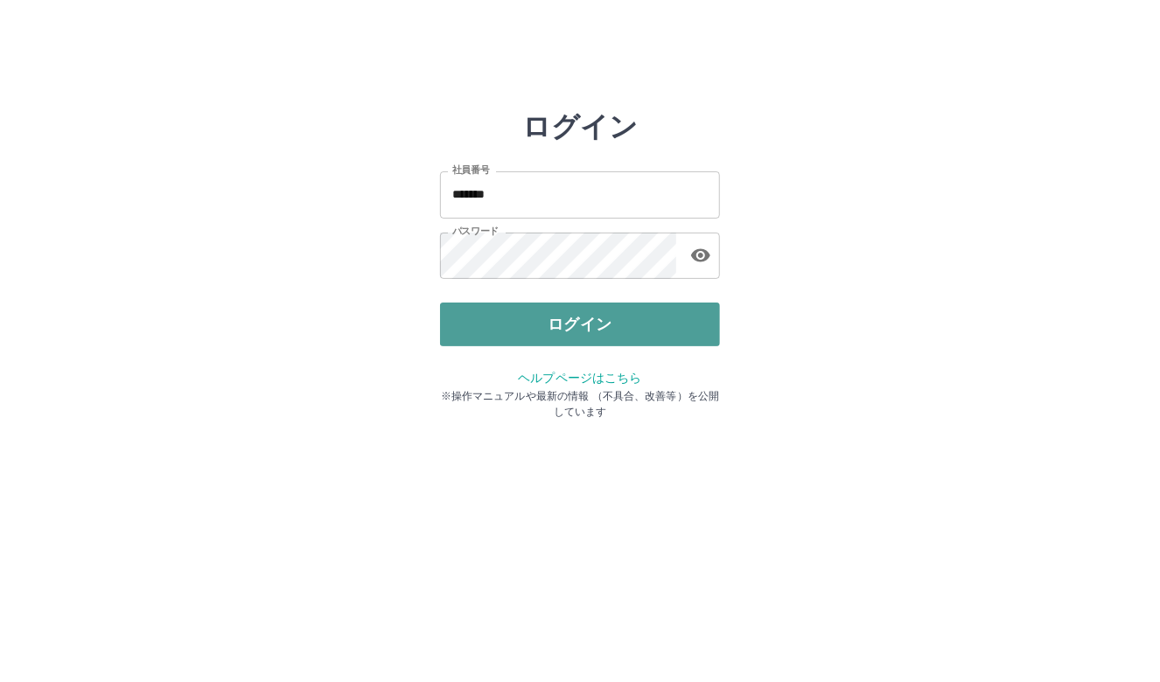
click at [522, 311] on button "ログイン" at bounding box center [580, 325] width 280 height 44
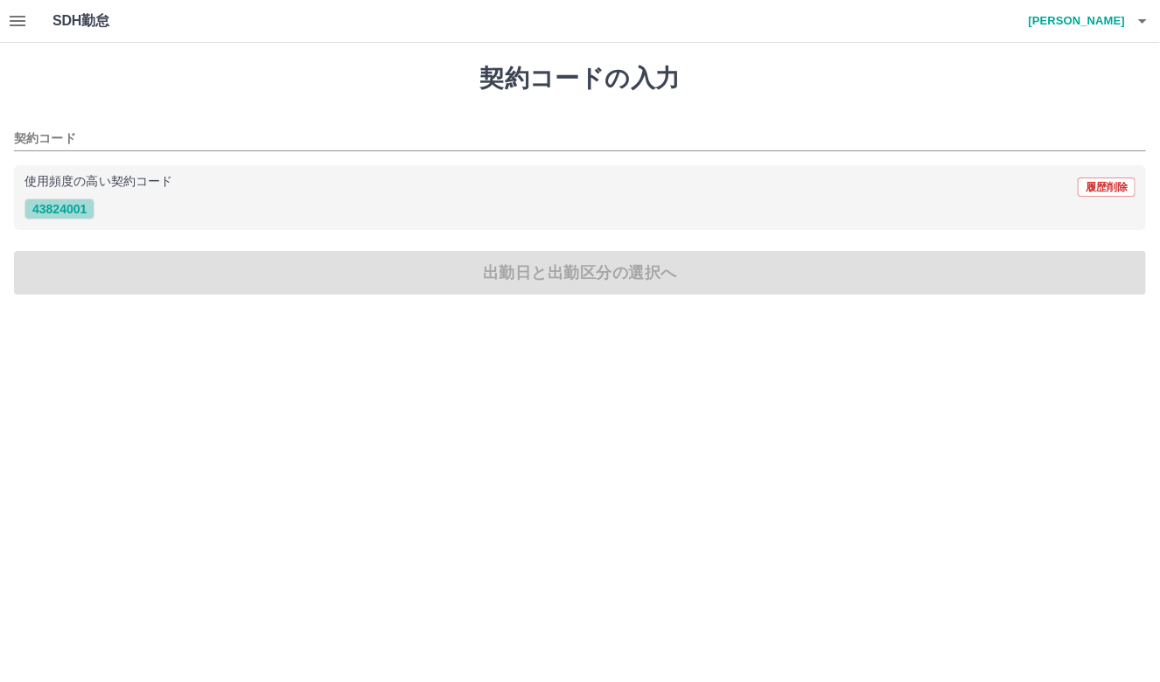
click at [70, 202] on button "43824001" at bounding box center [59, 209] width 70 height 21
type input "********"
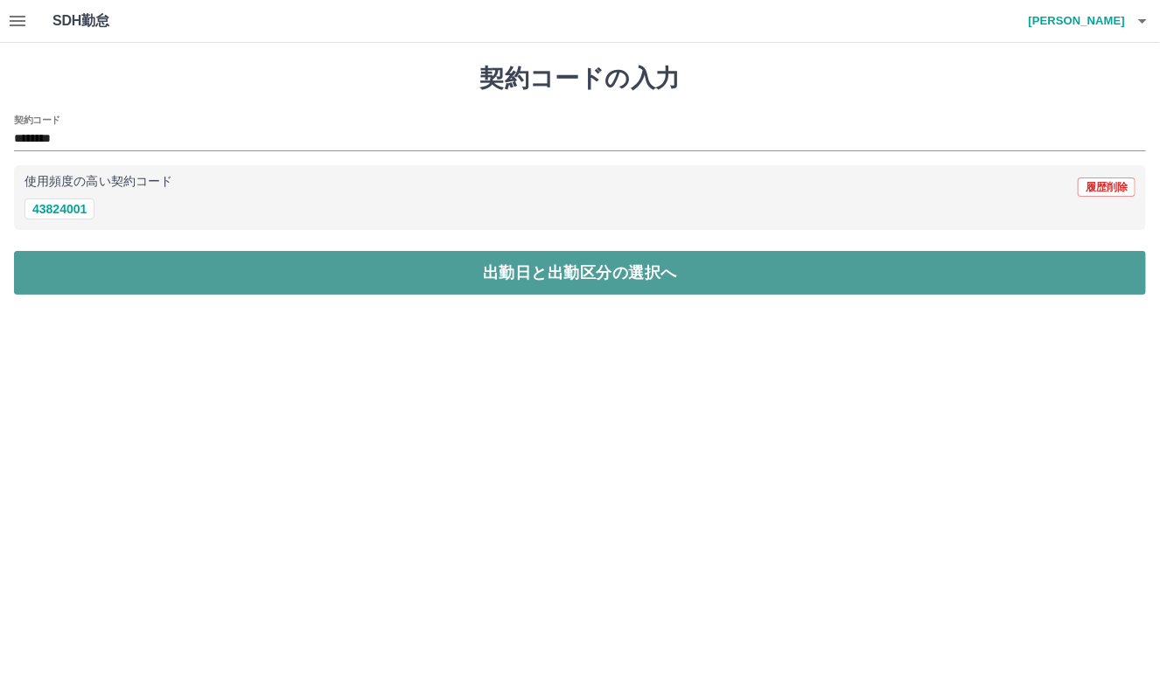
click at [248, 275] on button "出勤日と出勤区分の選択へ" at bounding box center [580, 273] width 1132 height 44
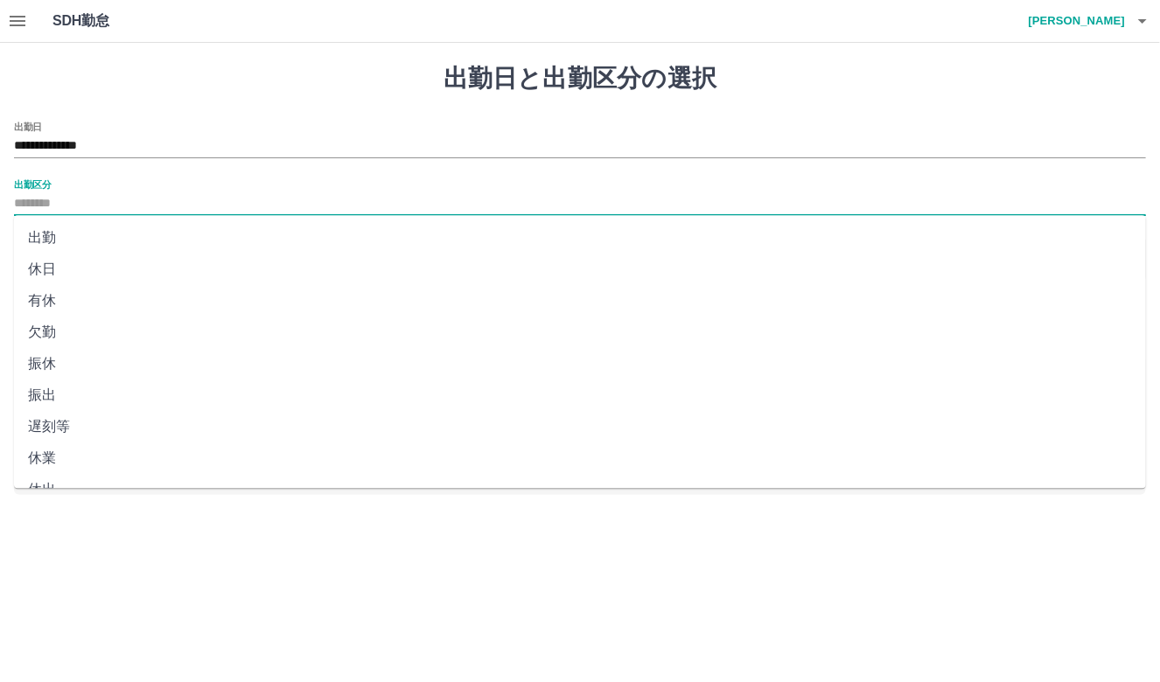
click at [206, 193] on input "出勤区分" at bounding box center [580, 204] width 1132 height 22
click at [40, 237] on li "出勤" at bounding box center [580, 237] width 1132 height 31
type input "**"
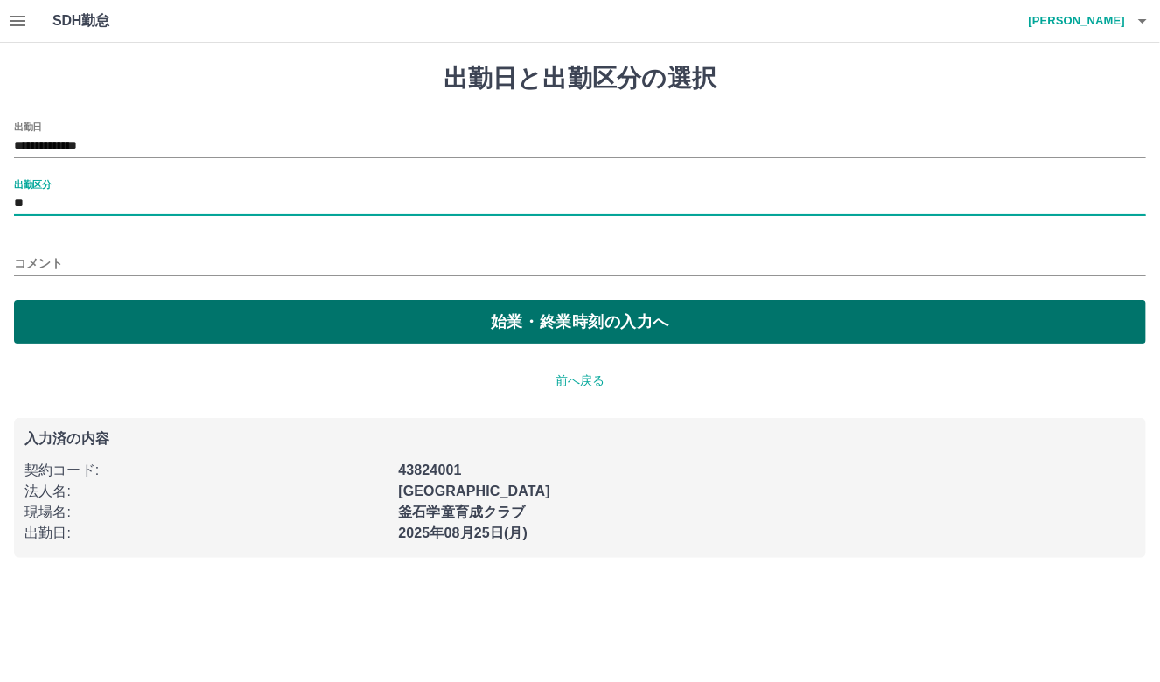
click at [371, 336] on button "始業・終業時刻の入力へ" at bounding box center [580, 322] width 1132 height 44
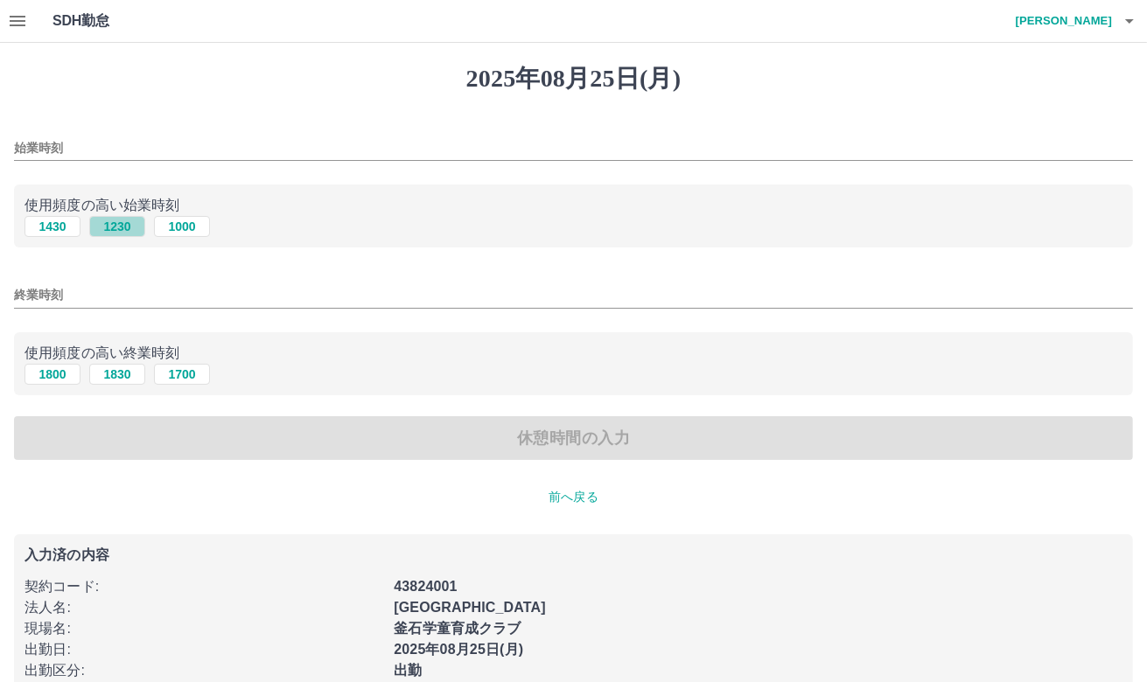
click at [117, 230] on button "1230" at bounding box center [117, 226] width 56 height 21
type input "****"
click at [136, 378] on button "1830" at bounding box center [117, 374] width 56 height 21
type input "****"
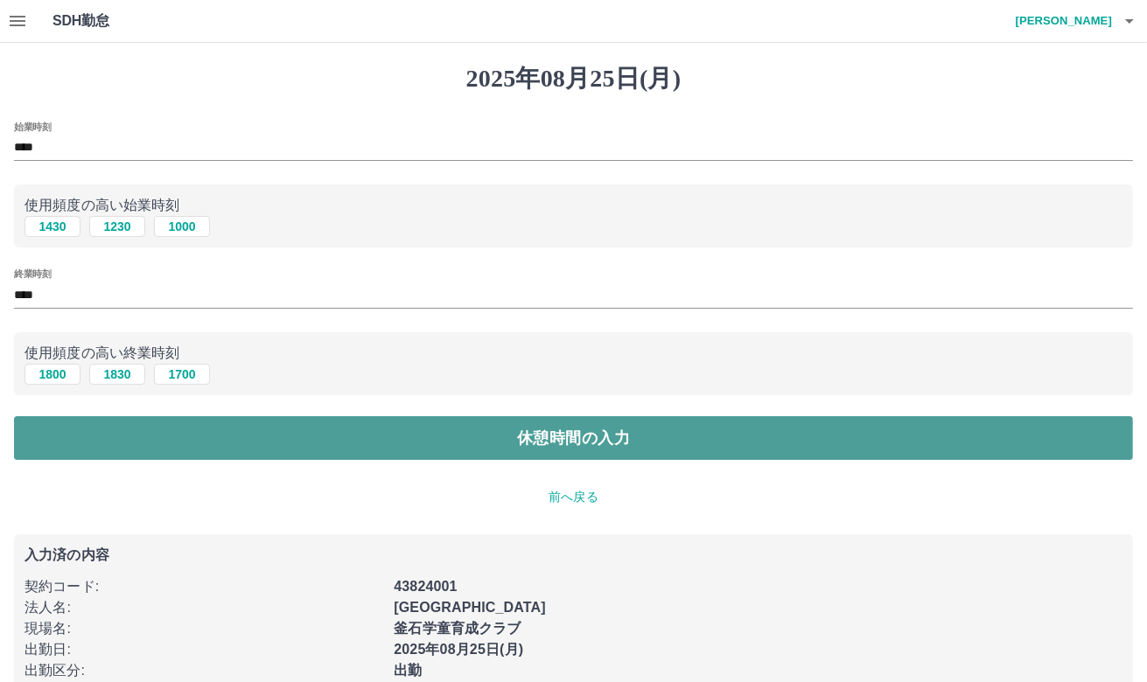
click at [480, 440] on button "休憩時間の入力" at bounding box center [573, 438] width 1119 height 44
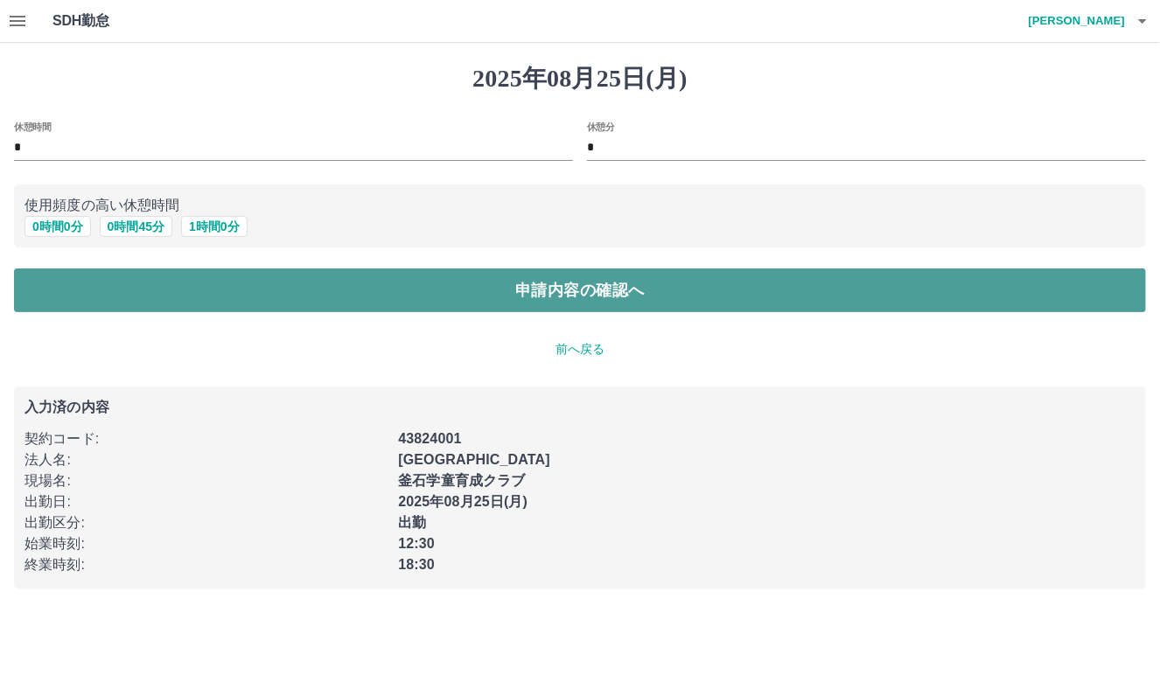
click at [508, 285] on button "申請内容の確認へ" at bounding box center [580, 291] width 1132 height 44
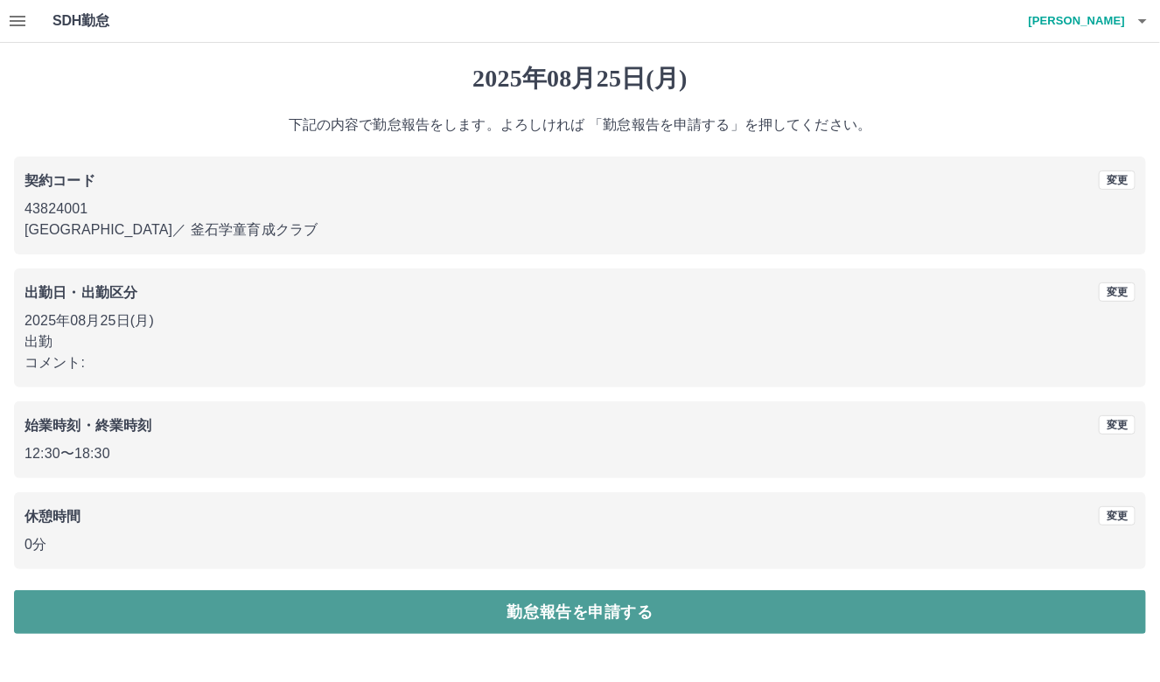
click at [621, 599] on button "勤怠報告を申請する" at bounding box center [580, 613] width 1132 height 44
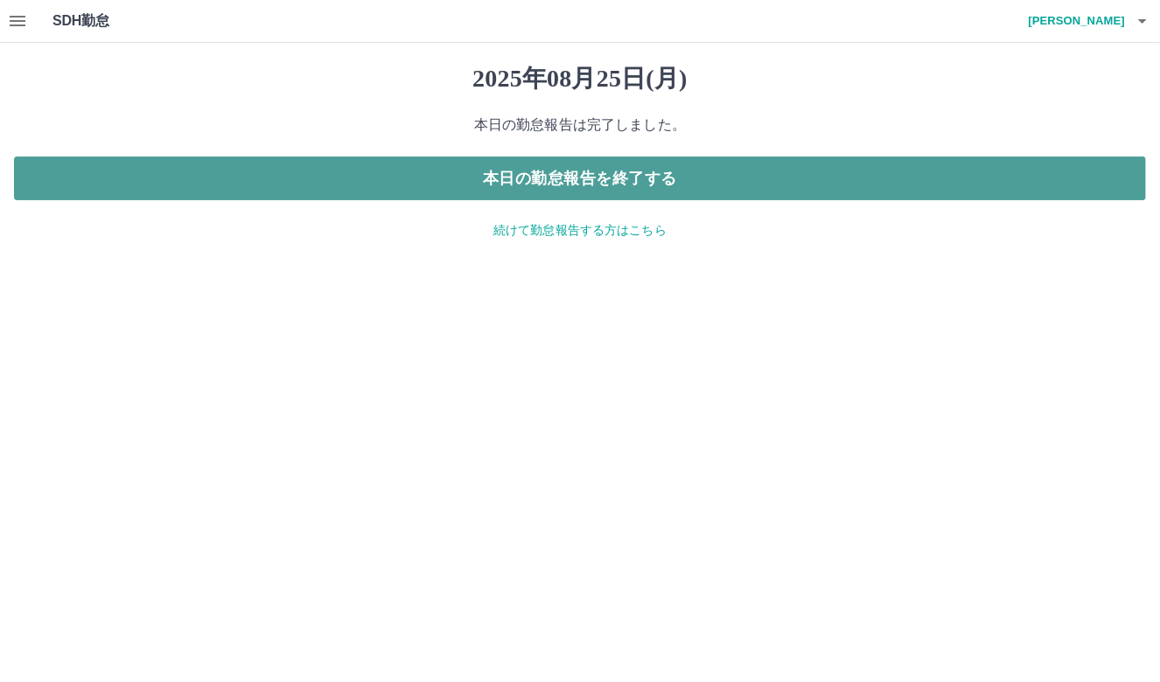
click at [668, 180] on button "本日の勤怠報告を終了する" at bounding box center [580, 179] width 1132 height 44
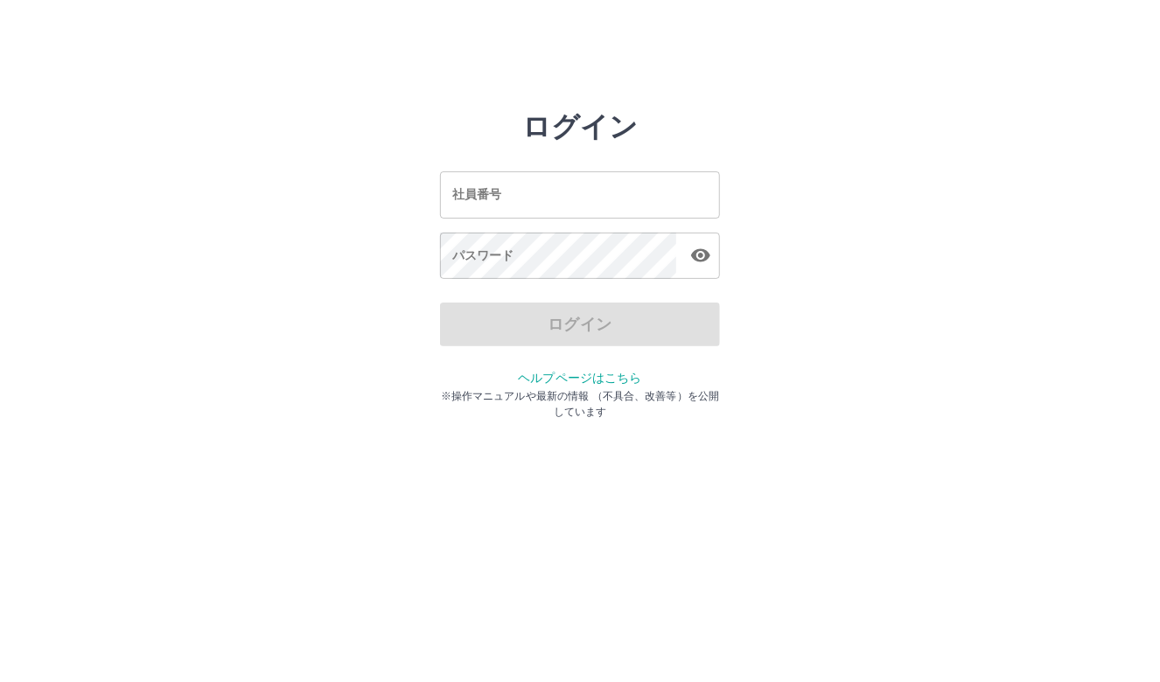
click at [665, 180] on input "社員番号" at bounding box center [580, 194] width 280 height 46
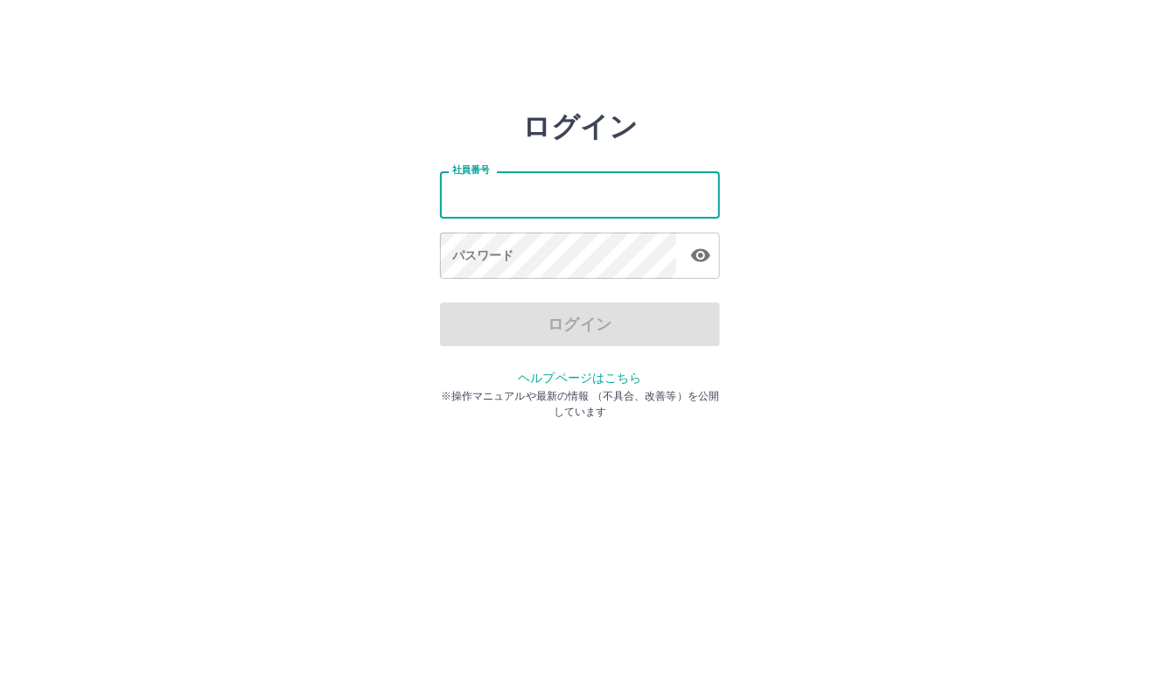
type input "*******"
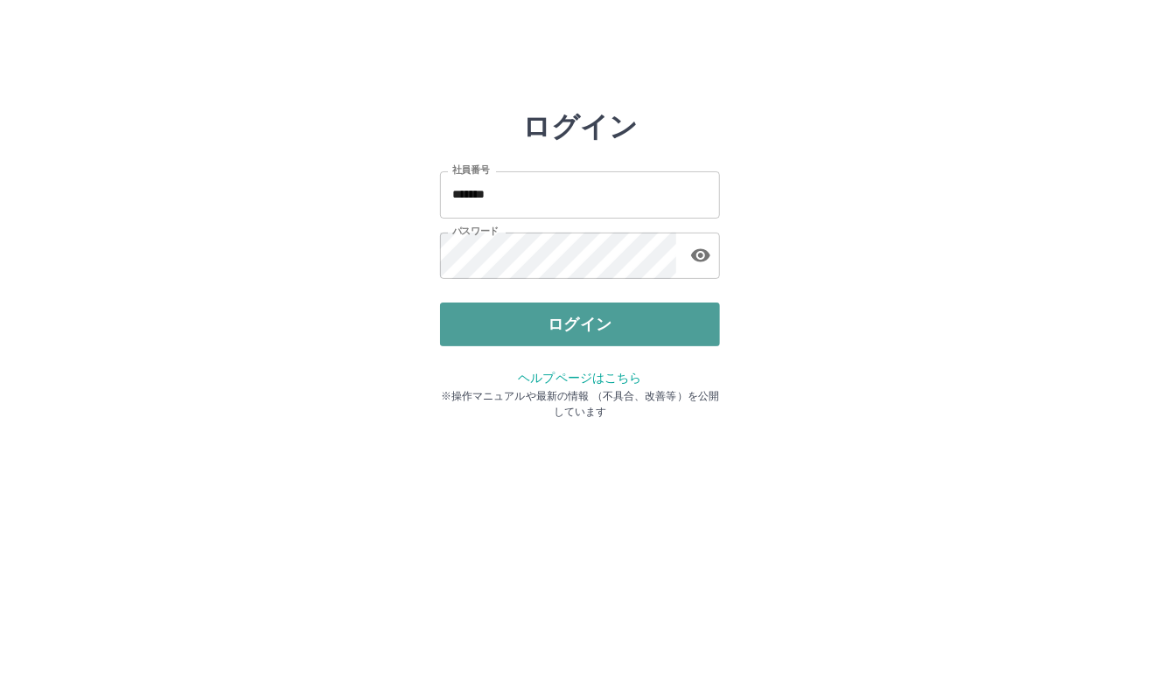
click at [476, 325] on button "ログイン" at bounding box center [580, 325] width 280 height 44
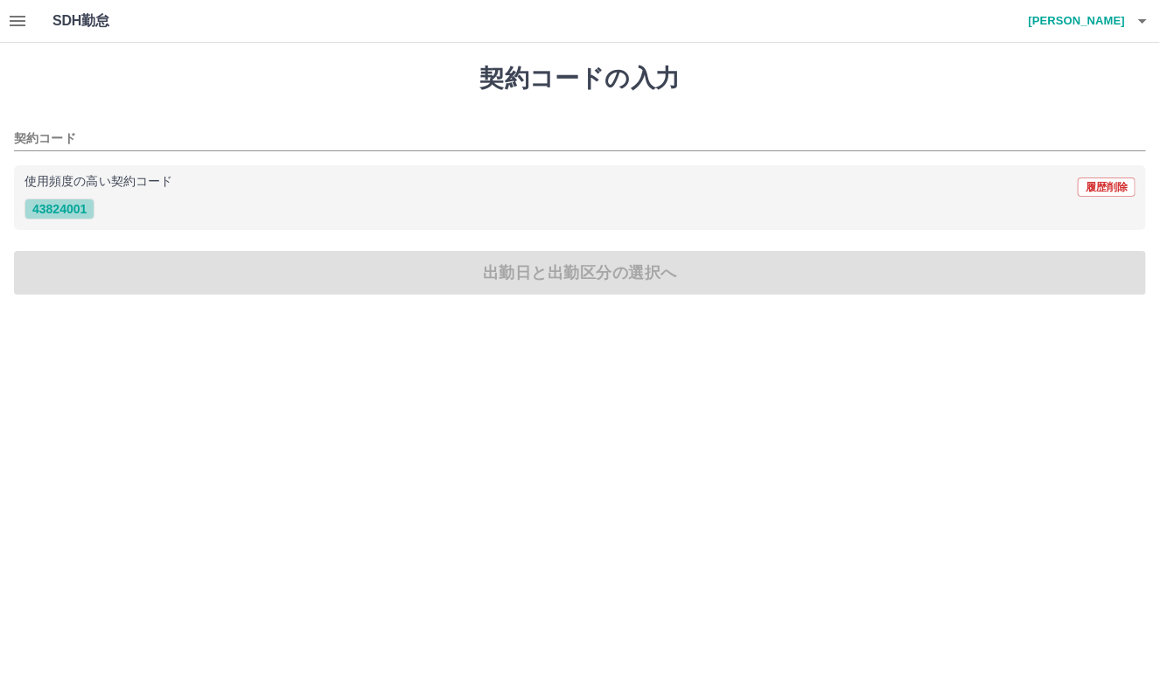
click at [52, 206] on button "43824001" at bounding box center [59, 209] width 70 height 21
type input "********"
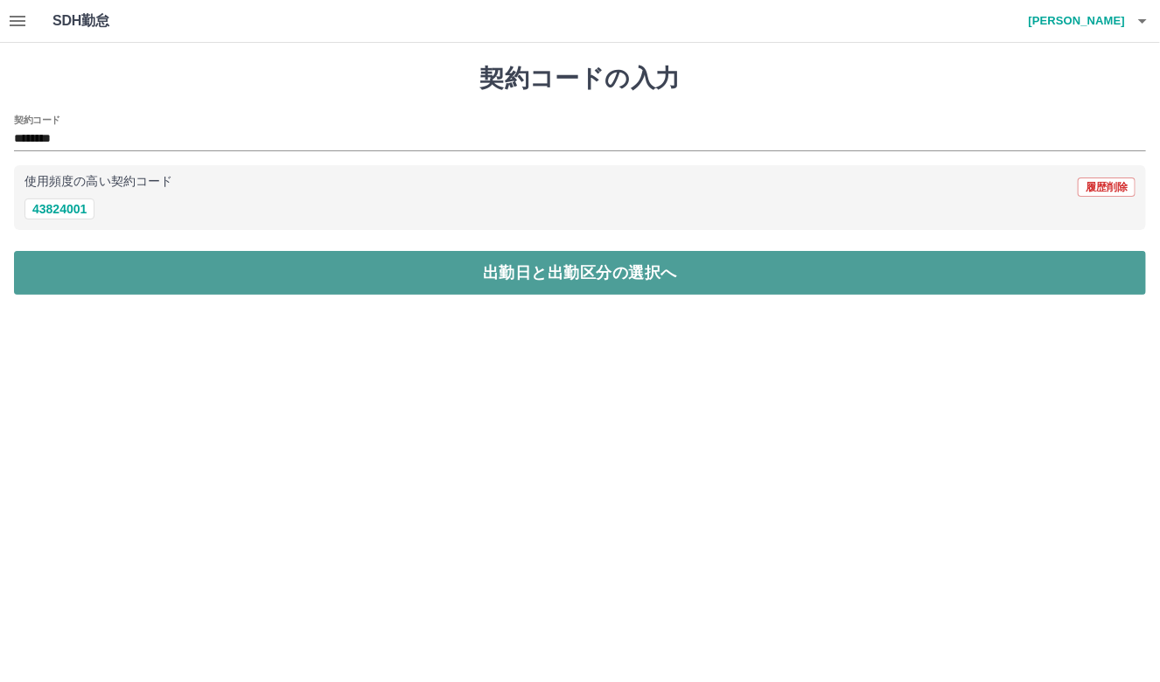
click at [137, 276] on button "出勤日と出勤区分の選択へ" at bounding box center [580, 273] width 1132 height 44
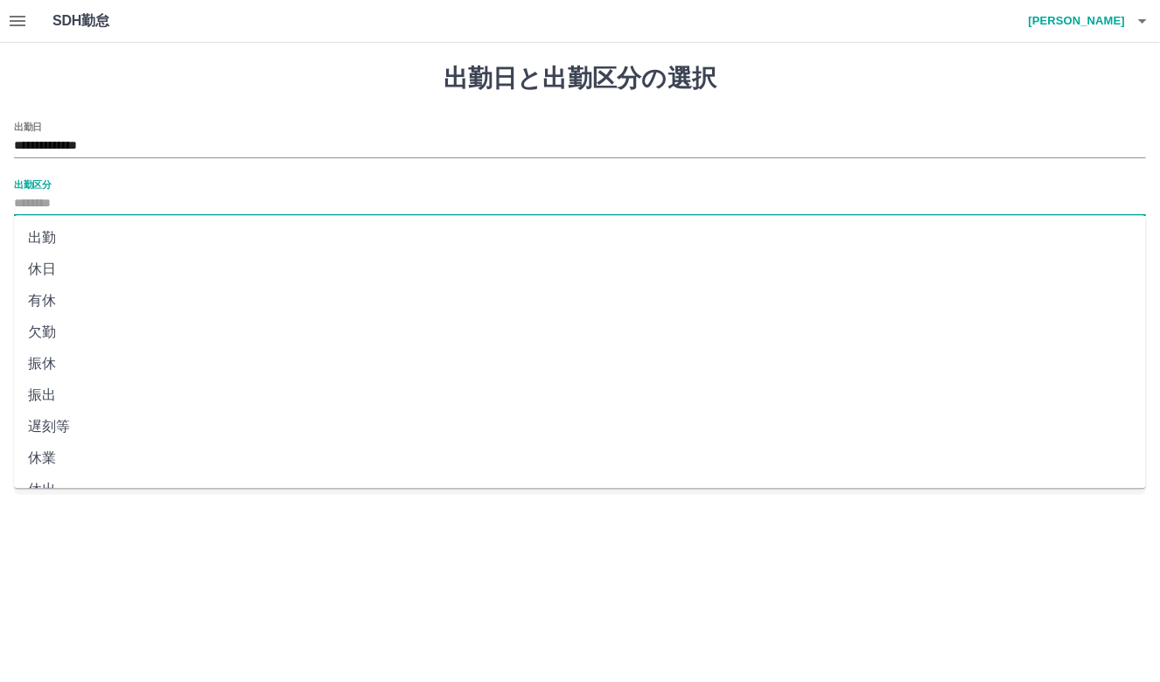
click at [107, 205] on input "出勤区分" at bounding box center [580, 204] width 1132 height 22
click at [35, 265] on li "休日" at bounding box center [580, 269] width 1132 height 31
type input "**"
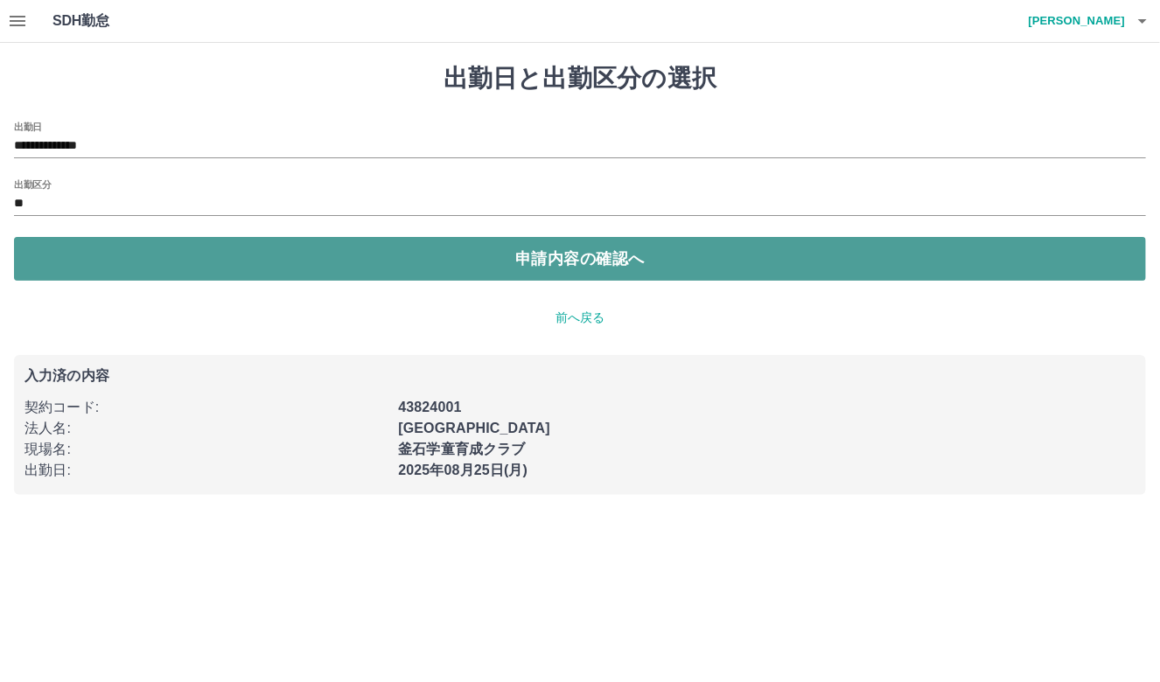
click at [411, 265] on button "申請内容の確認へ" at bounding box center [580, 259] width 1132 height 44
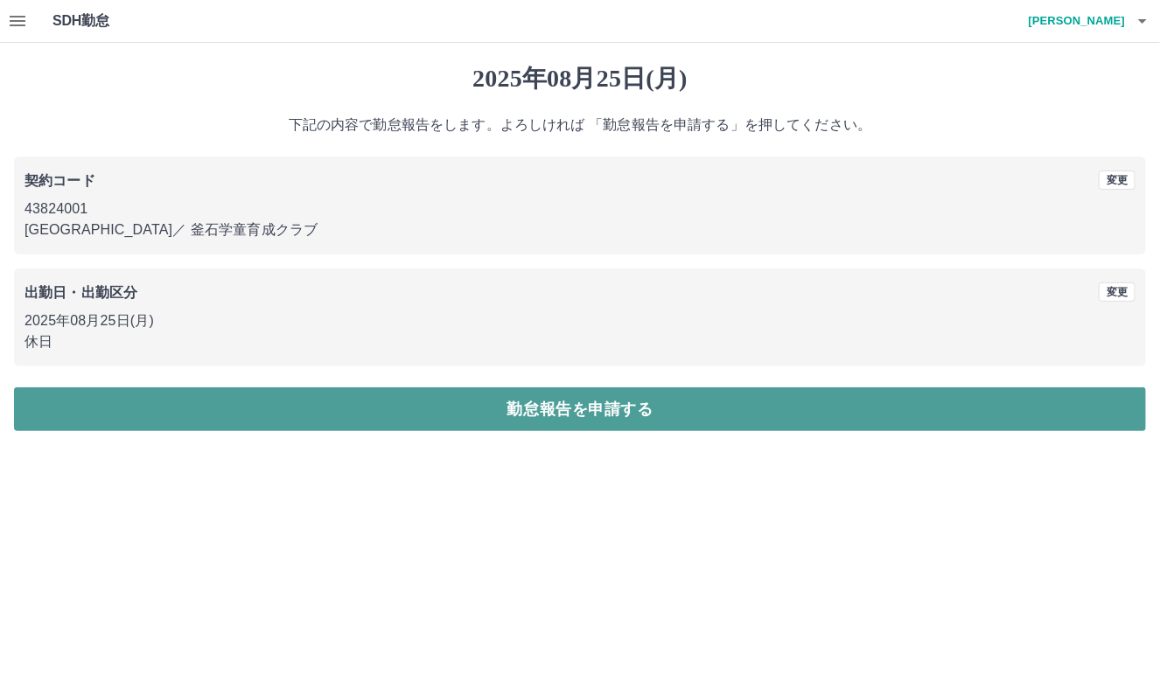
click at [508, 407] on button "勤怠報告を申請する" at bounding box center [580, 410] width 1132 height 44
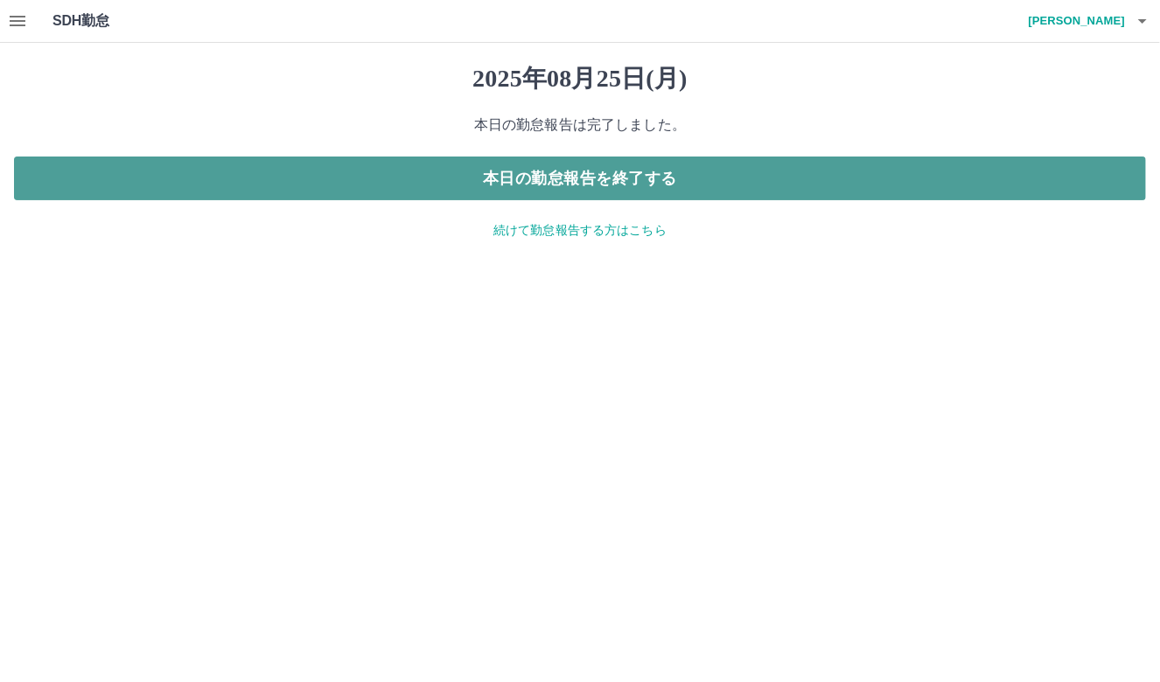
click at [810, 182] on button "本日の勤怠報告を終了する" at bounding box center [580, 179] width 1132 height 44
